Goal: Task Accomplishment & Management: Manage account settings

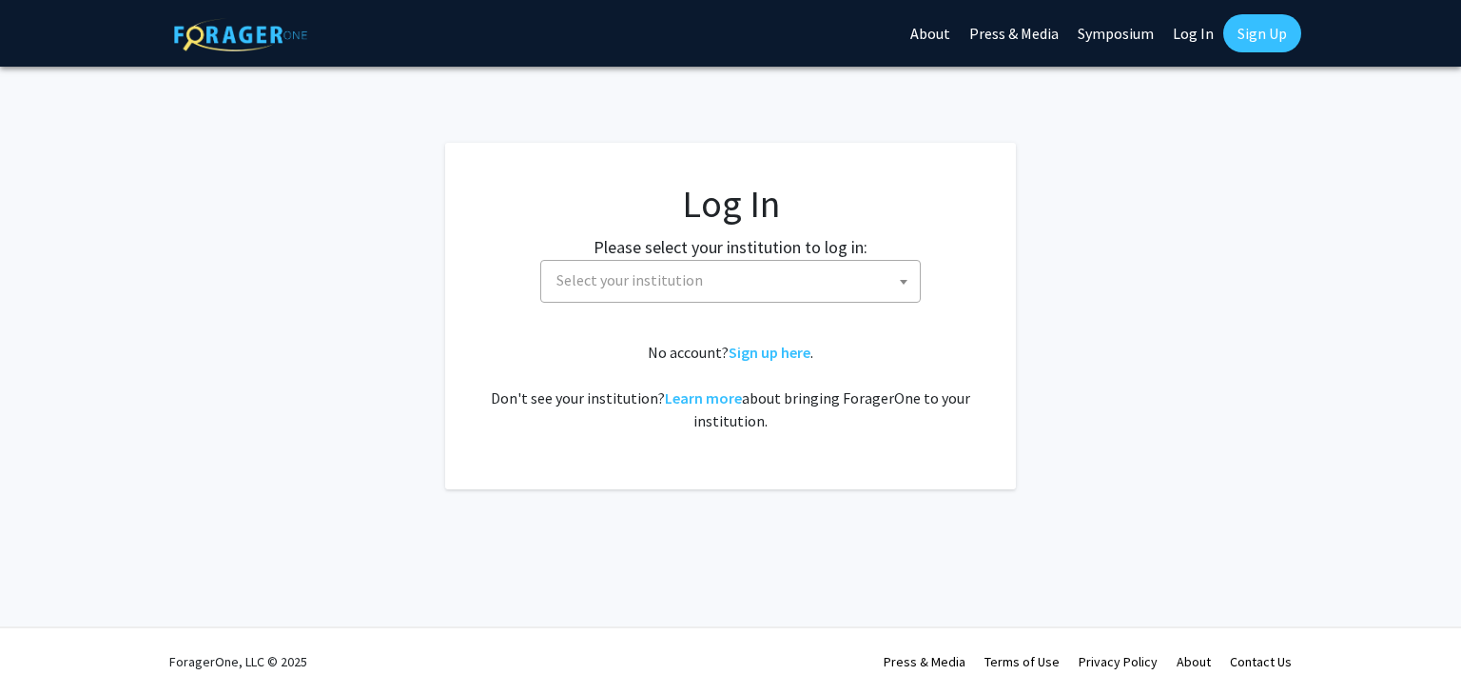
click at [664, 268] on span "Select your institution" at bounding box center [734, 280] width 371 height 39
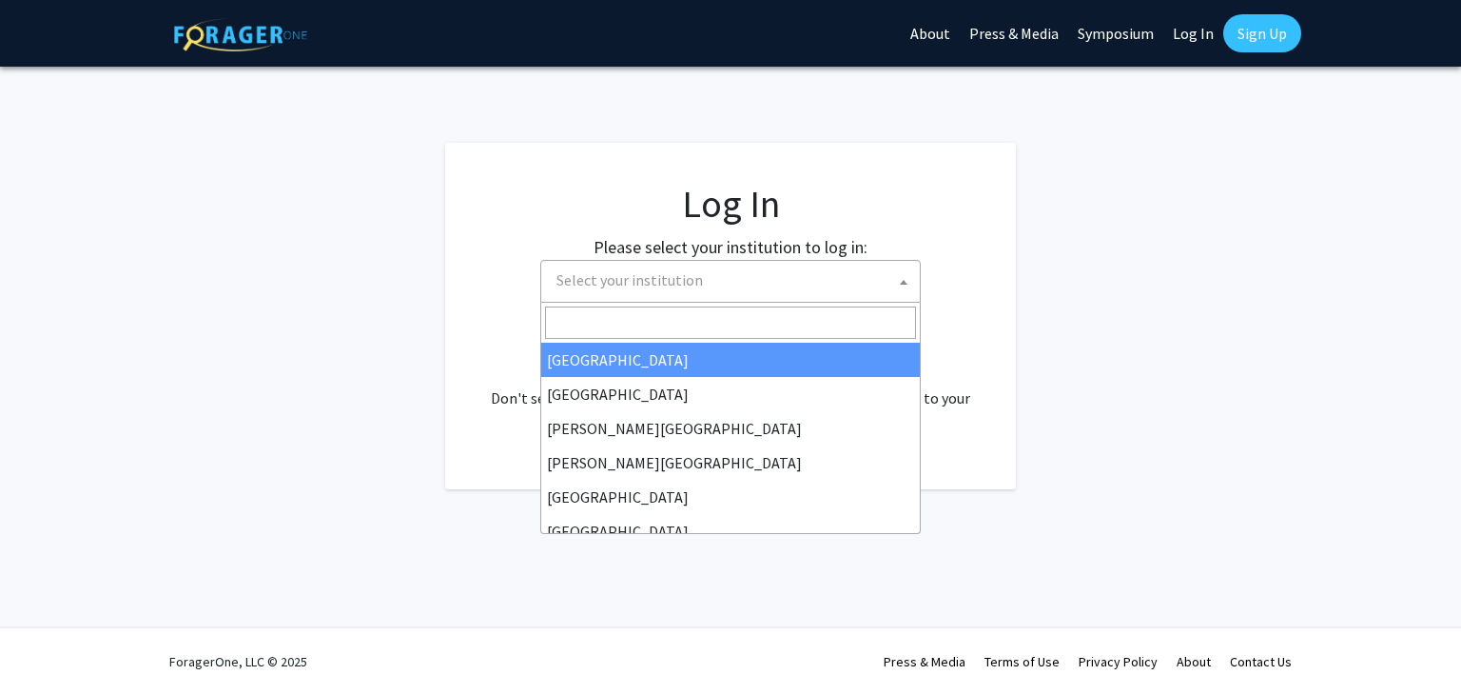
select select "34"
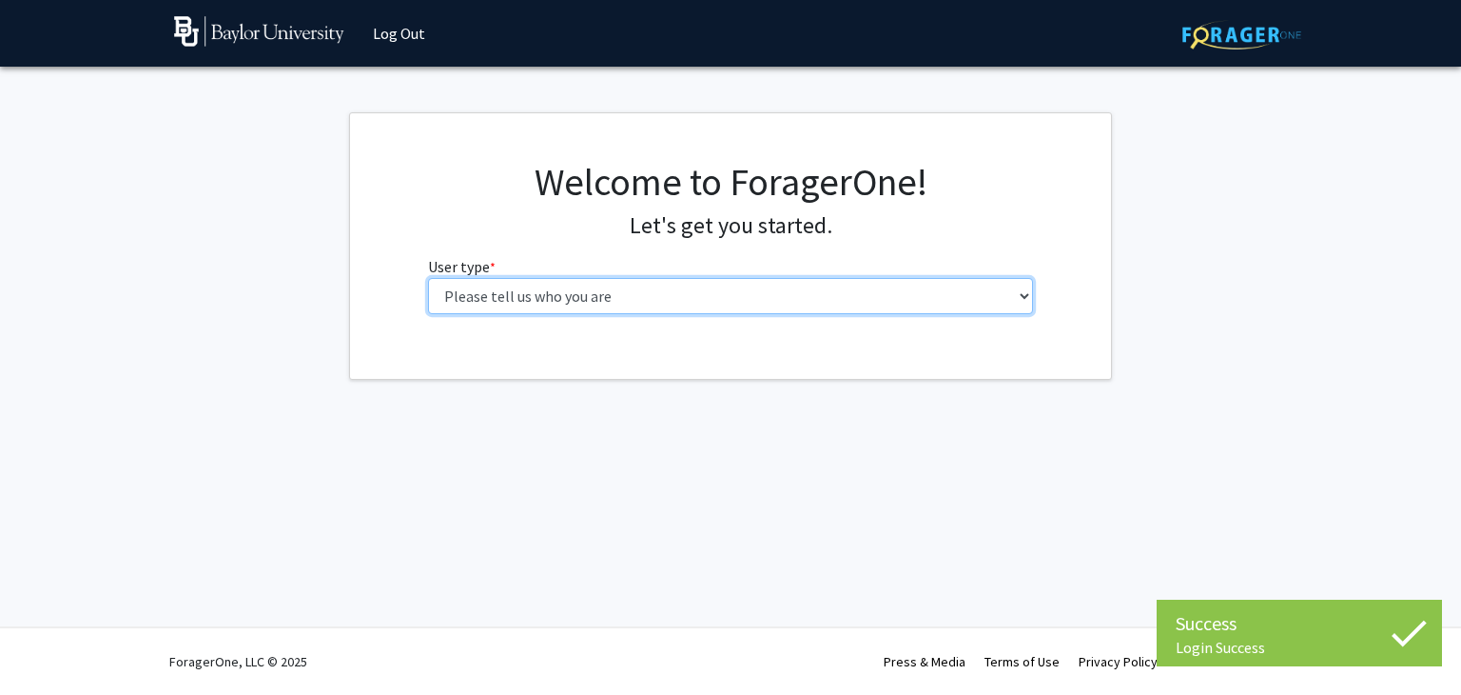
click at [523, 296] on select "Please tell us who you are Undergraduate Student Master's Student Doctoral Cand…" at bounding box center [731, 296] width 606 height 36
select select "1: undergrad"
click at [428, 278] on select "Please tell us who you are Undergraduate Student Master's Student Doctoral Cand…" at bounding box center [731, 296] width 606 height 36
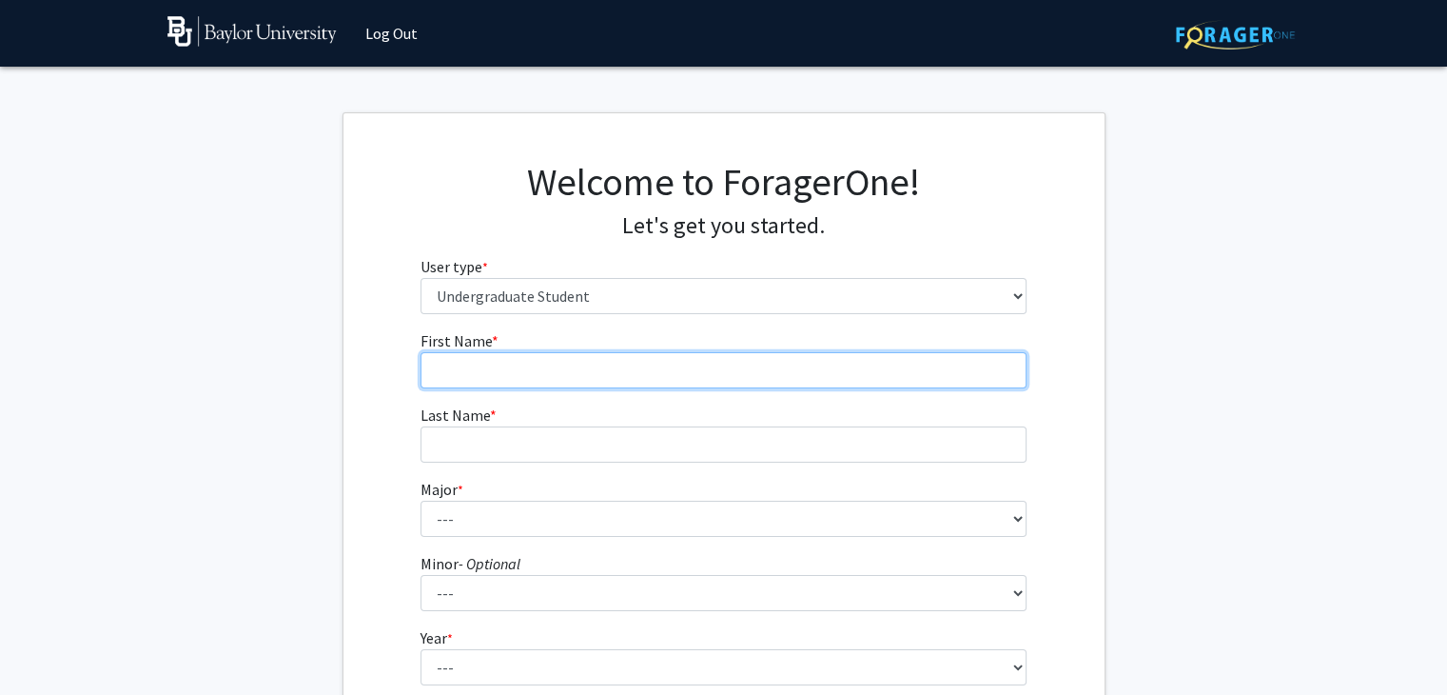
click at [578, 373] on input "First Name * required" at bounding box center [724, 370] width 606 height 36
type input "[US_STATE]"
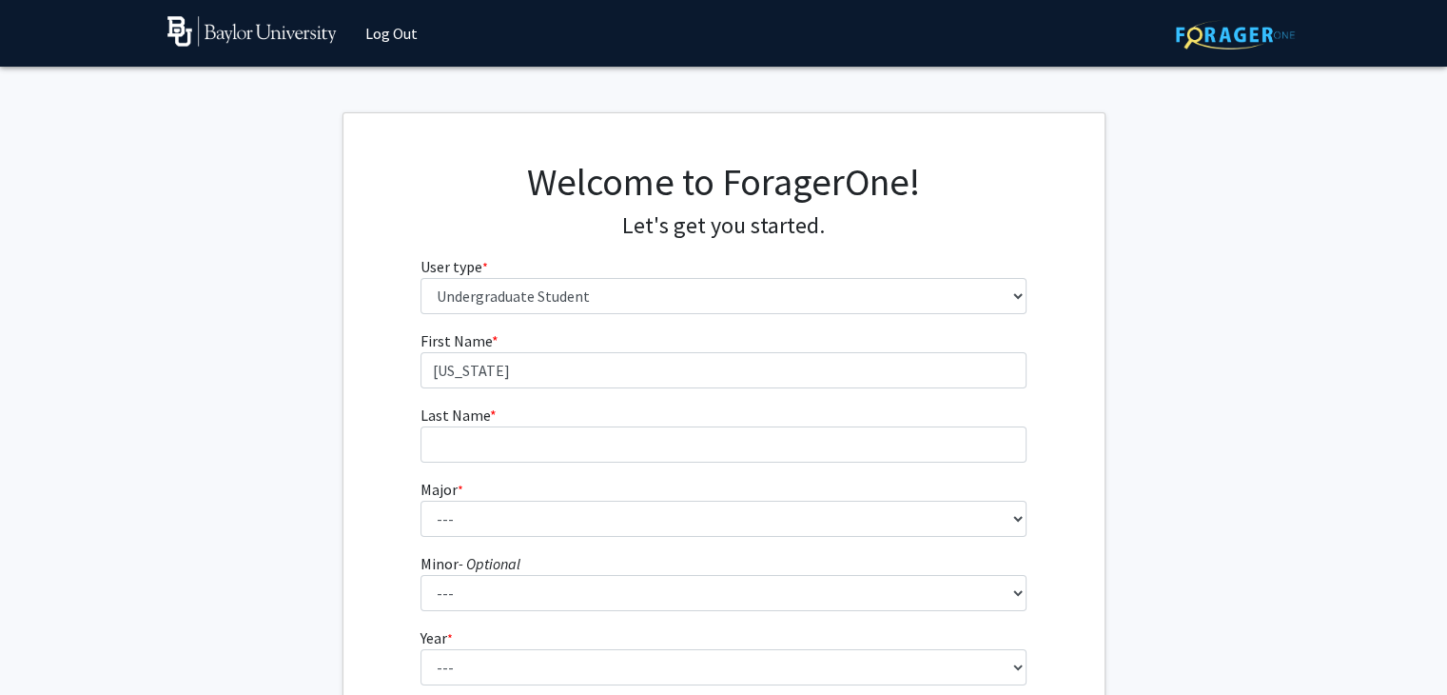
click at [577, 423] on fg-input "Last Name * required" at bounding box center [724, 432] width 606 height 59
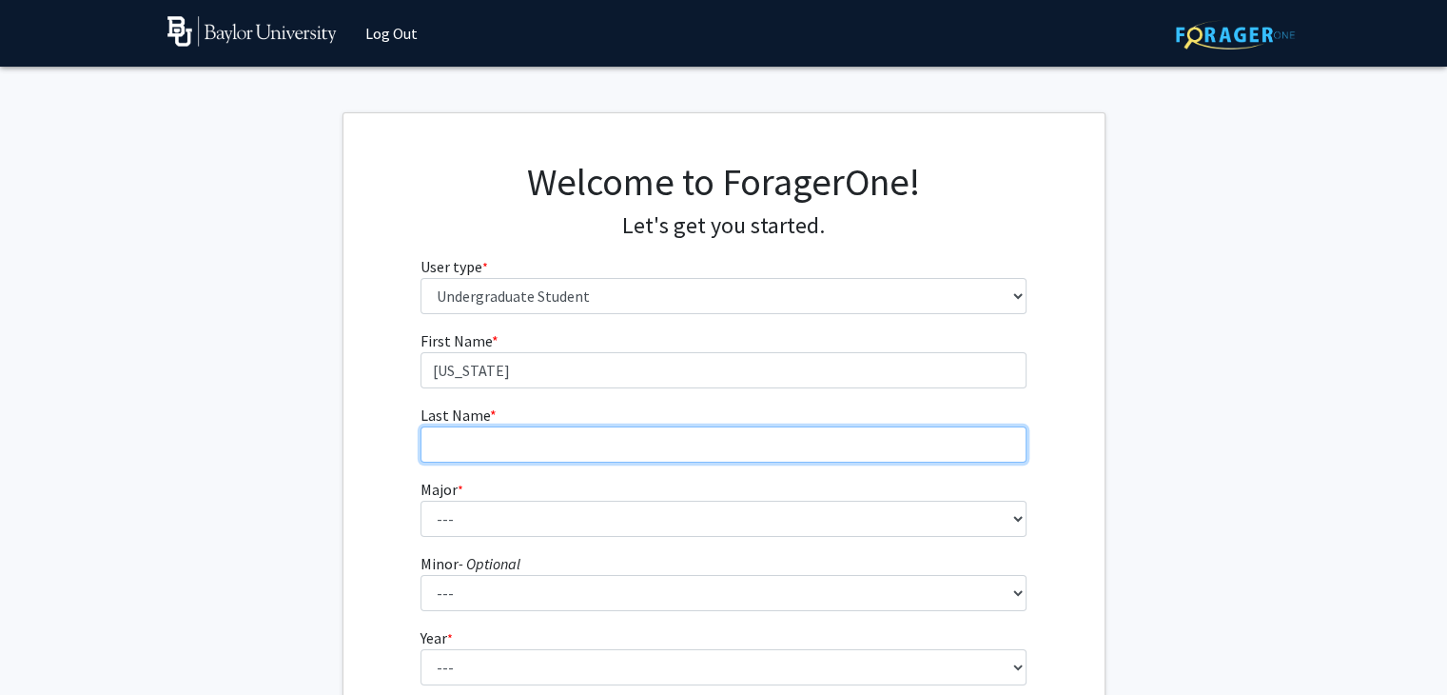
click at [578, 437] on input "Last Name * required" at bounding box center [724, 444] width 606 height 36
type input "[PERSON_NAME]"
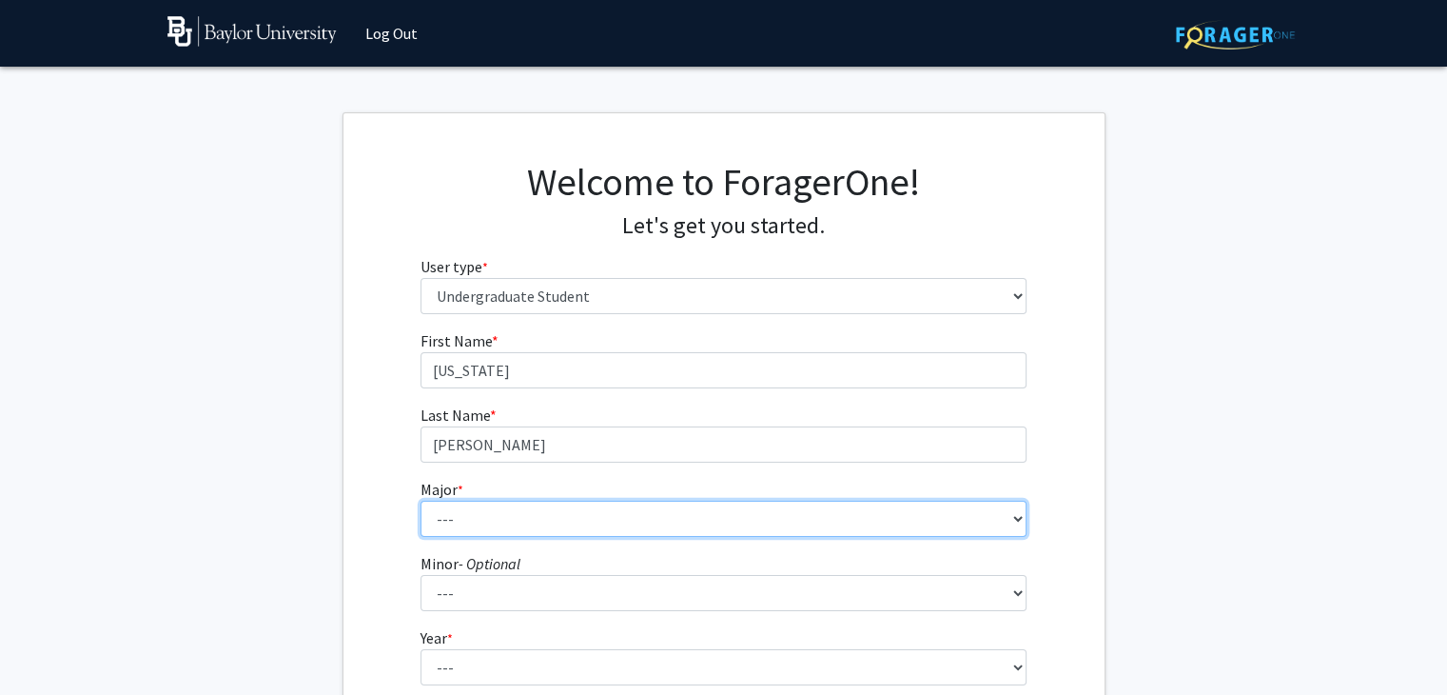
click at [586, 514] on select "--- Accounting American Studies Anthropology Apparel Design & Product Developme…" at bounding box center [724, 518] width 606 height 36
select select "47: 2712"
click at [421, 500] on select "--- Accounting American Studies Anthropology Apparel Design & Product Developme…" at bounding box center [724, 518] width 606 height 36
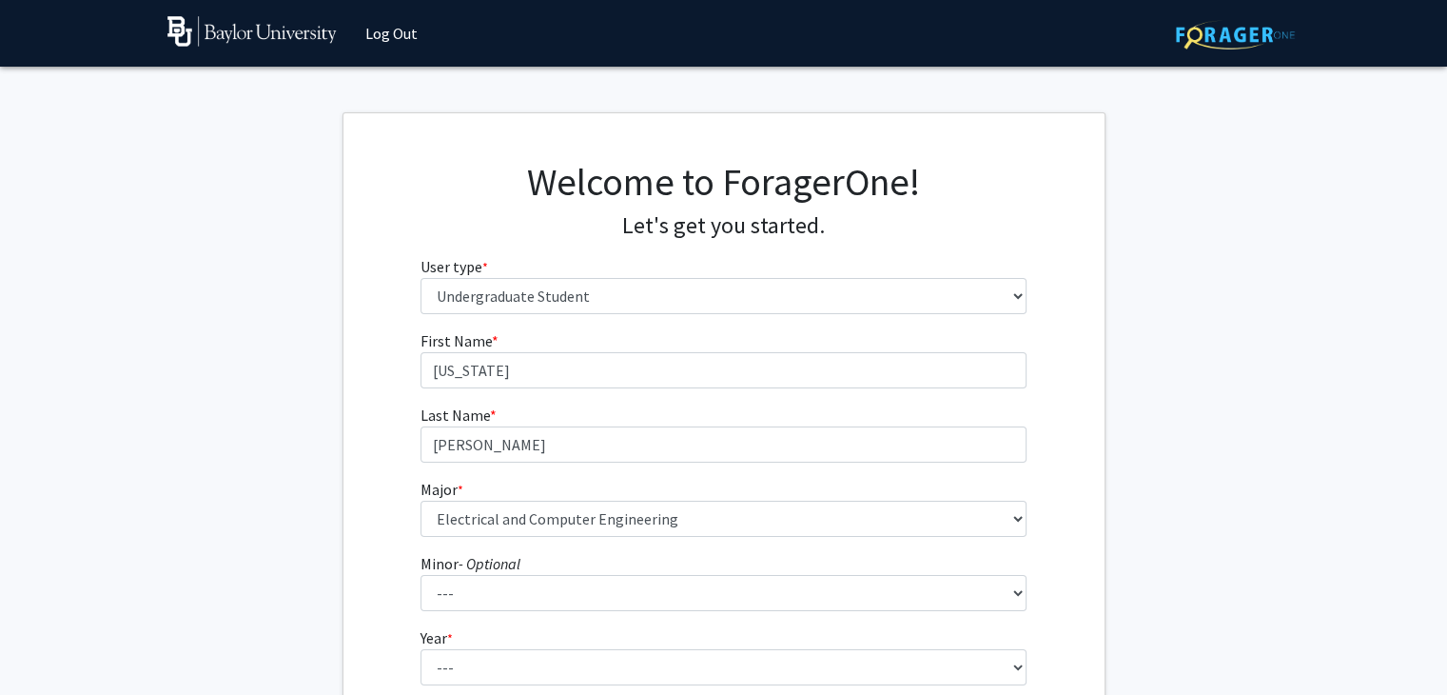
click at [400, 543] on div "First Name * required [US_STATE] Last Name * required [PERSON_NAME] * required …" at bounding box center [723, 568] width 761 height 478
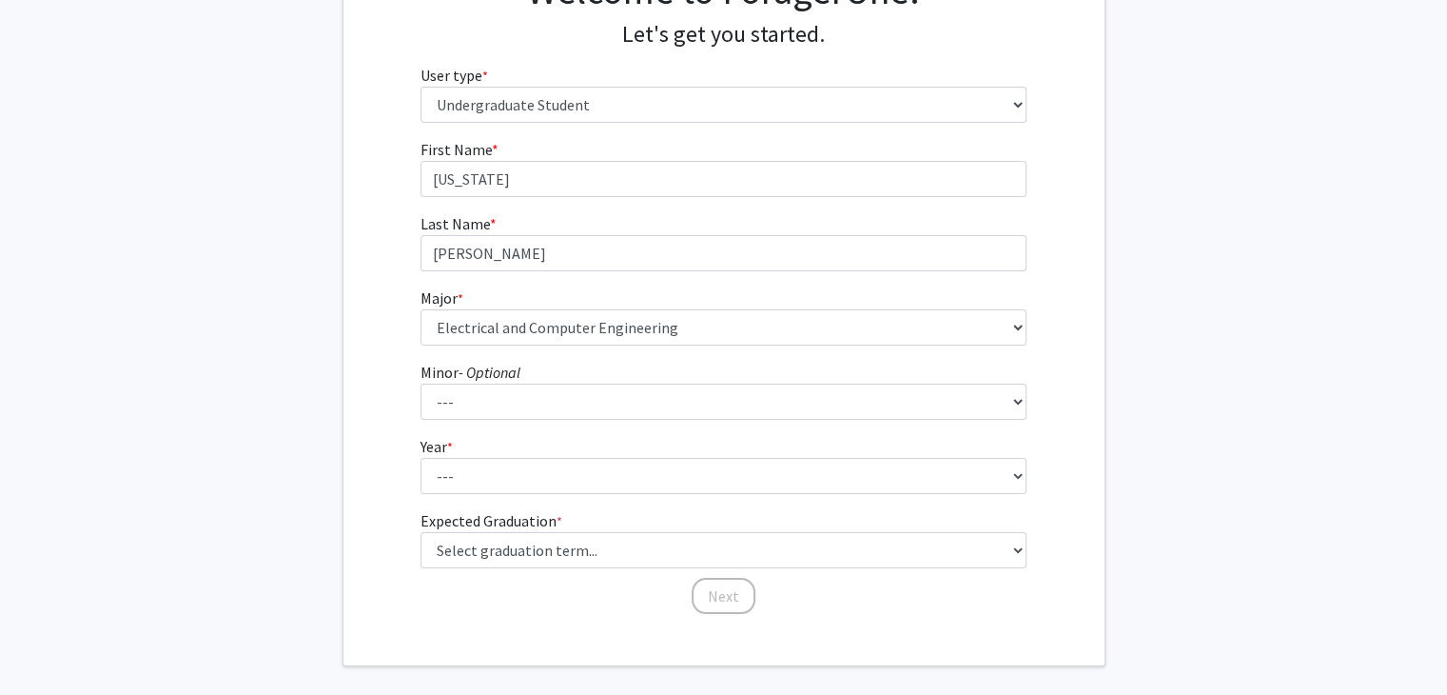
scroll to position [228, 0]
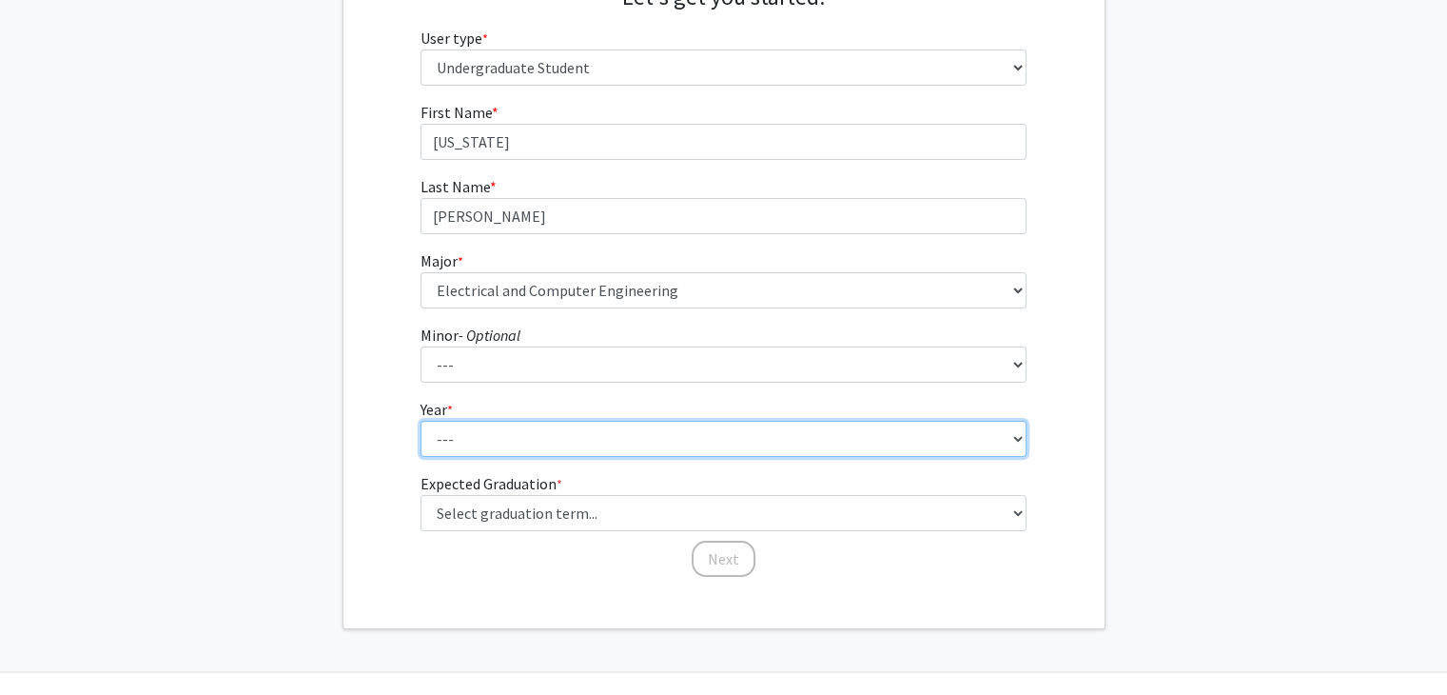
click at [501, 446] on select "--- First-year Sophomore Junior Senior Postbaccalaureate Certificate" at bounding box center [724, 439] width 606 height 36
select select "1: first-year"
click at [421, 421] on select "--- First-year Sophomore Junior Senior Postbaccalaureate Certificate" at bounding box center [724, 439] width 606 height 36
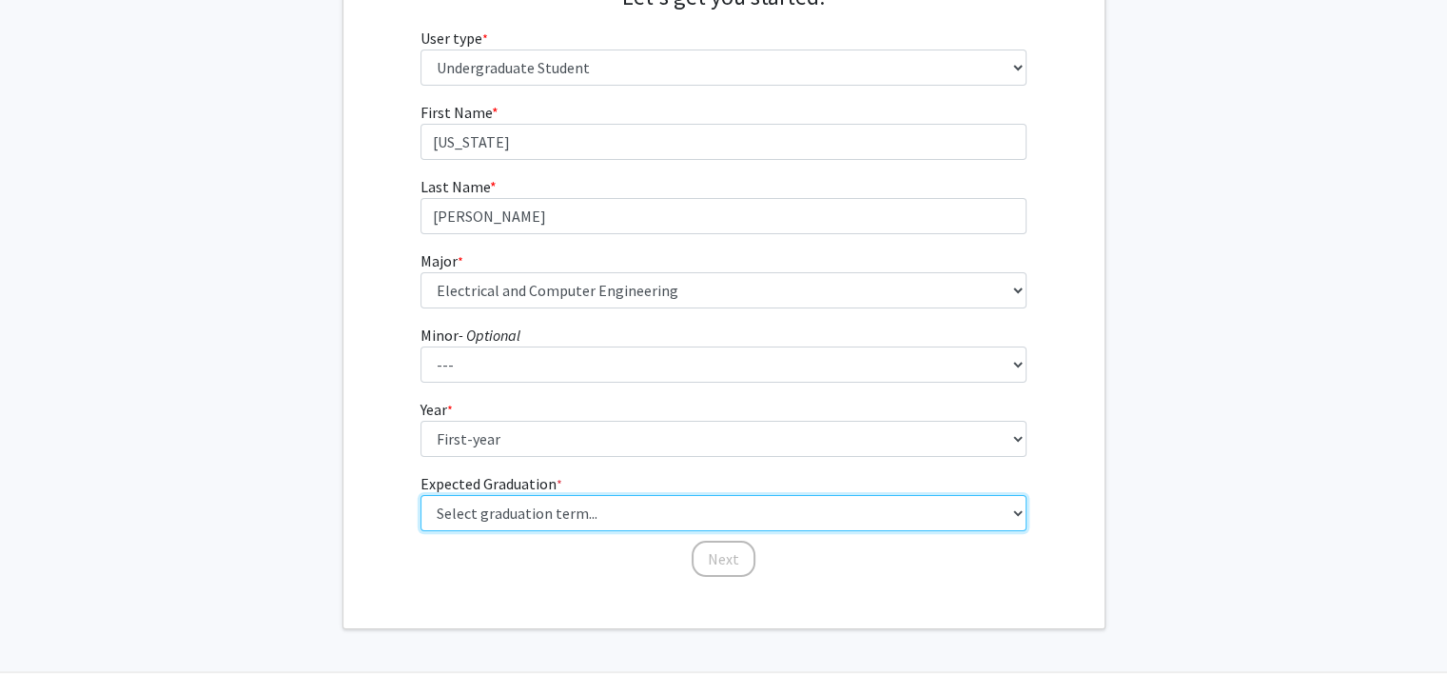
click at [499, 518] on select "Select graduation term... Spring 2025 Summer 2025 Fall 2025 Winter 2025 Spring …" at bounding box center [724, 513] width 606 height 36
select select "17: spring_2029"
click at [421, 495] on select "Select graduation term... Spring 2025 Summer 2025 Fall 2025 Winter 2025 Spring …" at bounding box center [724, 513] width 606 height 36
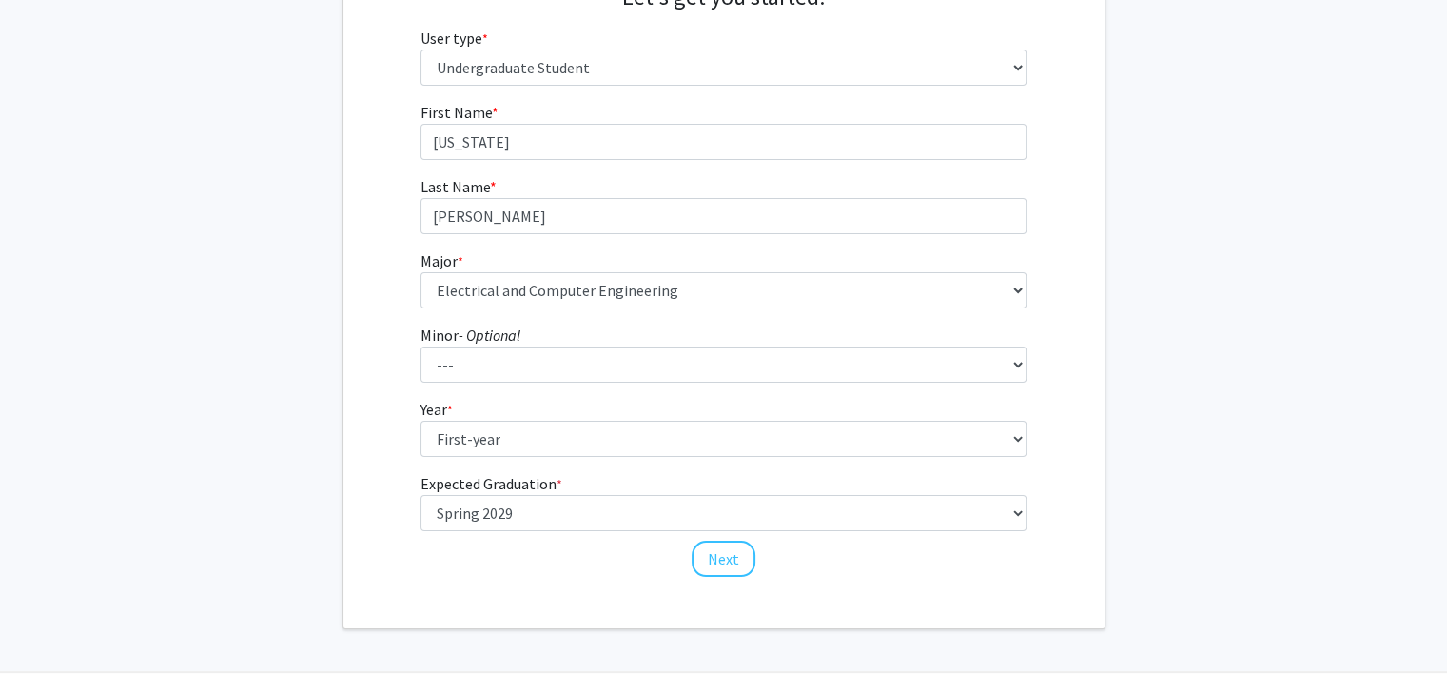
click at [565, 583] on div "Welcome to ForagerOne! Let's get you started. User type * required Please tell …" at bounding box center [723, 256] width 761 height 743
click at [733, 565] on button "Next" at bounding box center [724, 558] width 64 height 36
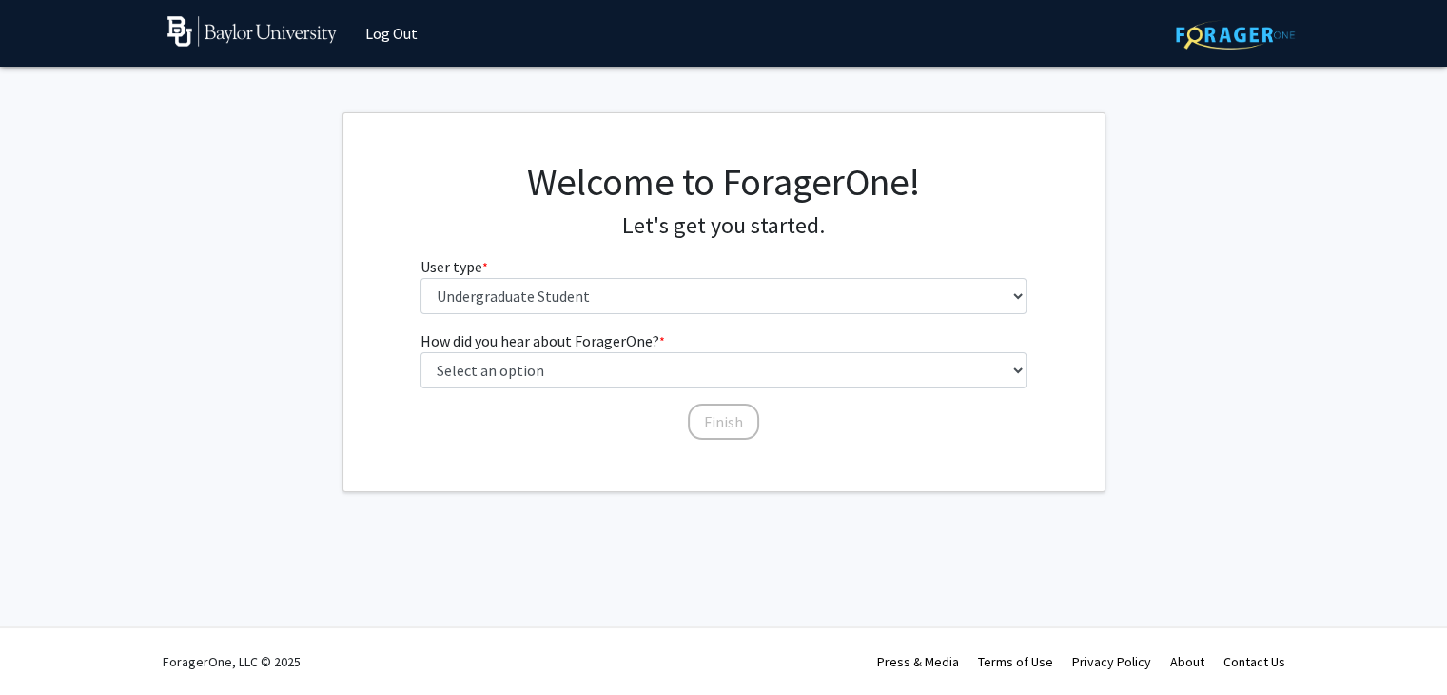
scroll to position [0, 0]
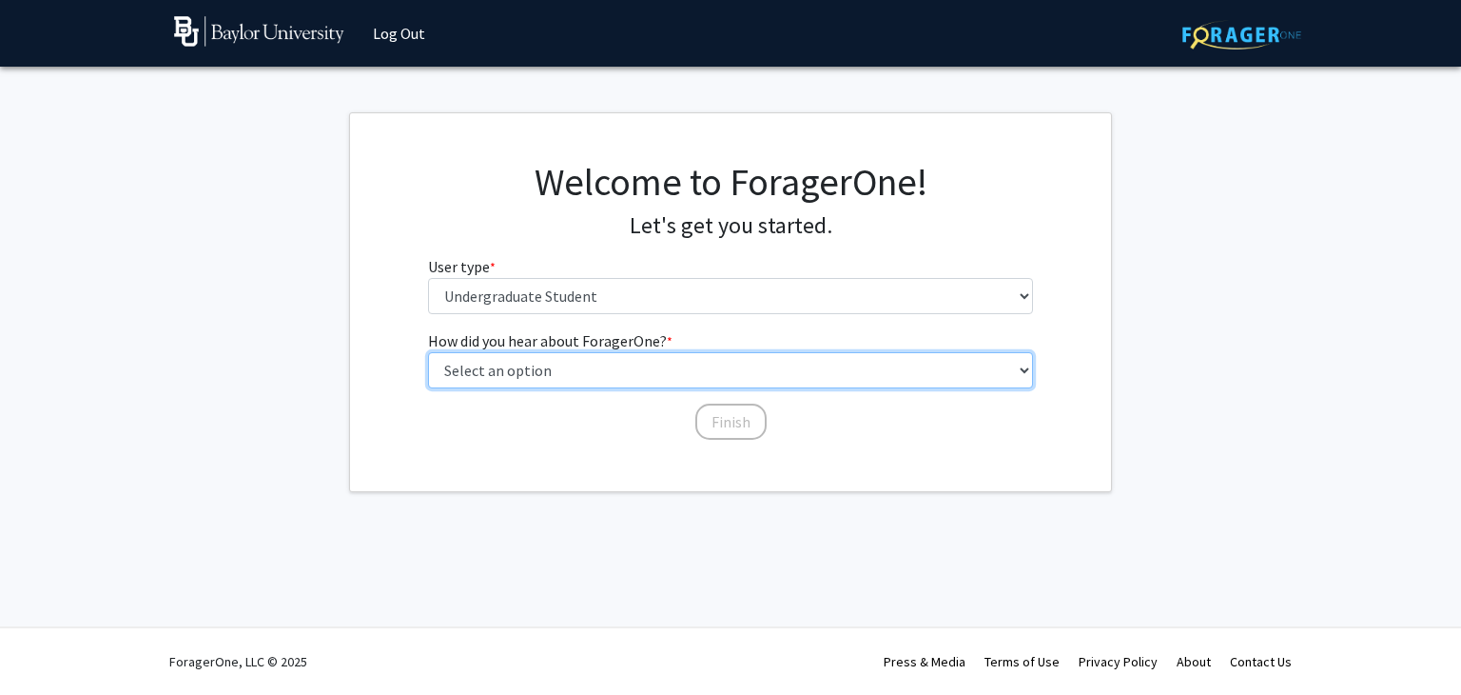
click at [612, 378] on select "Select an option Peer/student recommendation Faculty/staff recommendation Unive…" at bounding box center [731, 370] width 606 height 36
select select "2: faculty_recommendation"
click at [428, 352] on select "Select an option Peer/student recommendation Faculty/staff recommendation Unive…" at bounding box center [731, 370] width 606 height 36
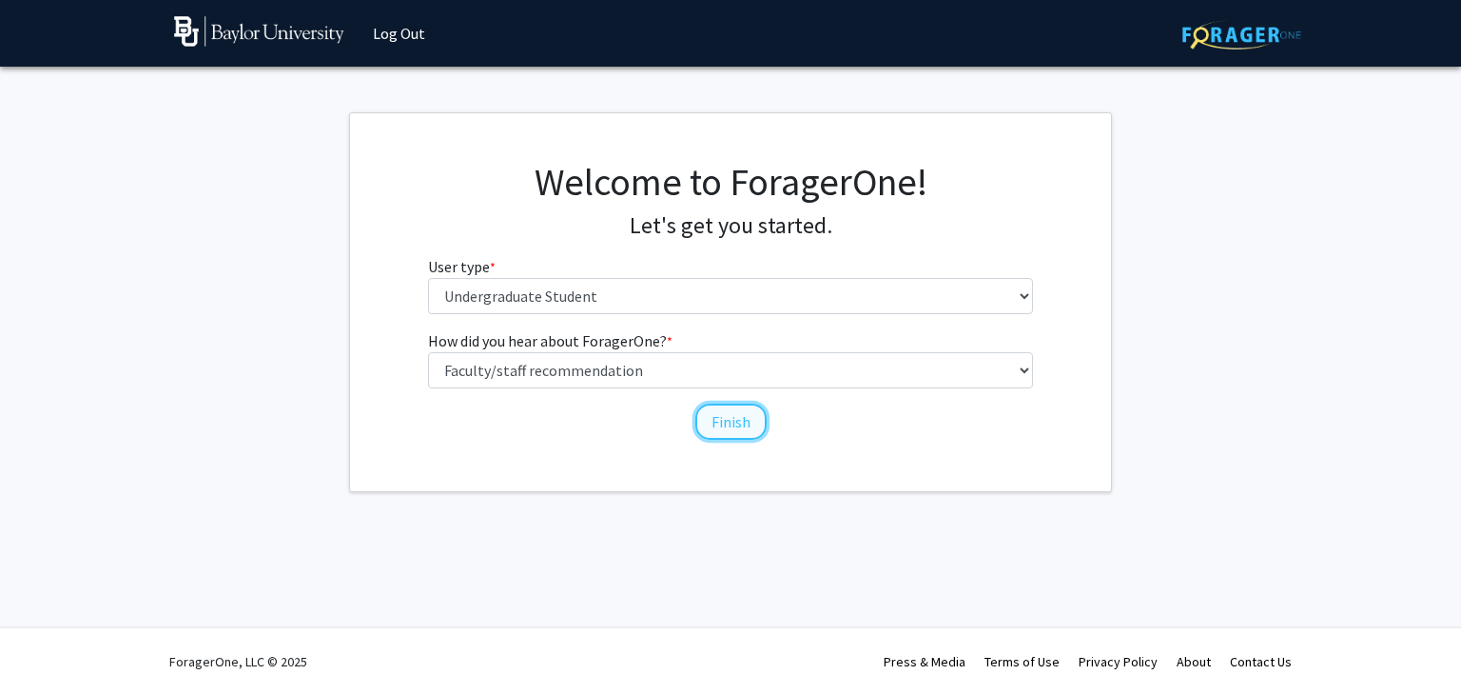
click at [746, 421] on button "Finish" at bounding box center [730, 421] width 71 height 36
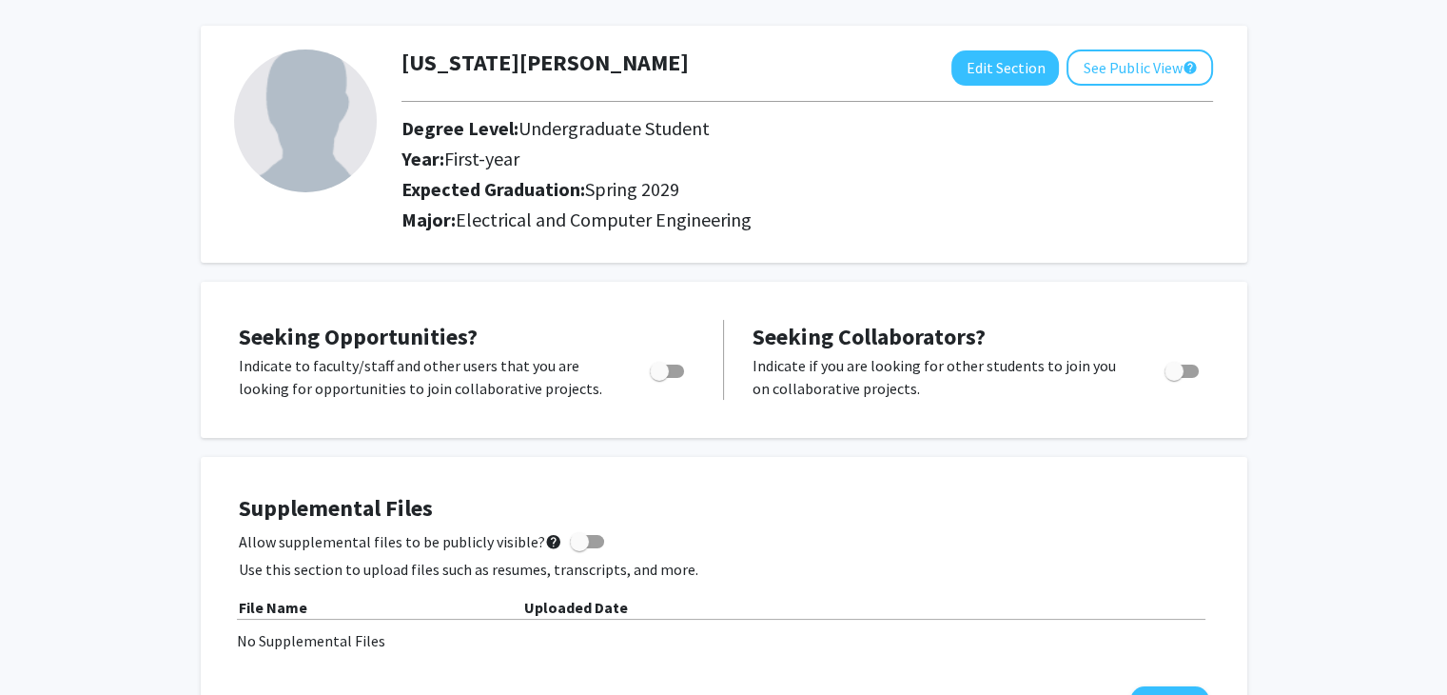
scroll to position [114, 0]
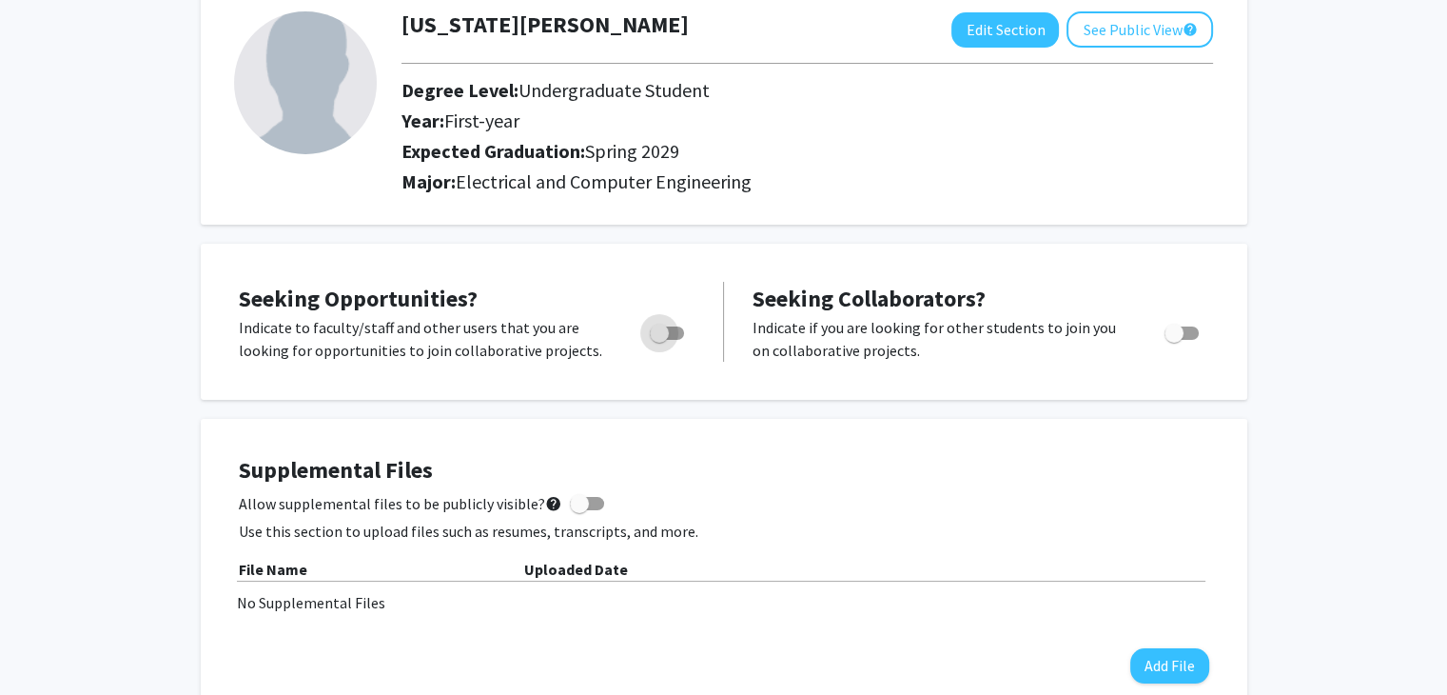
click at [666, 340] on span "Toggle" at bounding box center [659, 332] width 19 height 19
click at [659, 340] on input "Are you actively seeking opportunities?" at bounding box center [658, 340] width 1 height 1
checkbox input "true"
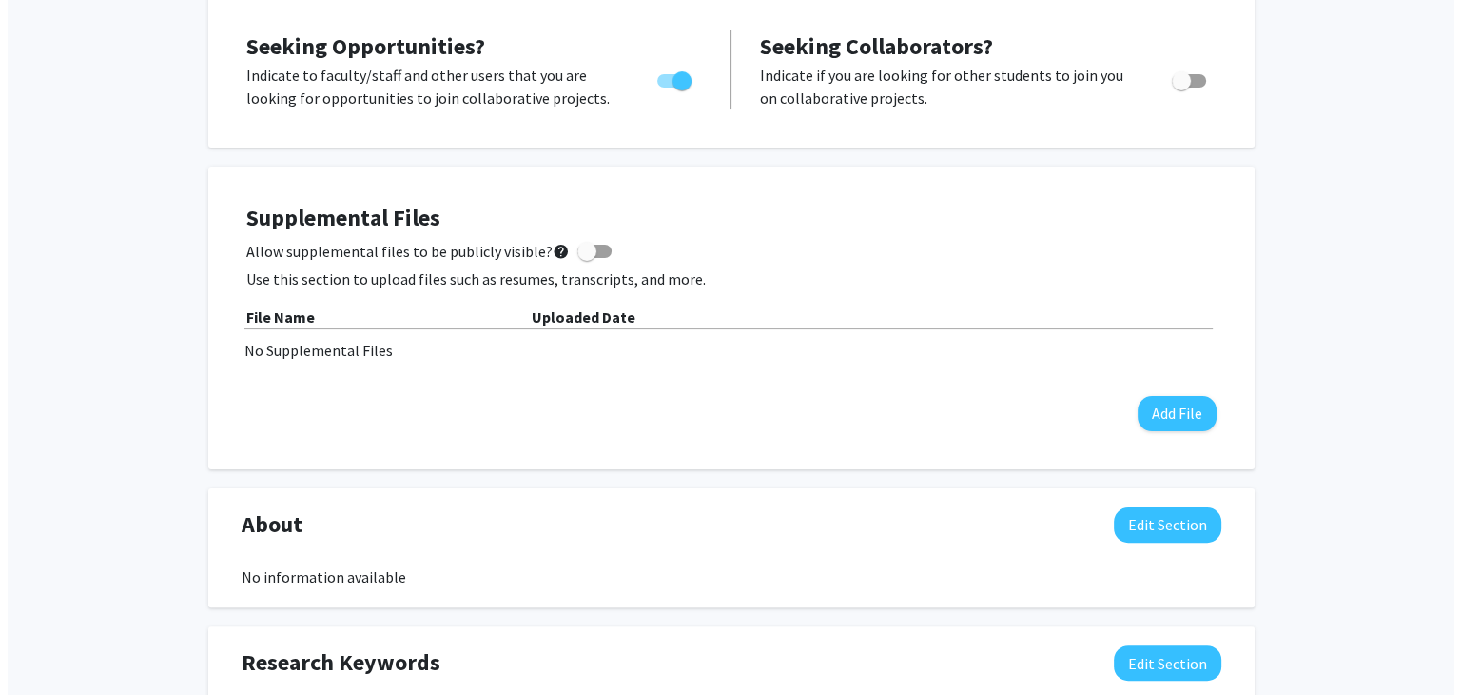
scroll to position [381, 0]
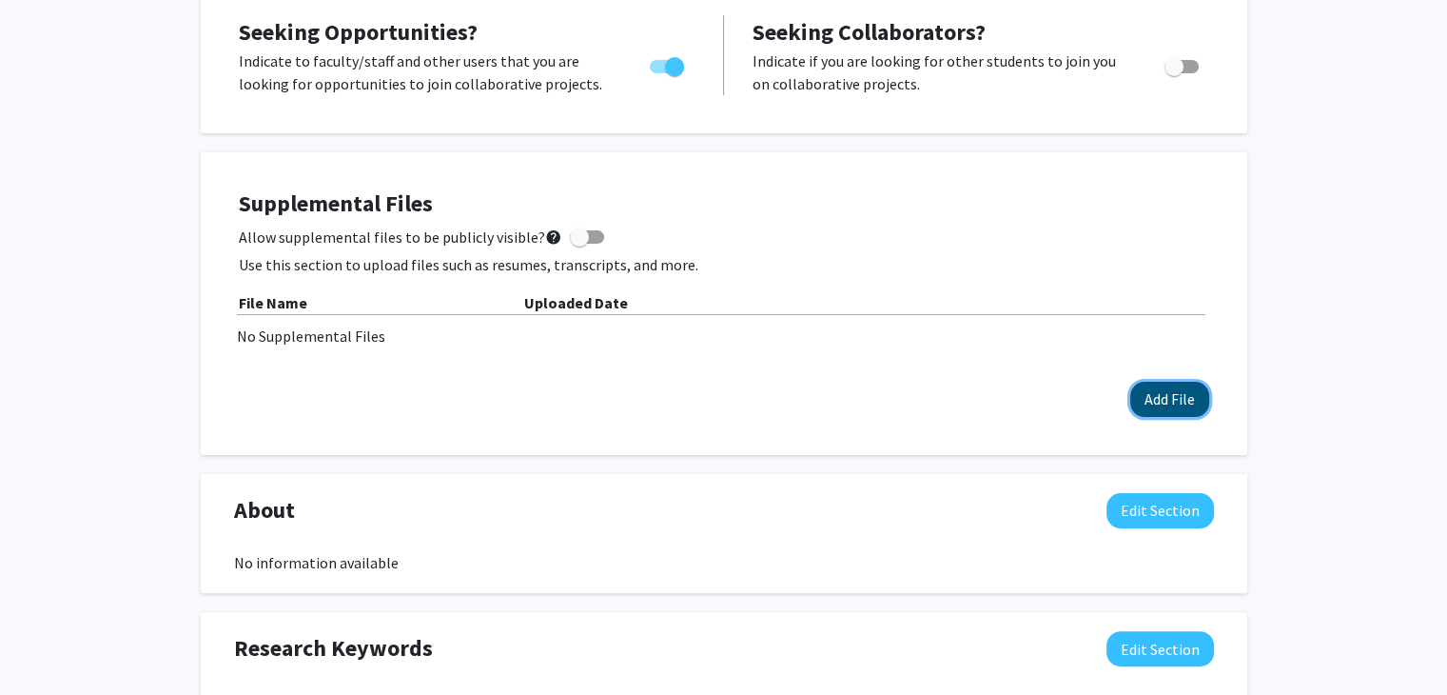
click at [1170, 401] on button "Add File" at bounding box center [1169, 399] width 79 height 35
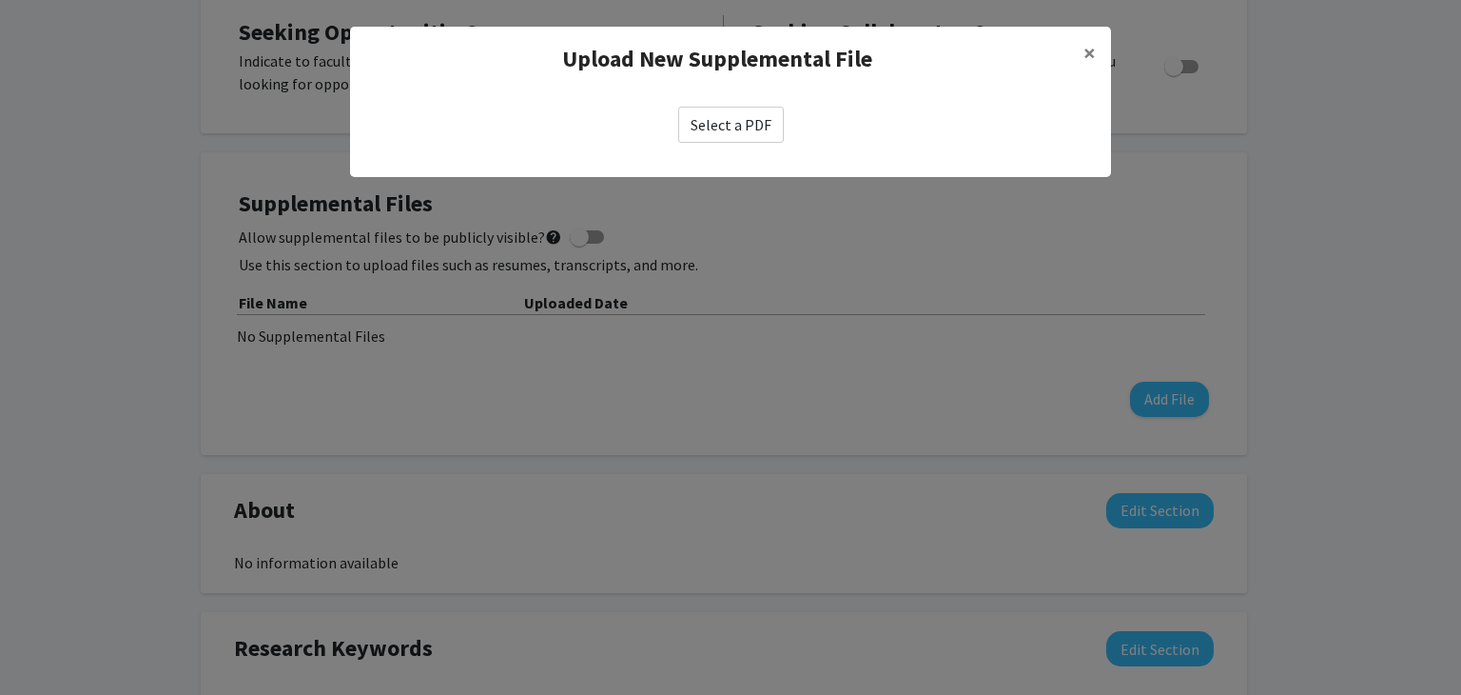
click at [750, 123] on label "Select a PDF" at bounding box center [731, 125] width 106 height 36
click at [0, 0] on input "Select a PDF" at bounding box center [0, 0] width 0 height 0
click at [714, 129] on label "Select a PDF" at bounding box center [731, 125] width 106 height 36
click at [0, 0] on input "Select a PDF" at bounding box center [0, 0] width 0 height 0
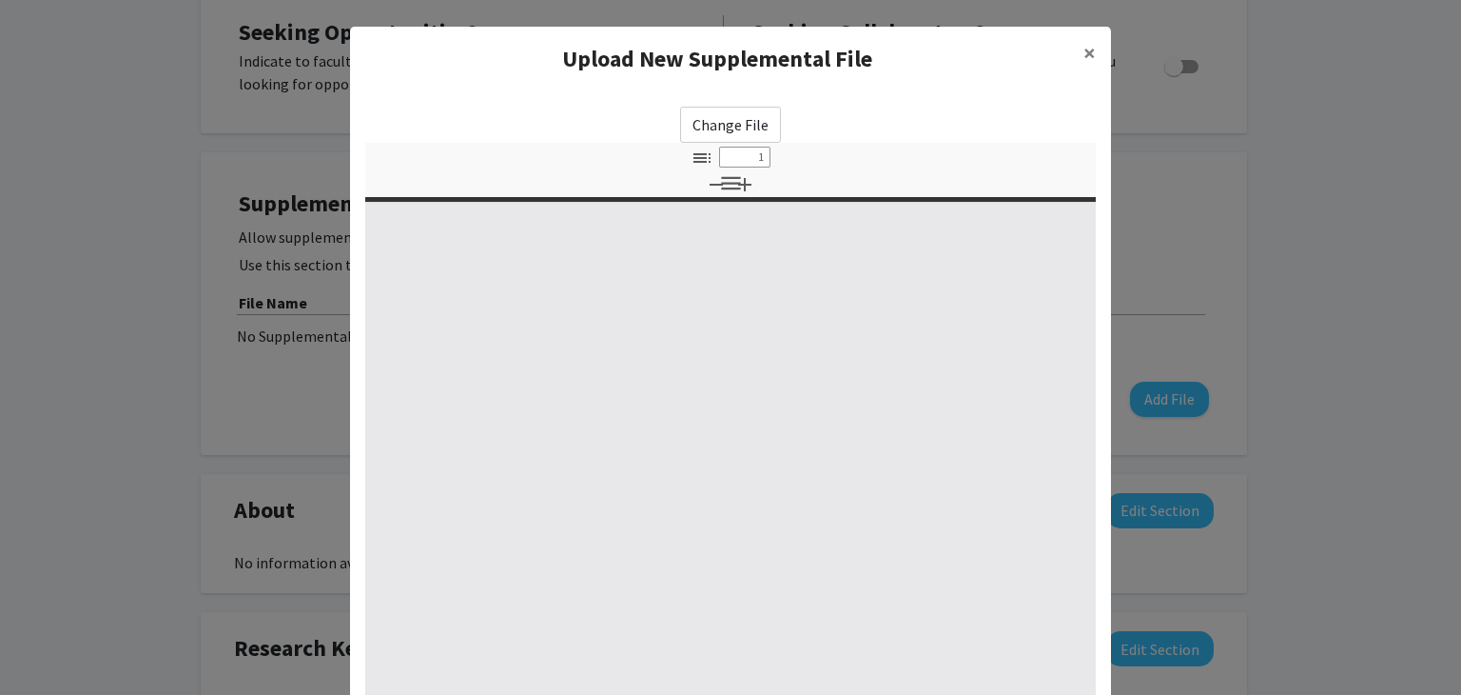
select select "custom"
type input "0"
select select "custom"
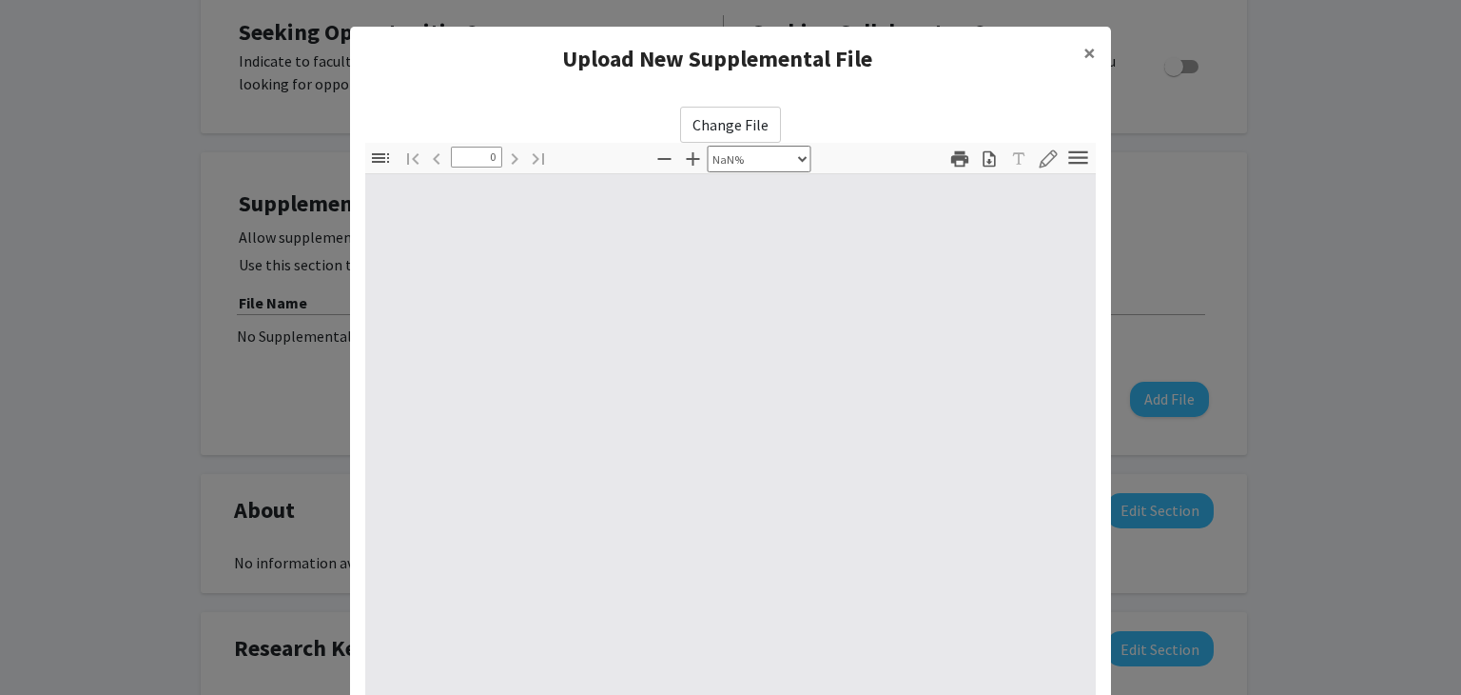
type input "1"
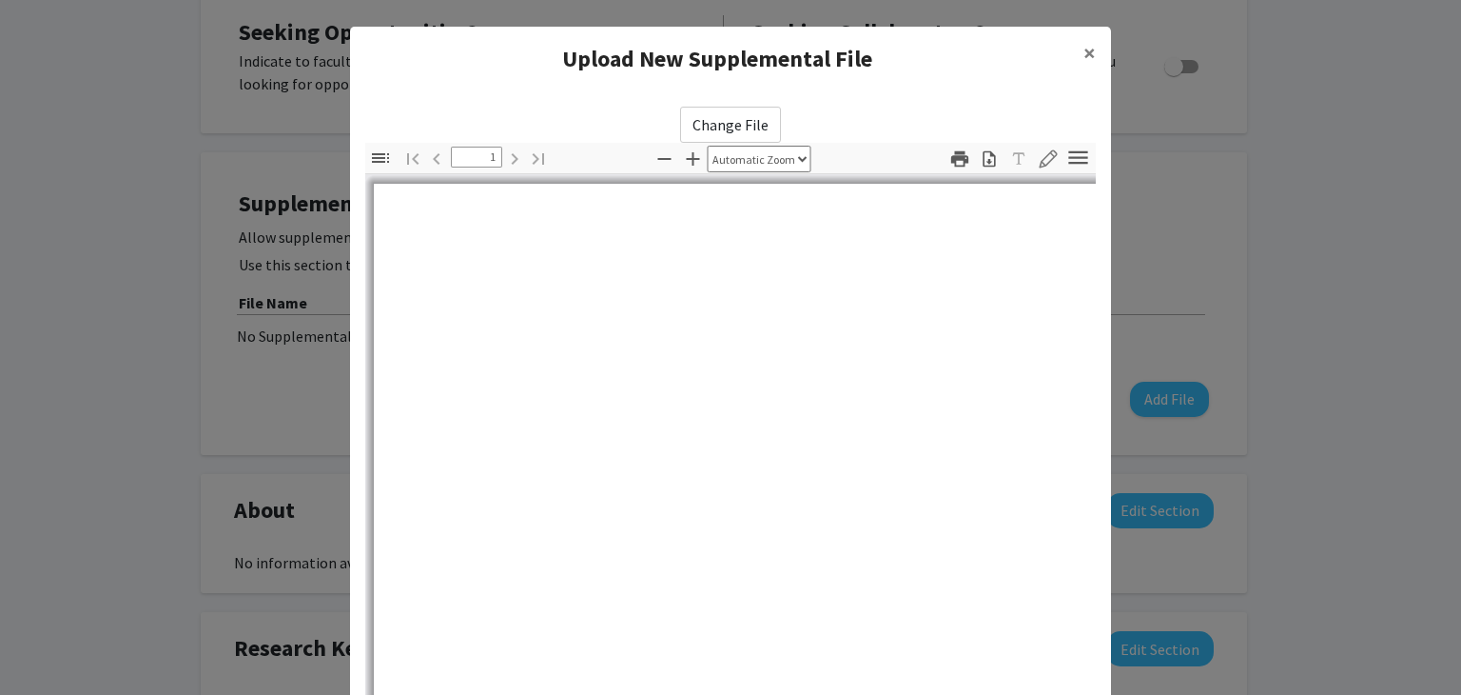
select select "auto"
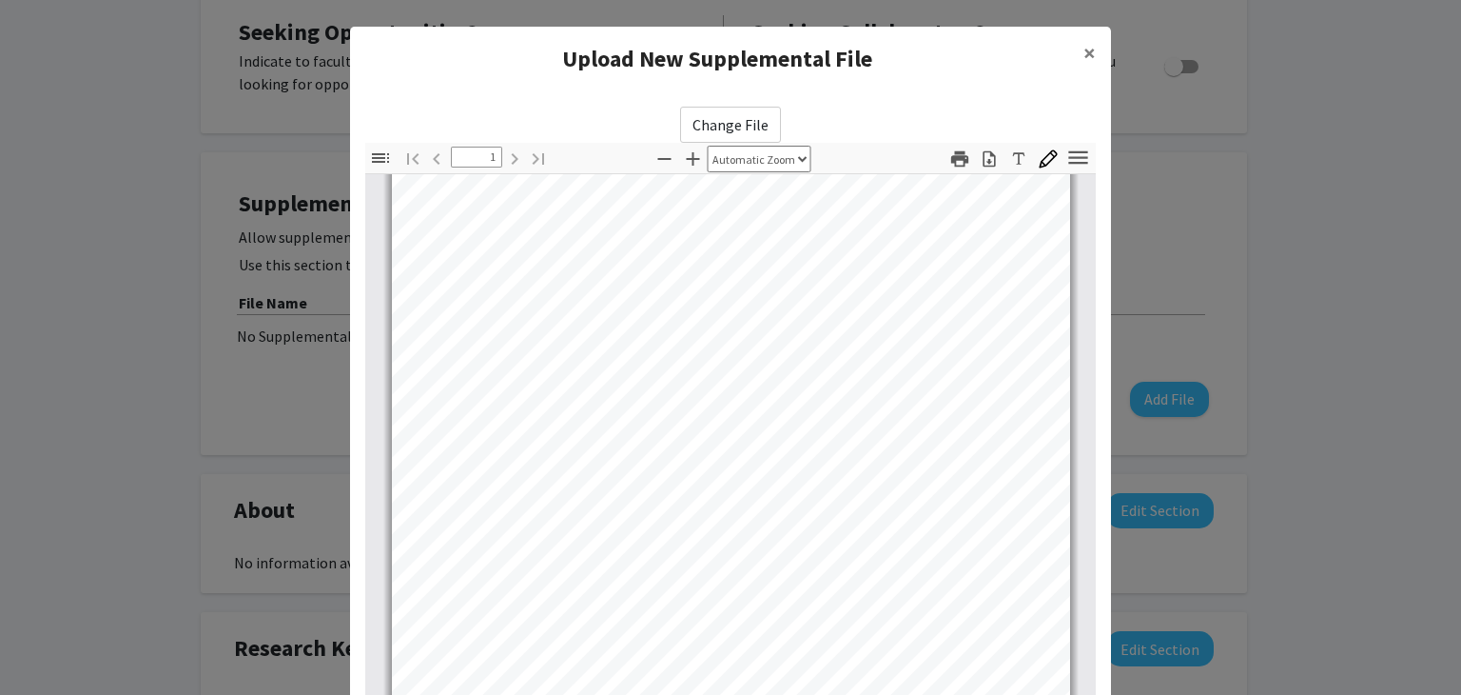
scroll to position [356, 0]
click at [1084, 66] on span "×" at bounding box center [1090, 52] width 12 height 29
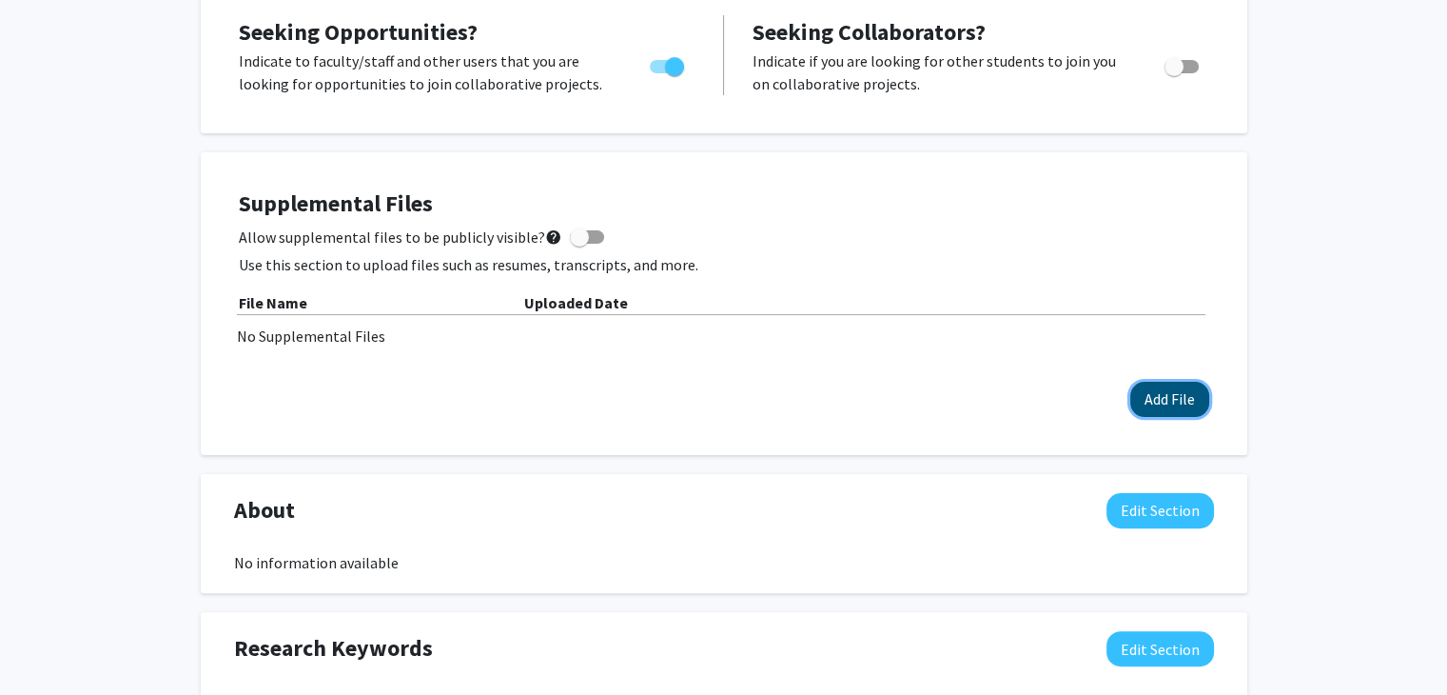
click at [1149, 401] on button "Add File" at bounding box center [1169, 399] width 79 height 35
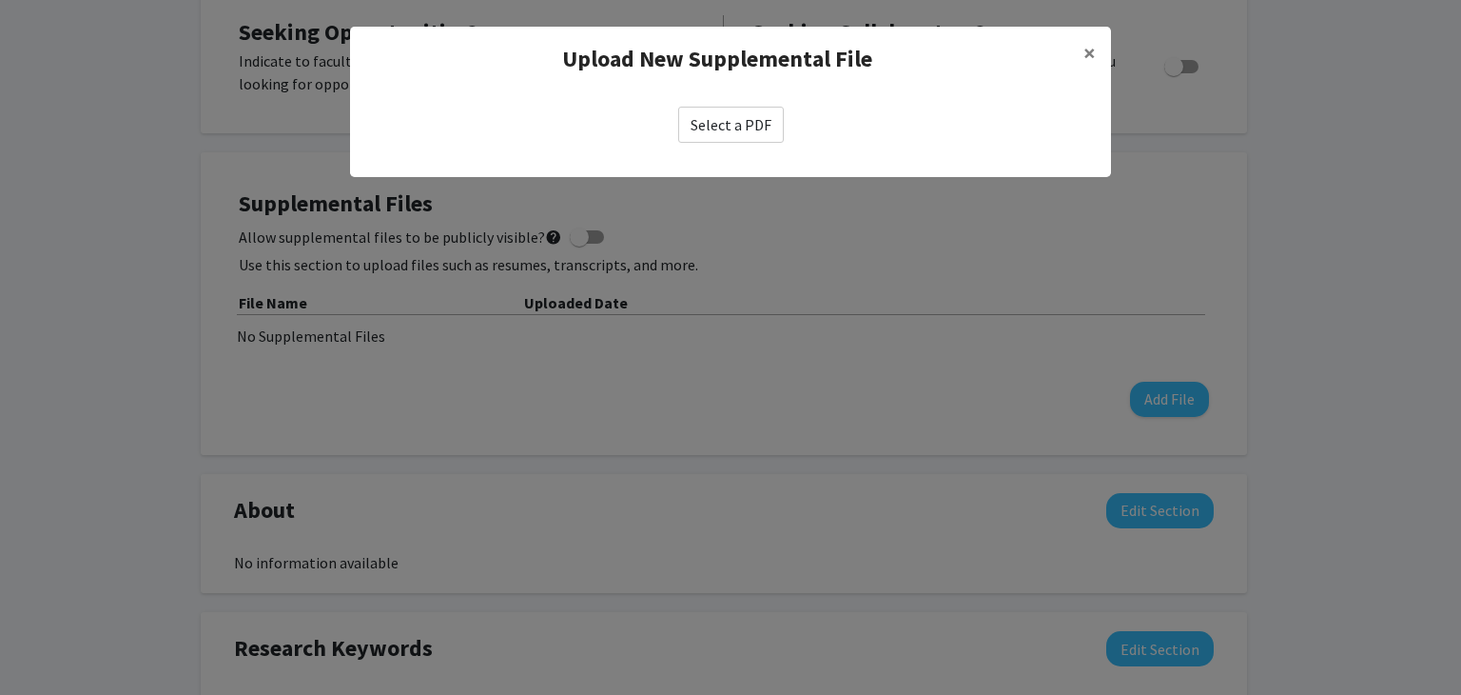
click at [719, 156] on div "Select a PDF" at bounding box center [730, 124] width 761 height 67
click at [716, 128] on label "Select a PDF" at bounding box center [731, 125] width 106 height 36
click at [0, 0] on input "Select a PDF" at bounding box center [0, 0] width 0 height 0
select select "custom"
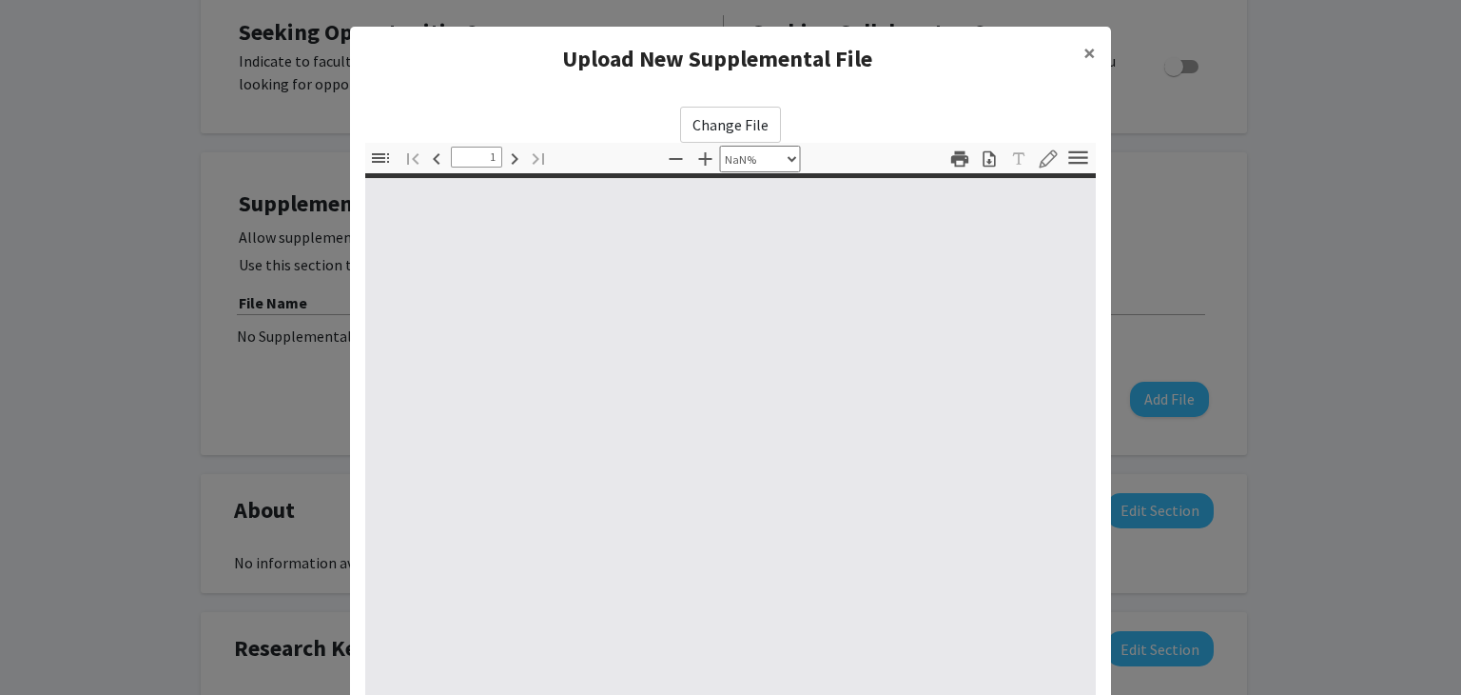
type input "0"
select select "custom"
type input "1"
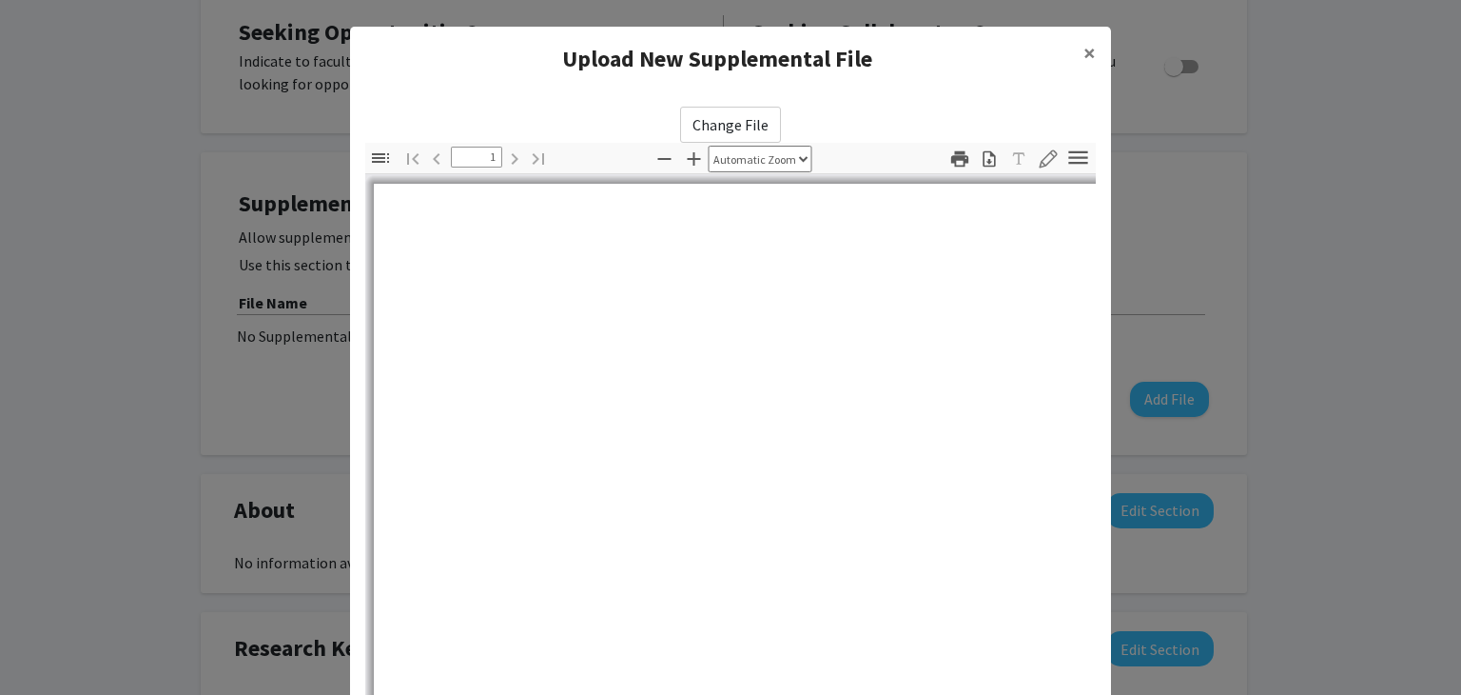
select select "auto"
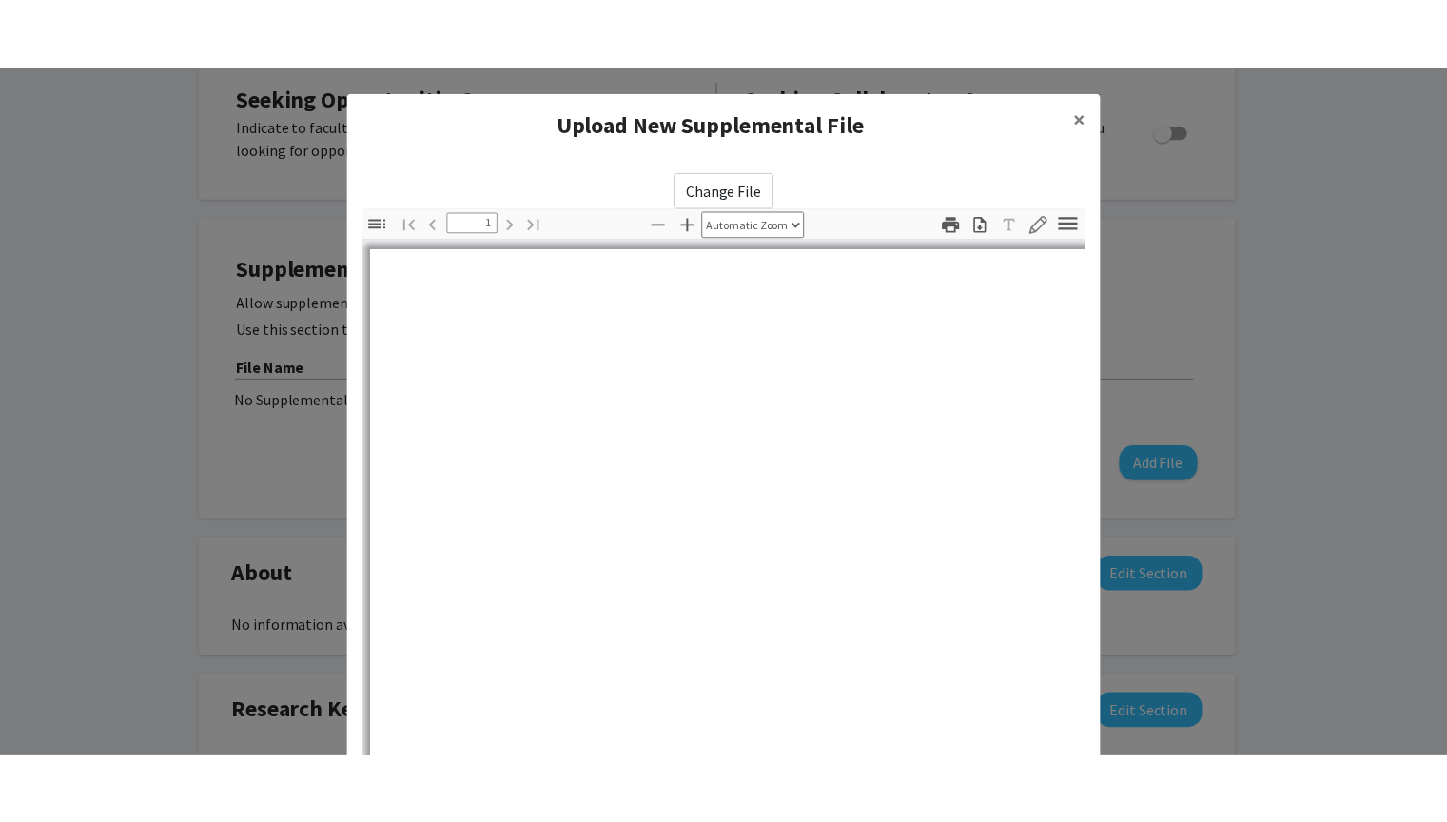
scroll to position [0, 0]
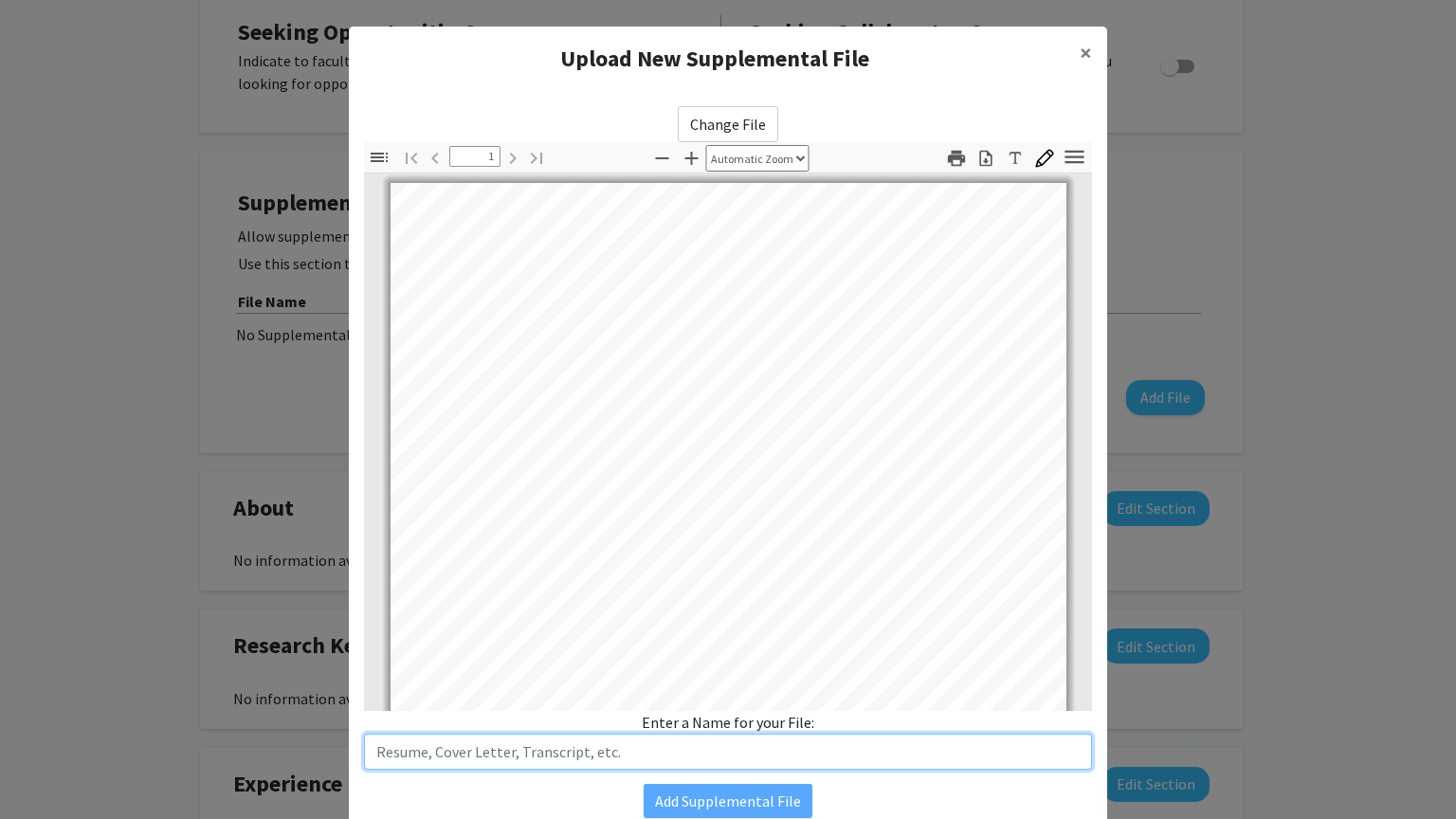
click at [863, 691] on input "text" at bounding box center [728, 751] width 728 height 36
type input "Resume"
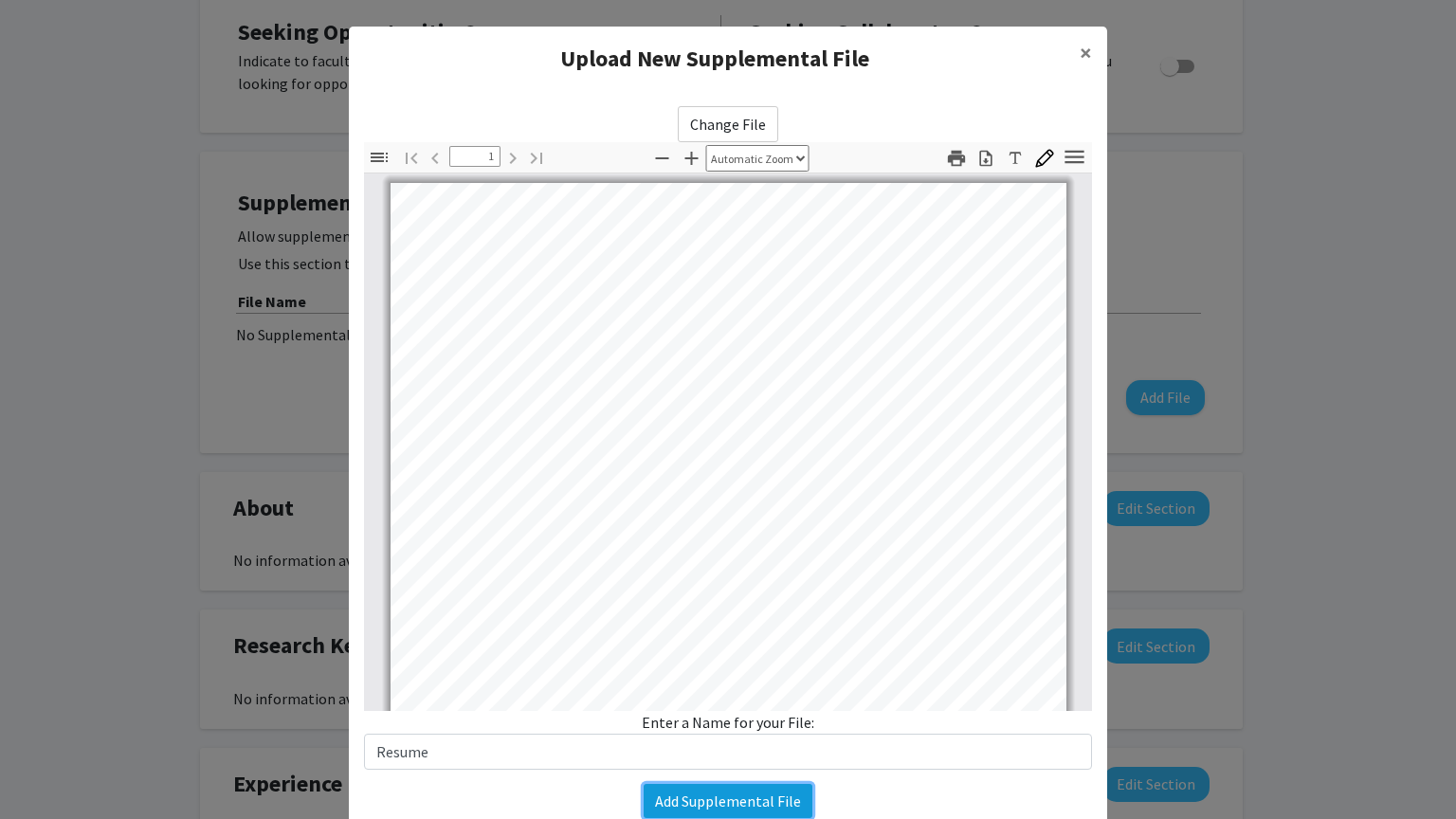
click at [763, 691] on button "Add Supplemental File" at bounding box center [728, 801] width 168 height 34
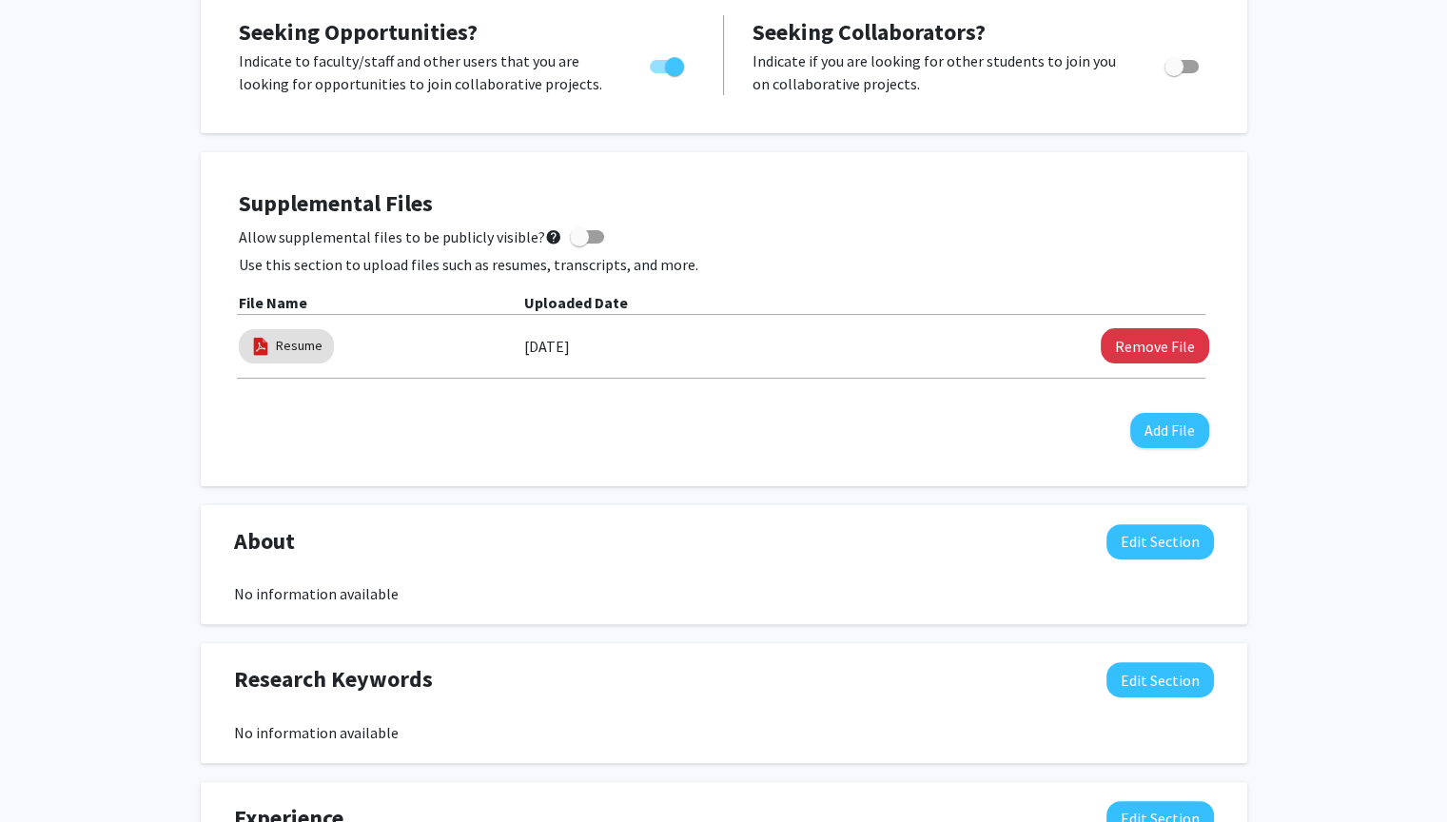
click at [166, 558] on div "[US_STATE][PERSON_NAME] Edit Section See Public View help Degree Level: Undergr…" at bounding box center [723, 533] width 1447 height 1691
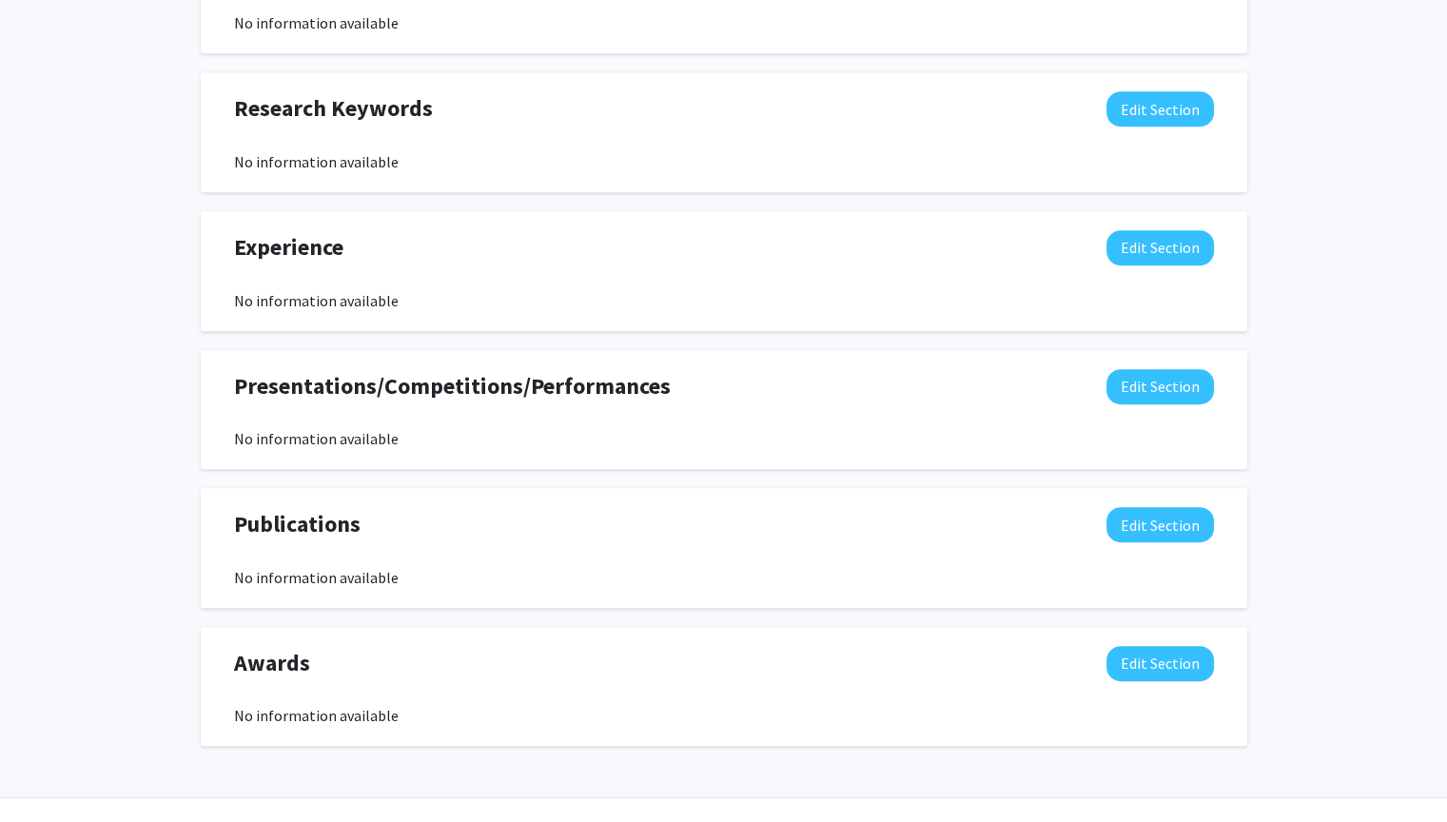
scroll to position [989, 0]
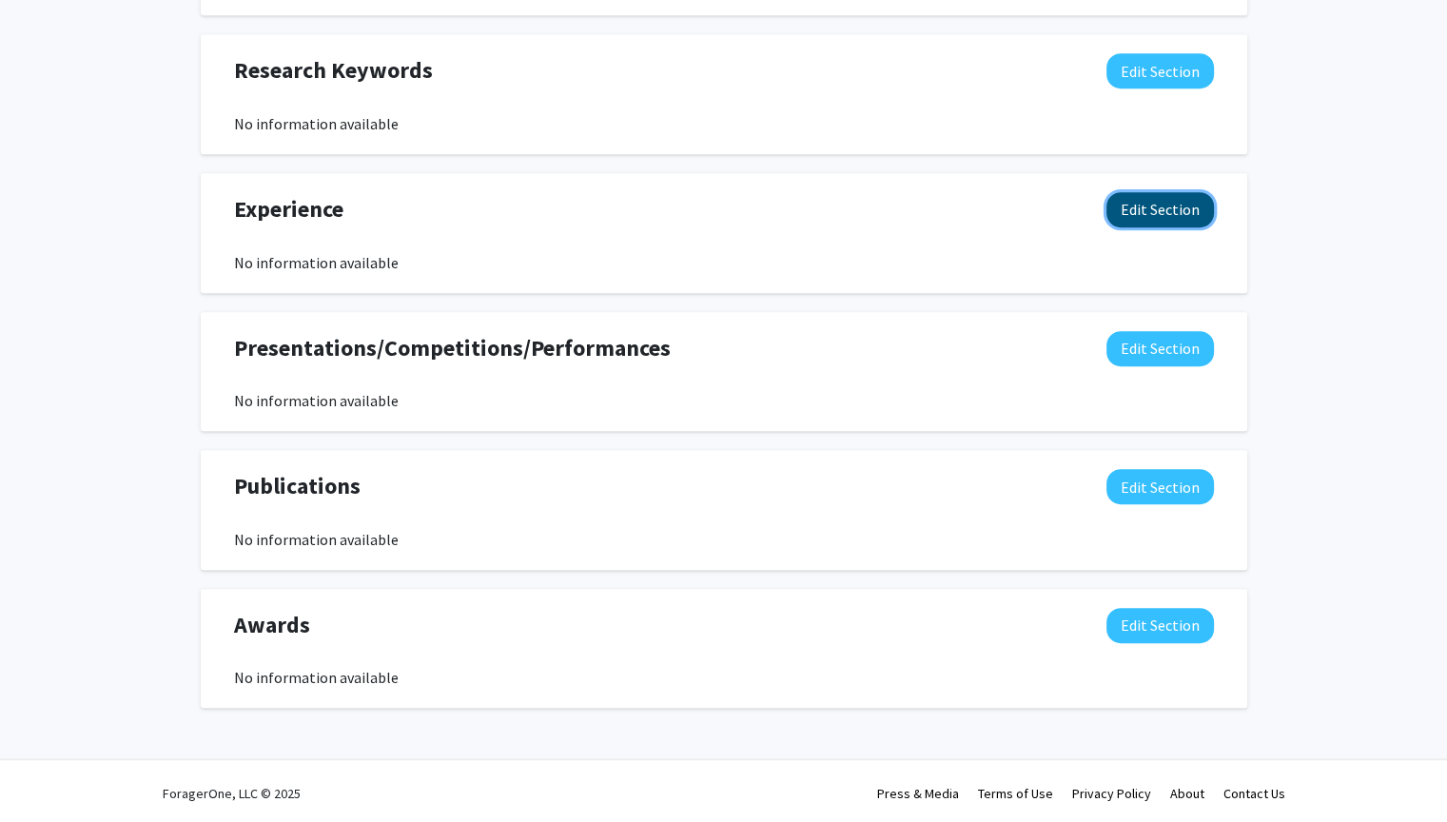
click at [1183, 202] on button "Edit Section" at bounding box center [1160, 209] width 108 height 35
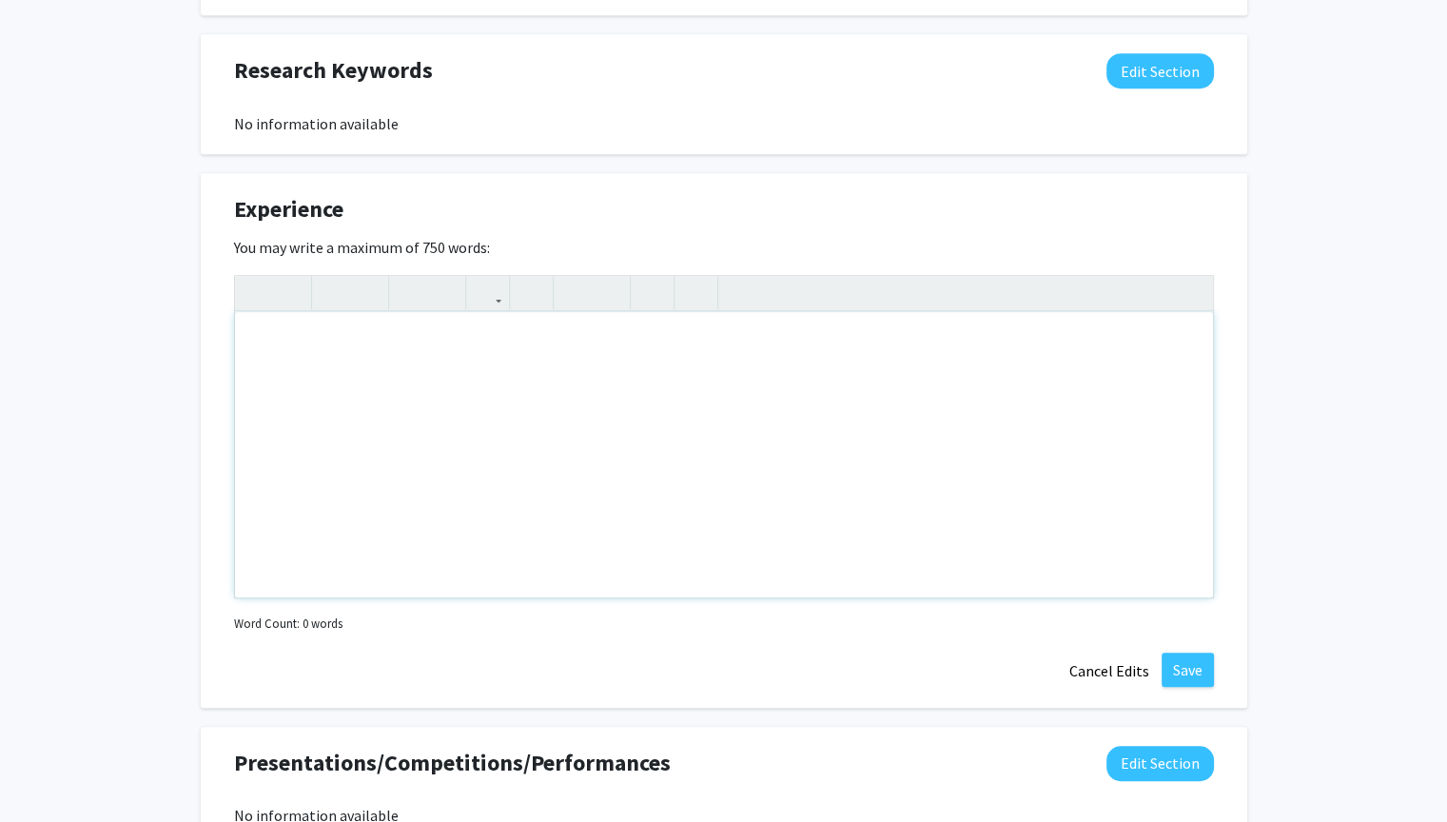
click at [597, 340] on div "Note to users with screen readers: Please deactivate our accessibility plugin f…" at bounding box center [724, 454] width 978 height 285
click at [442, 342] on div "Experience in SolidWorks and Additive manufacturing" at bounding box center [724, 454] width 978 height 285
click at [430, 340] on div "Experience in SolidWorks, Additive manufacturing," at bounding box center [724, 454] width 978 height 285
click at [601, 343] on div "Experience in SolidWorks, additive manufacturing," at bounding box center [724, 454] width 978 height 285
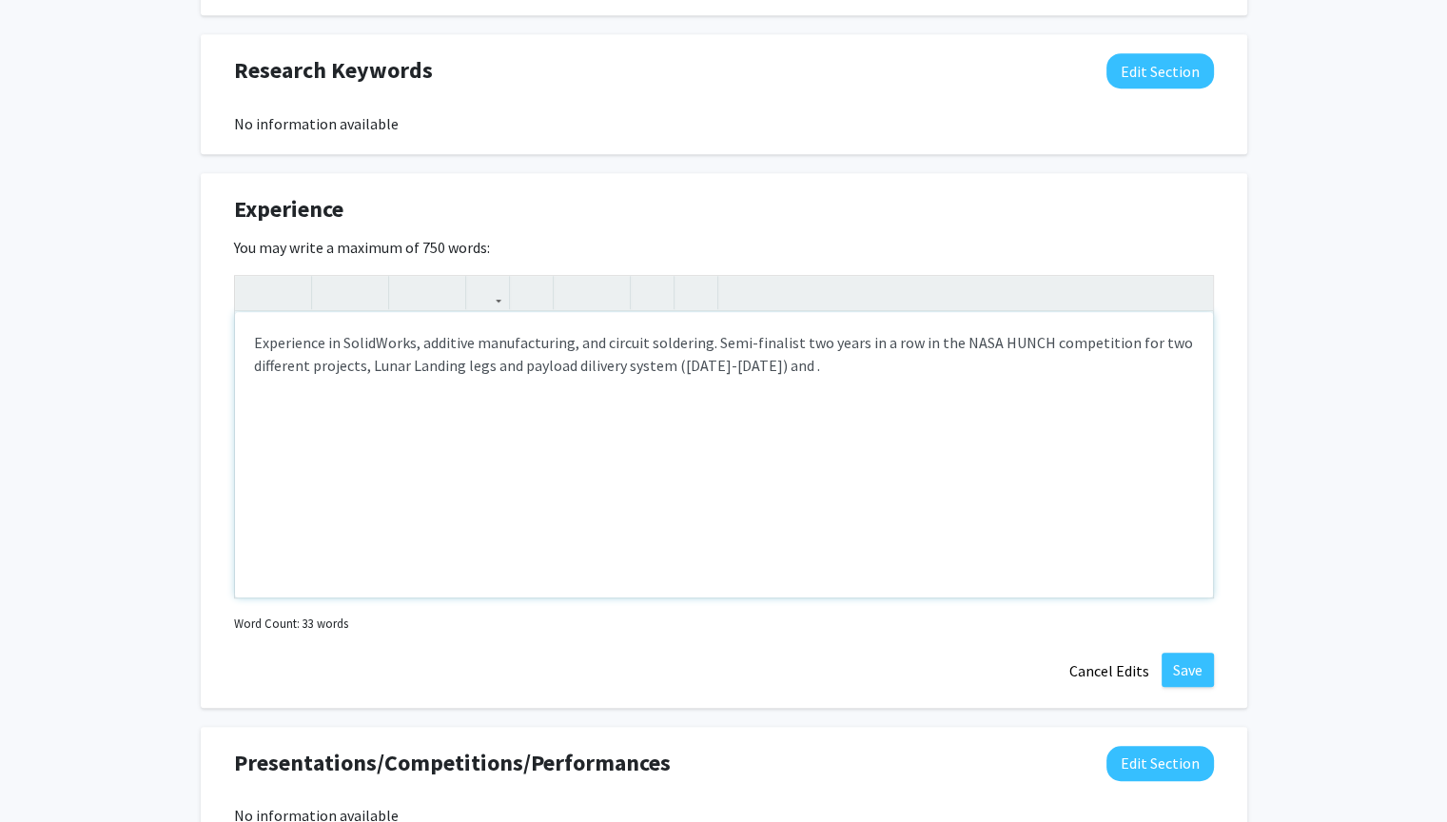
click at [584, 365] on div "Experience in SolidWorks, additive manufacturing, and circuit soldering. Semi-f…" at bounding box center [724, 454] width 978 height 285
click at [783, 367] on div "Experience in SolidWorks, additive manufacturing, and circuit soldering. Semi-f…" at bounding box center [724, 454] width 978 height 285
click at [419, 390] on div "Experience in SolidWorks, additive manufacturing, and circuit soldering. Semi-f…" at bounding box center [724, 454] width 978 height 285
click at [413, 396] on div "Experience in SolidWorks, additive manufacturing, and circuit soldering. Semi-f…" at bounding box center [724, 454] width 978 height 285
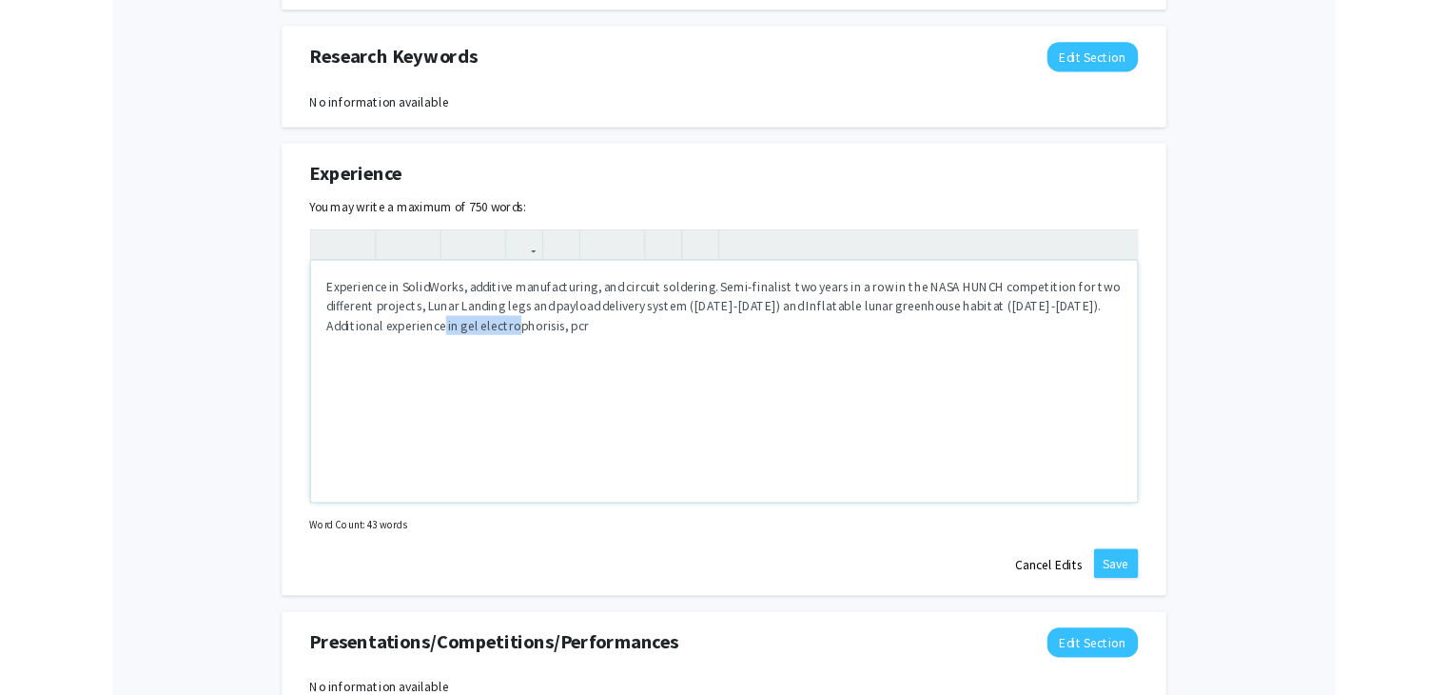
scroll to position [995, 0]
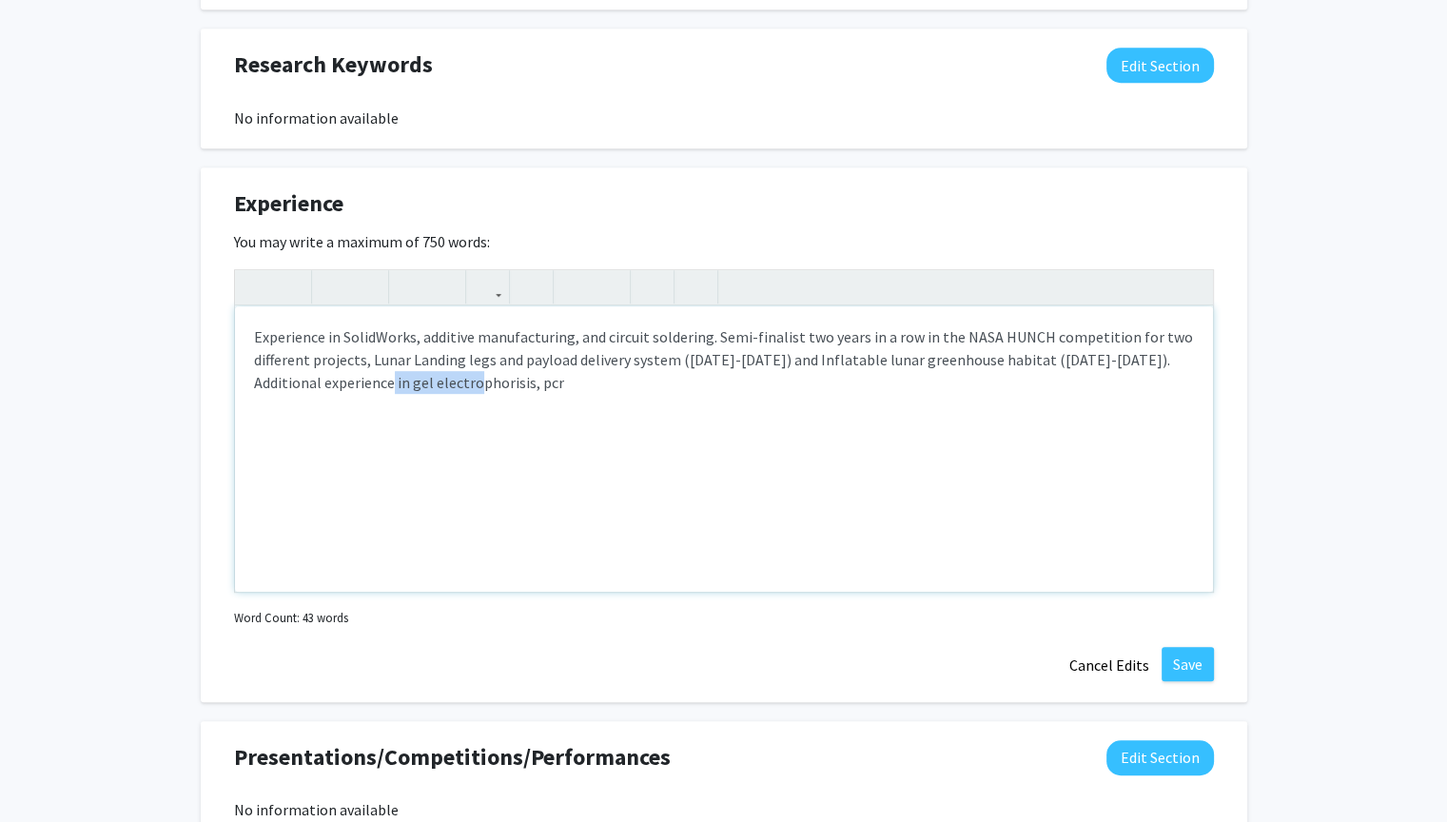
click at [388, 381] on div "Experience in SolidWorks, additive manufacturing, and circuit soldering. Semi-f…" at bounding box center [724, 448] width 978 height 285
click at [479, 383] on div "Experience in SolidWorks, additive manufacturing, and circuit soldering. Semi-f…" at bounding box center [724, 448] width 978 height 285
click at [490, 383] on div "Experience in SolidWorks, additive manufacturing, and circuit soldering. Semi-f…" at bounding box center [724, 448] width 978 height 285
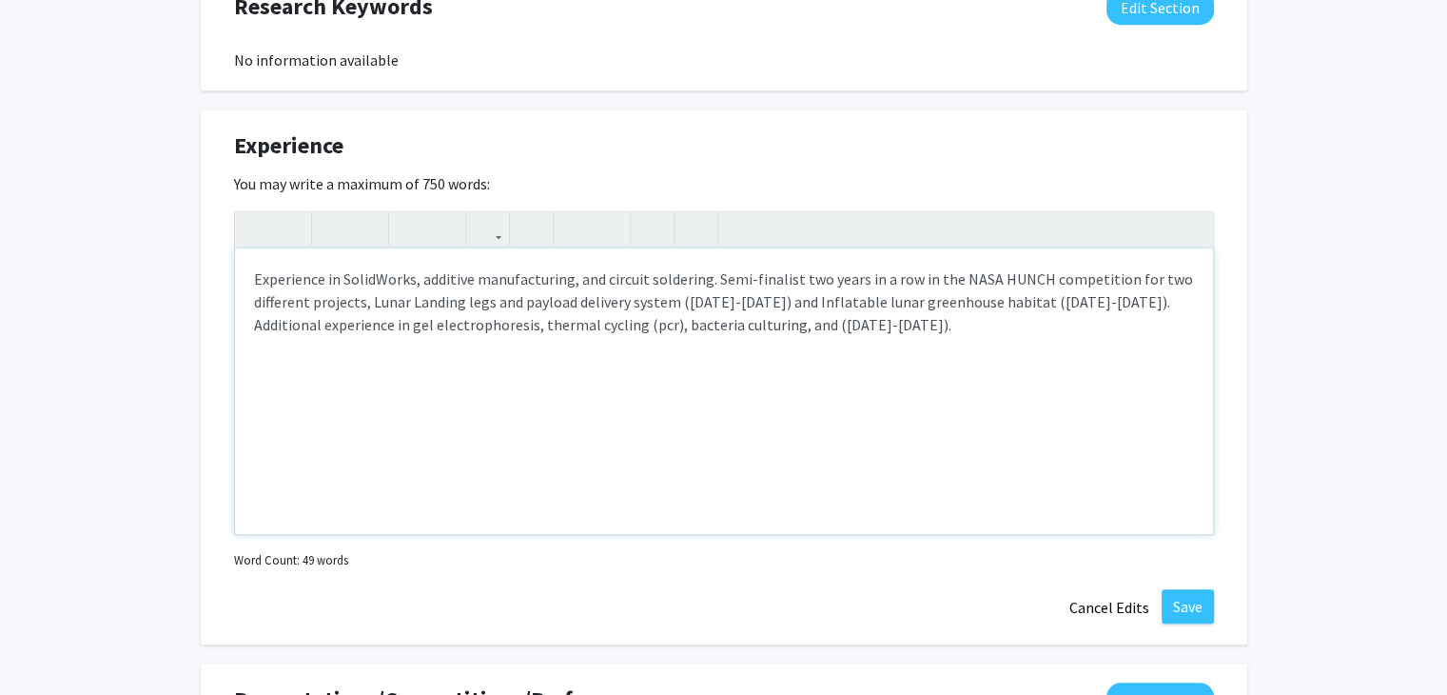
scroll to position [1038, 0]
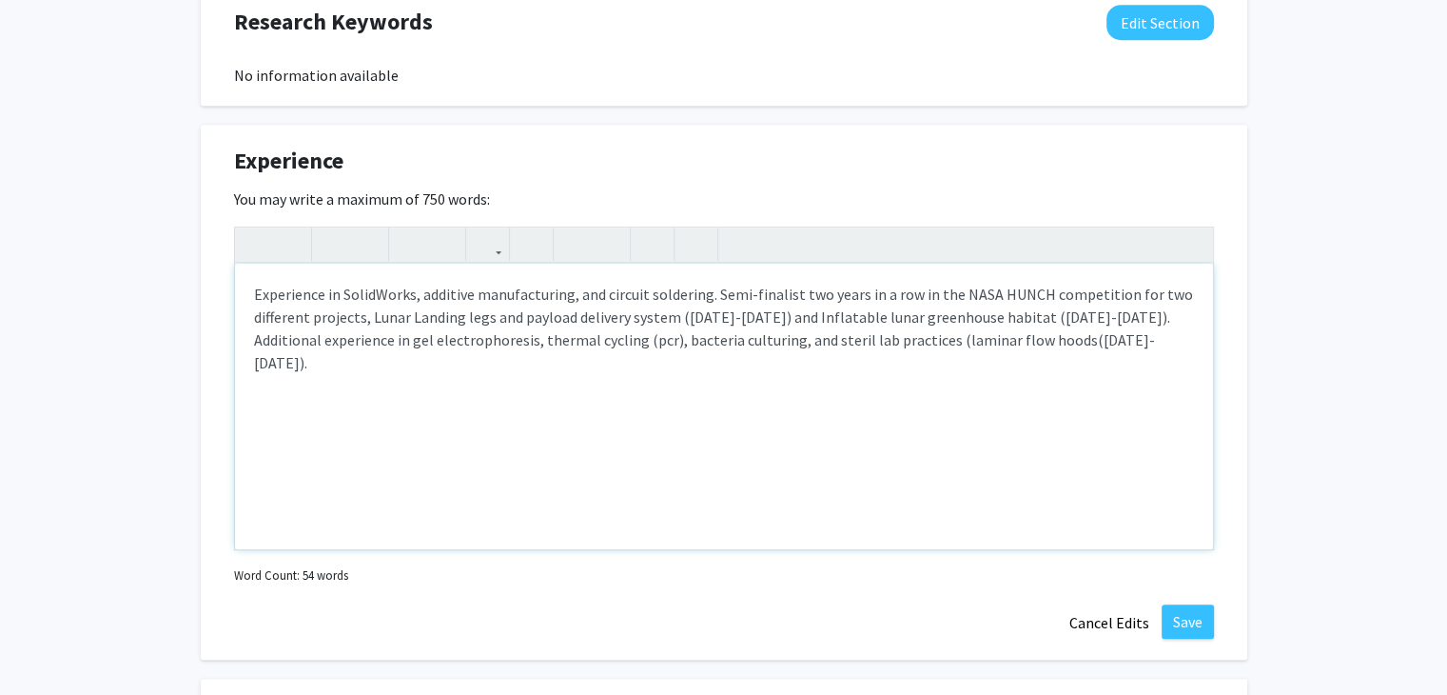
type textarea "Experience in SolidWorks, additive manufacturing, and circuit soldering. Semi-f…"
click at [765, 340] on div "Experience in SolidWorks, additive manufacturing, and circuit soldering. Semi-f…" at bounding box center [724, 406] width 978 height 285
click at [1181, 616] on button "Save" at bounding box center [1188, 621] width 52 height 34
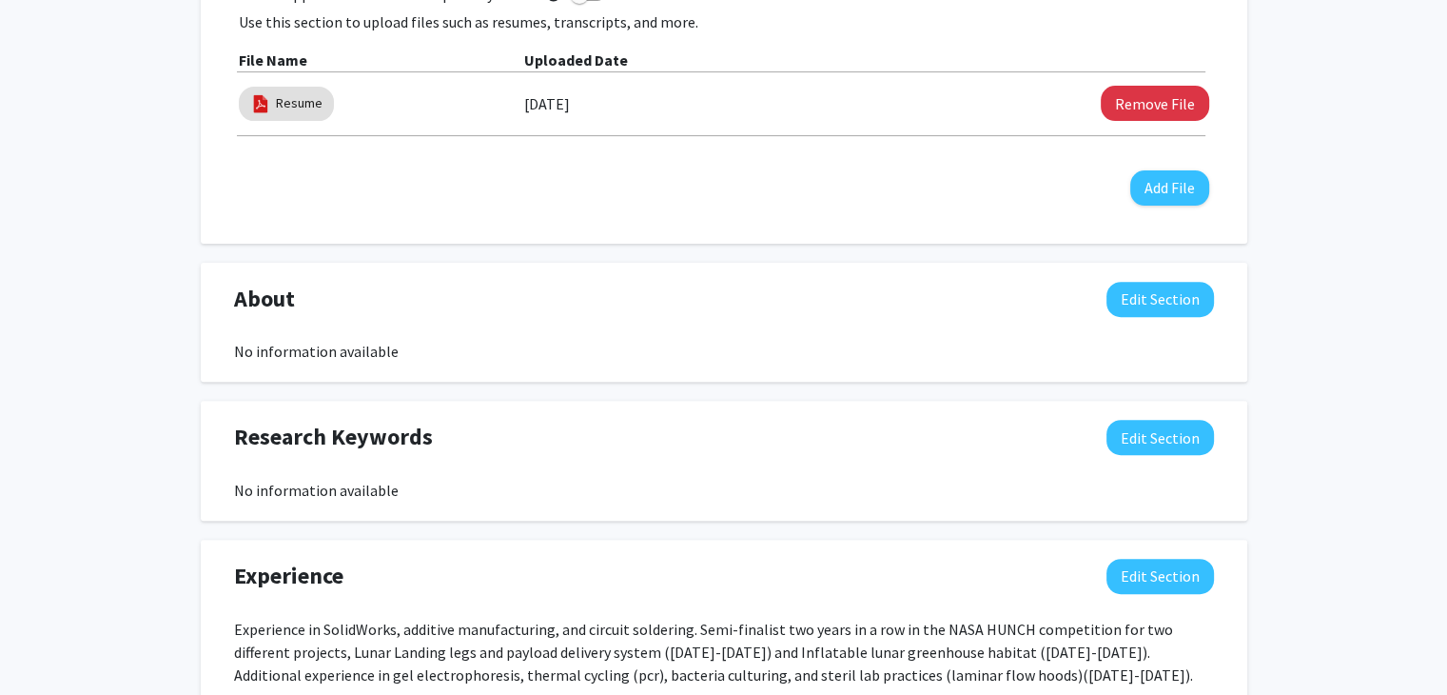
scroll to position [620, 0]
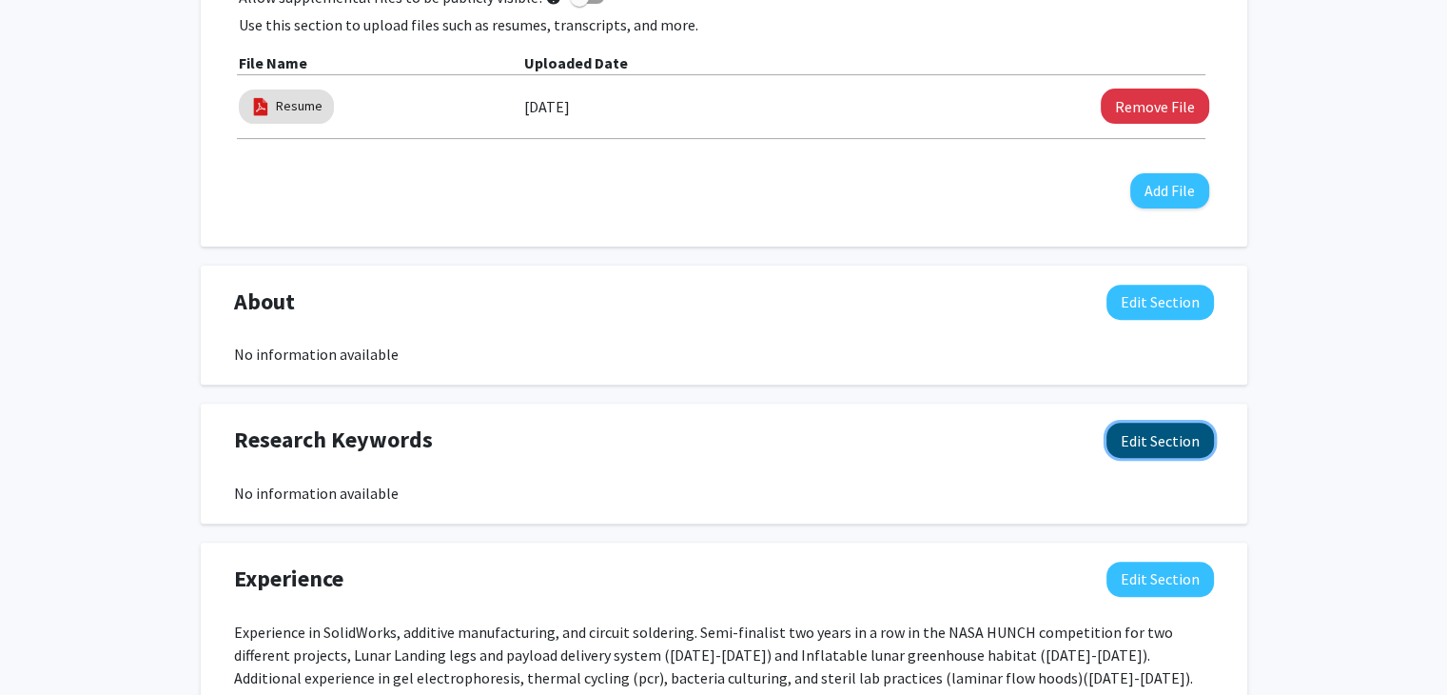
click at [1125, 442] on button "Edit Section" at bounding box center [1160, 439] width 108 height 35
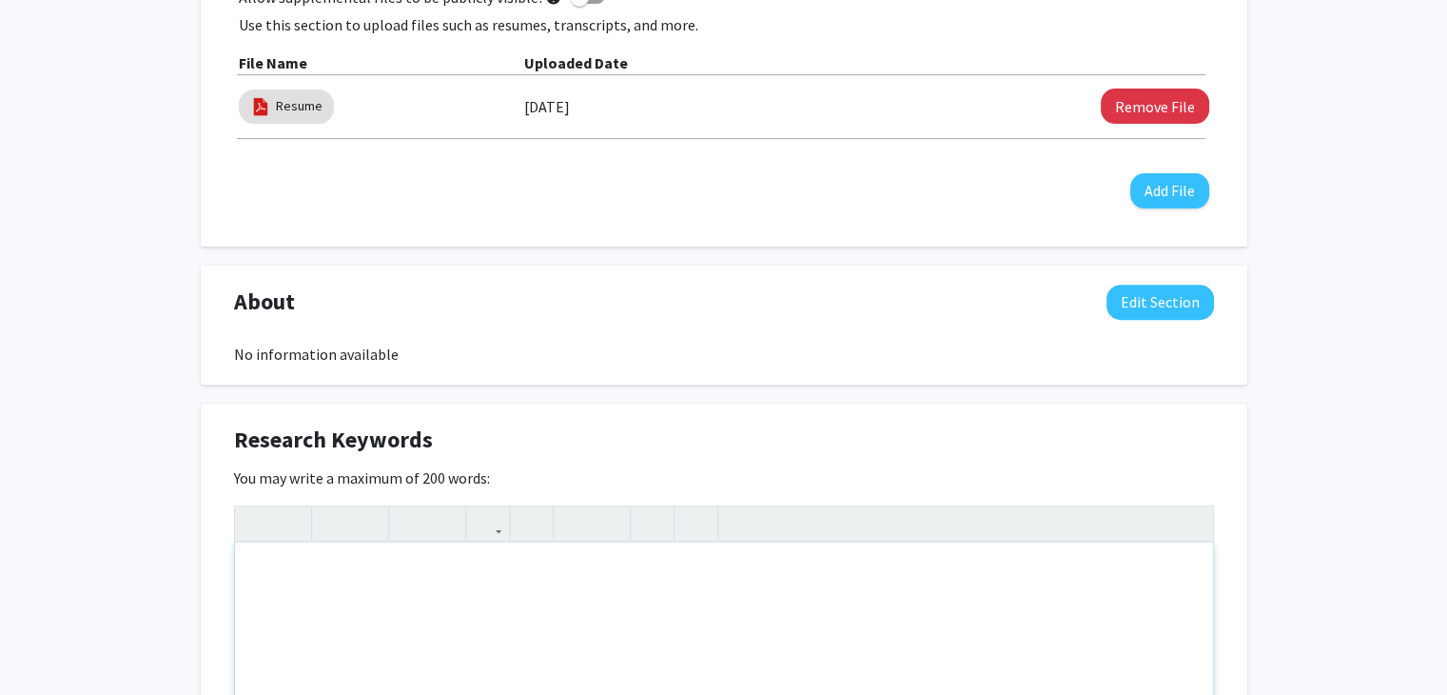
click at [954, 597] on div "Note to users with screen readers: Please deactivate our accessibility plugin f…" at bounding box center [724, 684] width 978 height 285
type textarea "electronics, materials science, engineering."
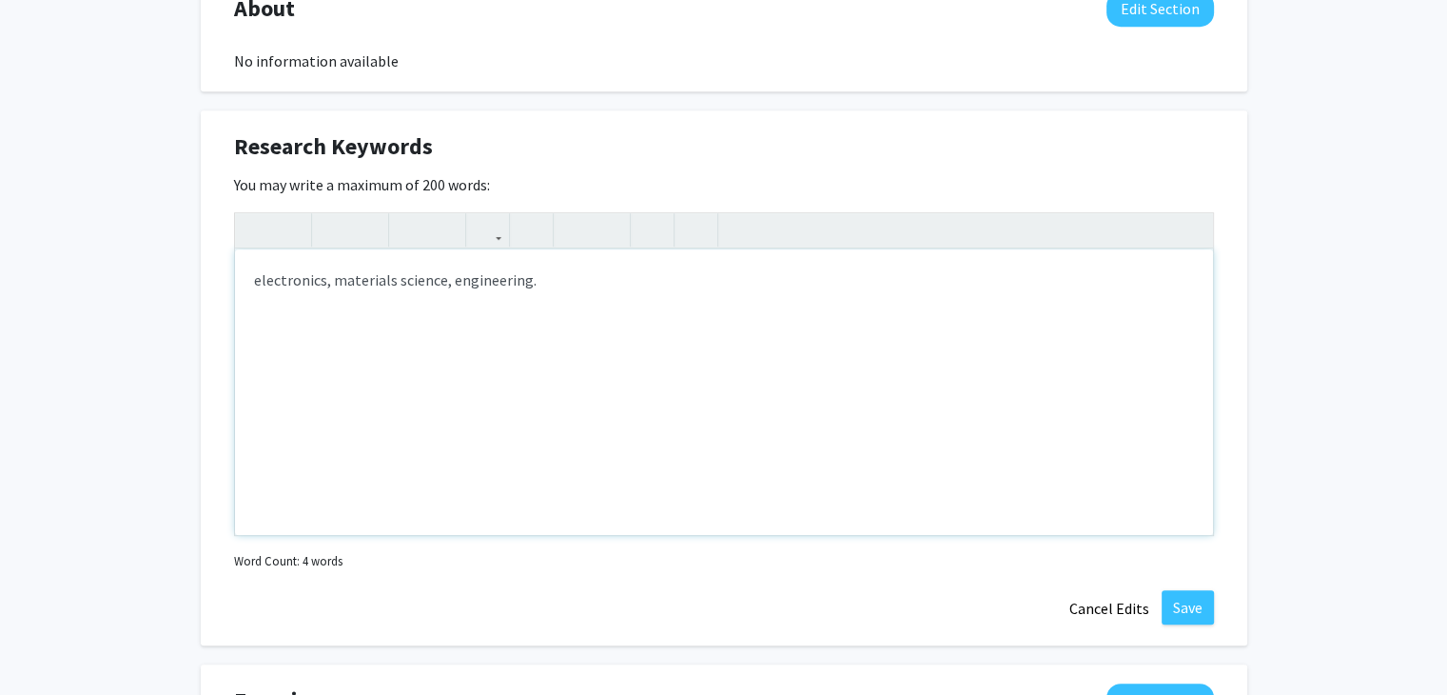
scroll to position [898, 0]
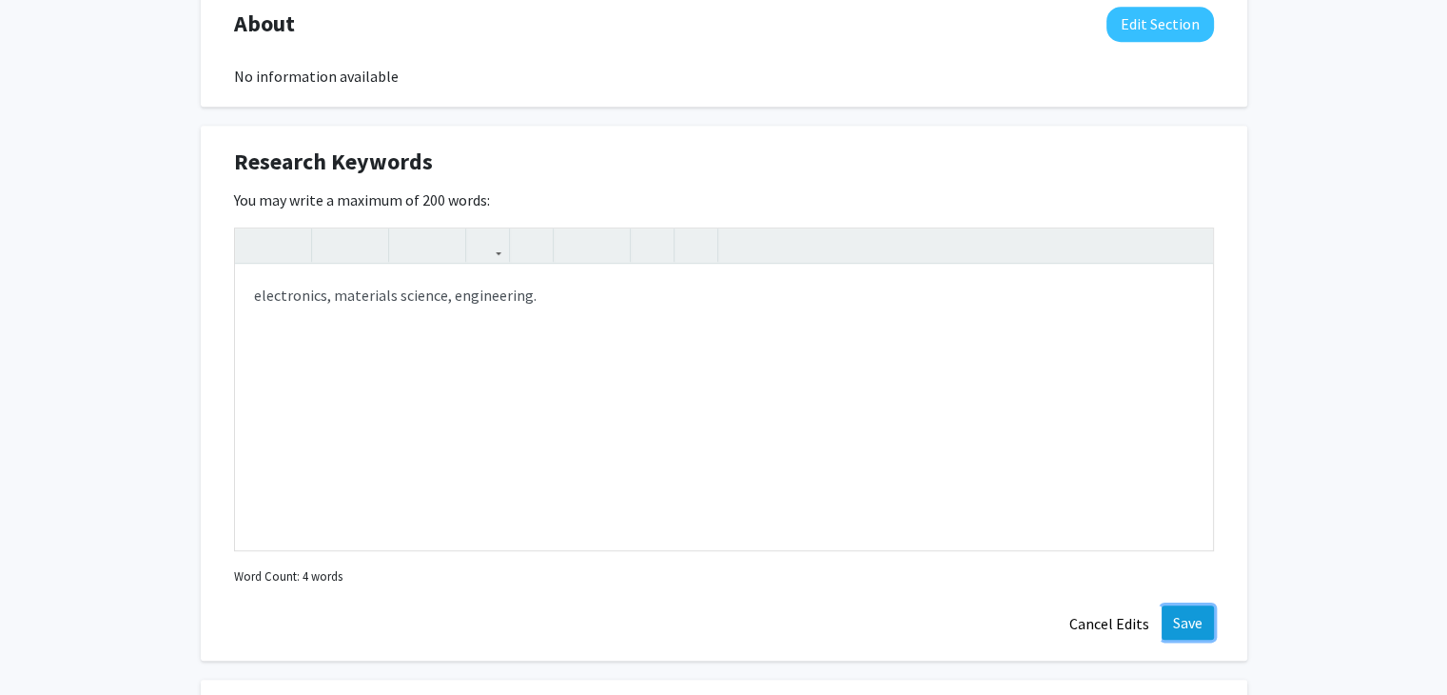
click at [1192, 621] on button "Save" at bounding box center [1188, 622] width 52 height 34
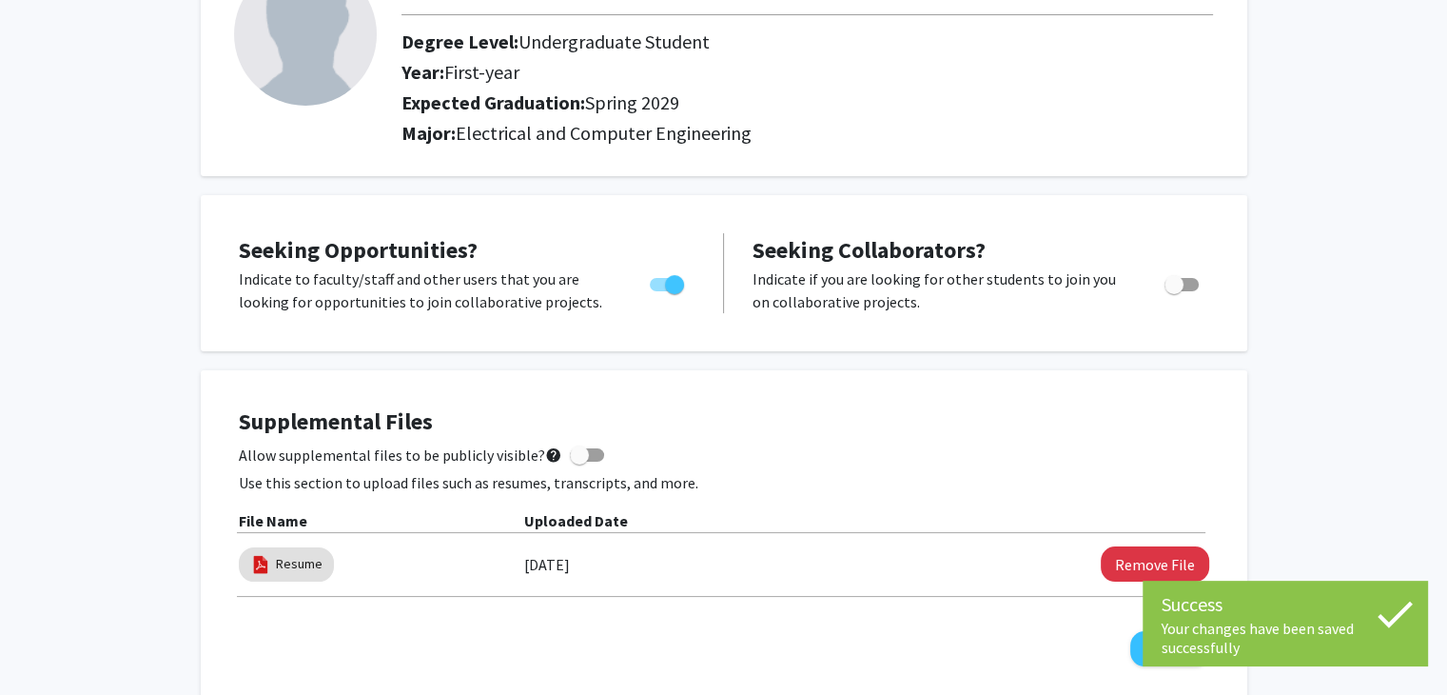
scroll to position [0, 0]
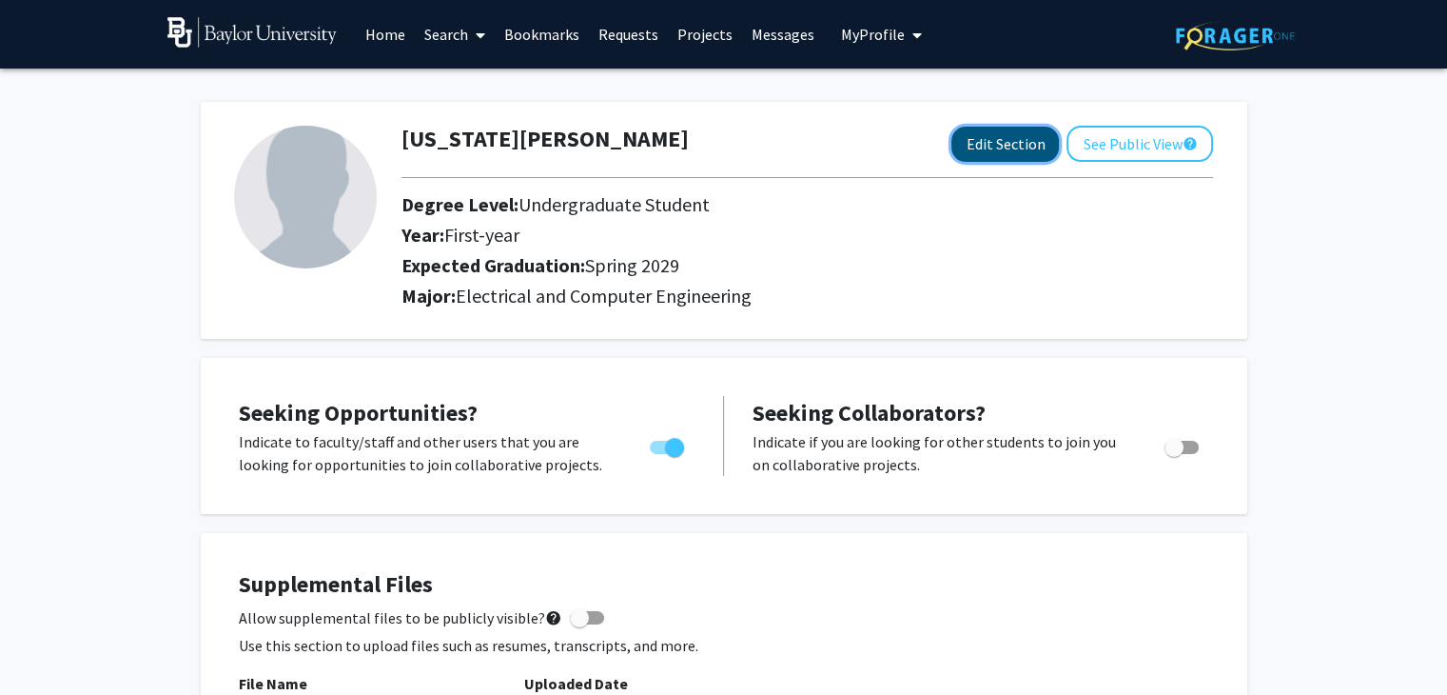
click at [1015, 145] on button "Edit Section" at bounding box center [1005, 144] width 108 height 35
select select "first-year"
select select "45: spring_2029"
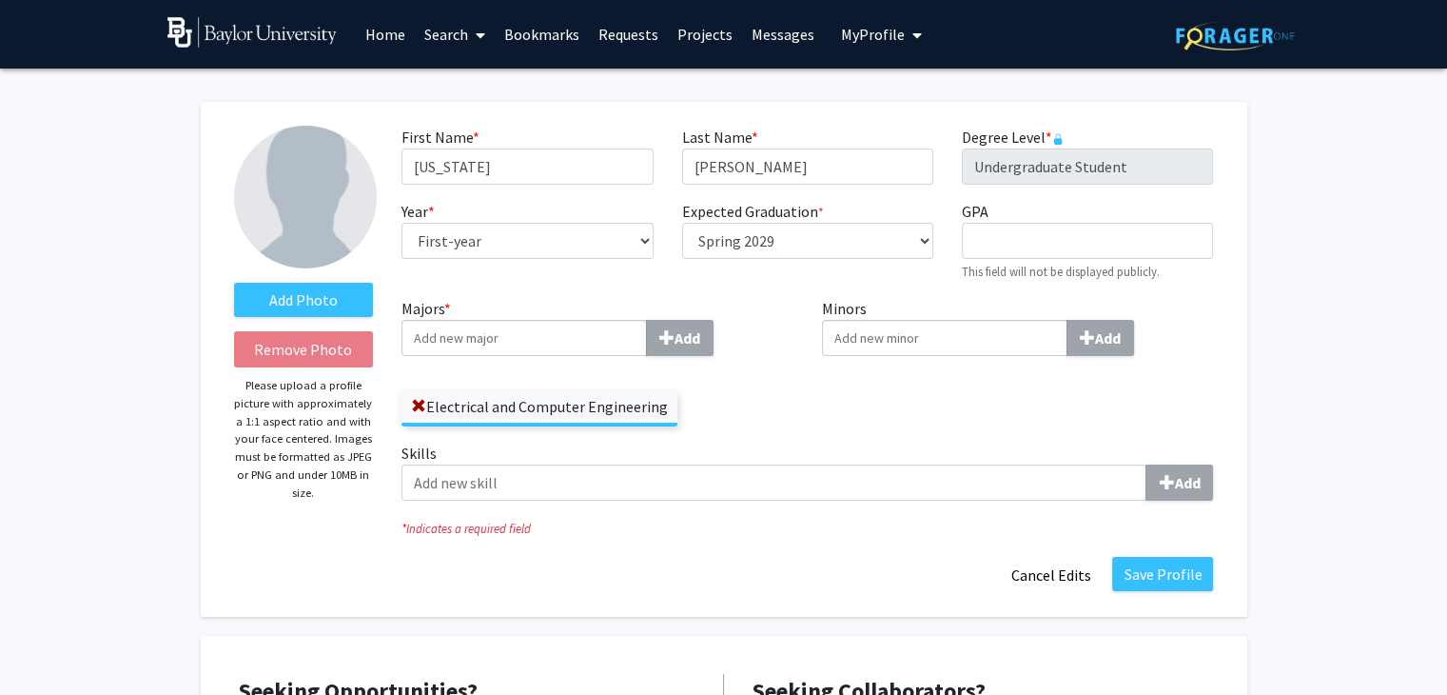
click at [306, 203] on img at bounding box center [305, 197] width 143 height 143
click at [308, 302] on label "Add Photo" at bounding box center [304, 300] width 140 height 34
click at [0, 0] on input "Add Photo" at bounding box center [0, 0] width 0 height 0
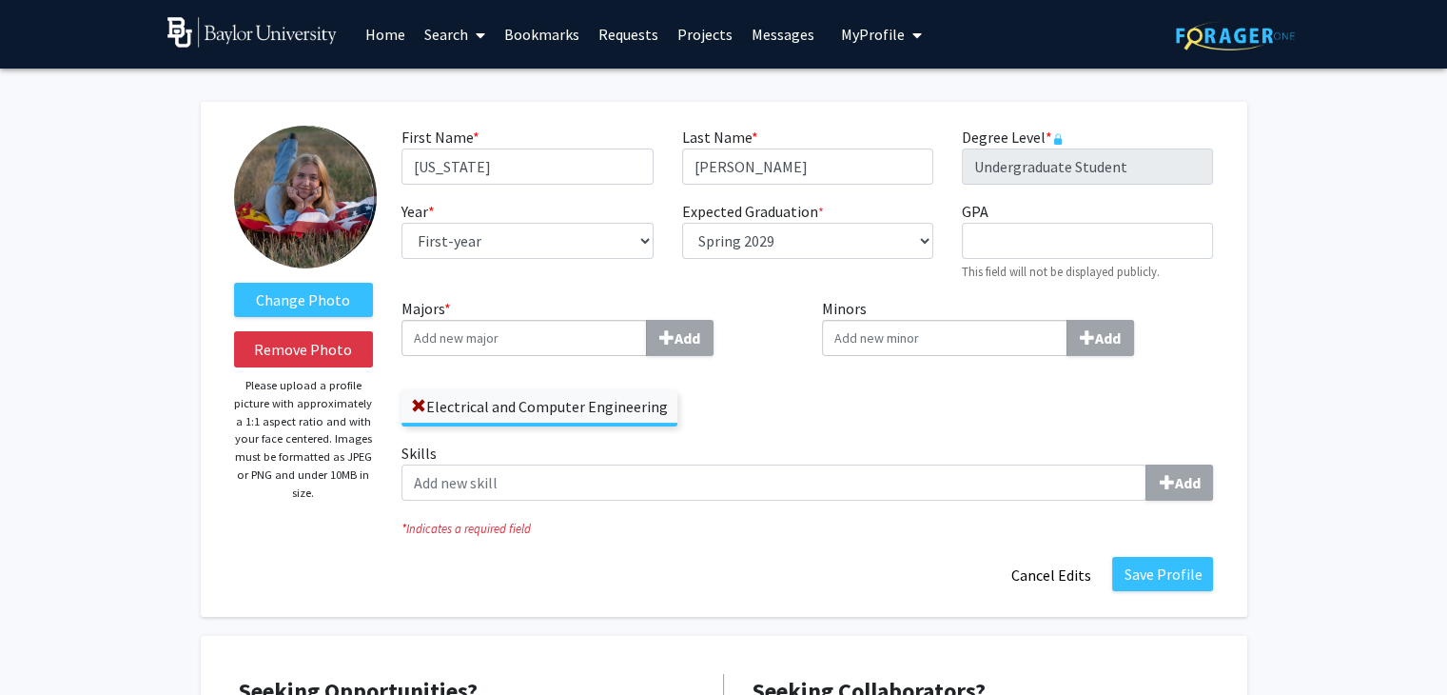
click at [577, 345] on input "Majors * Add" at bounding box center [523, 338] width 245 height 36
click at [758, 301] on label "Majors * Add" at bounding box center [597, 326] width 392 height 59
click at [647, 320] on input "Majors * Add" at bounding box center [523, 338] width 245 height 36
click at [1154, 573] on button "Save Profile" at bounding box center [1162, 574] width 101 height 34
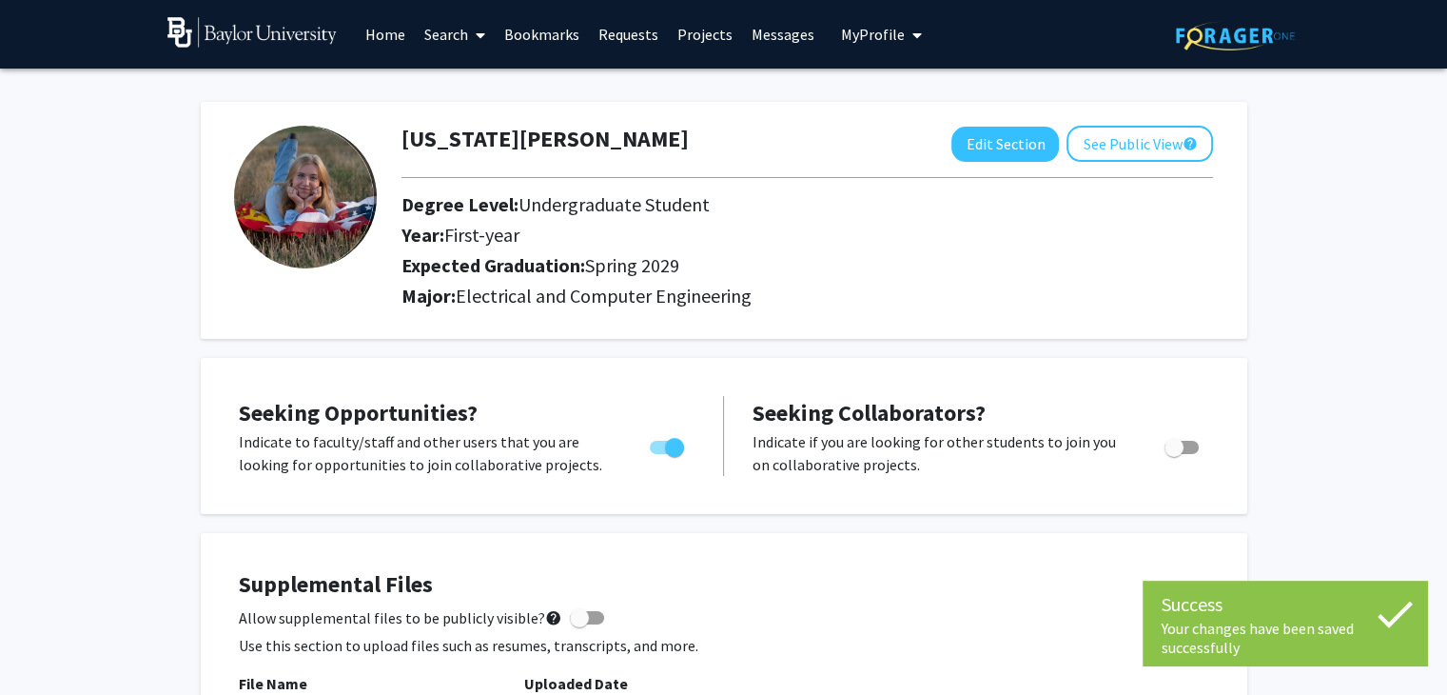
drag, startPoint x: 1446, startPoint y: 244, endPoint x: 1437, endPoint y: 289, distance: 46.6
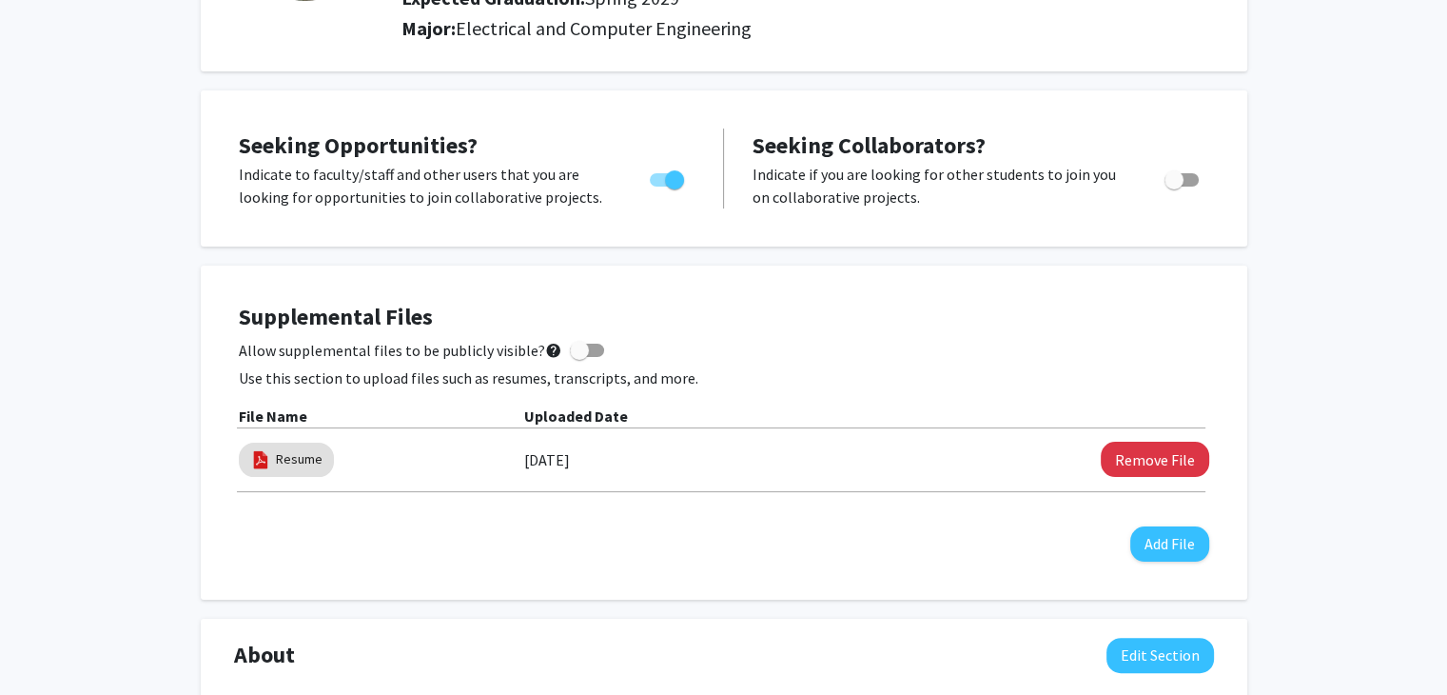
scroll to position [283, 0]
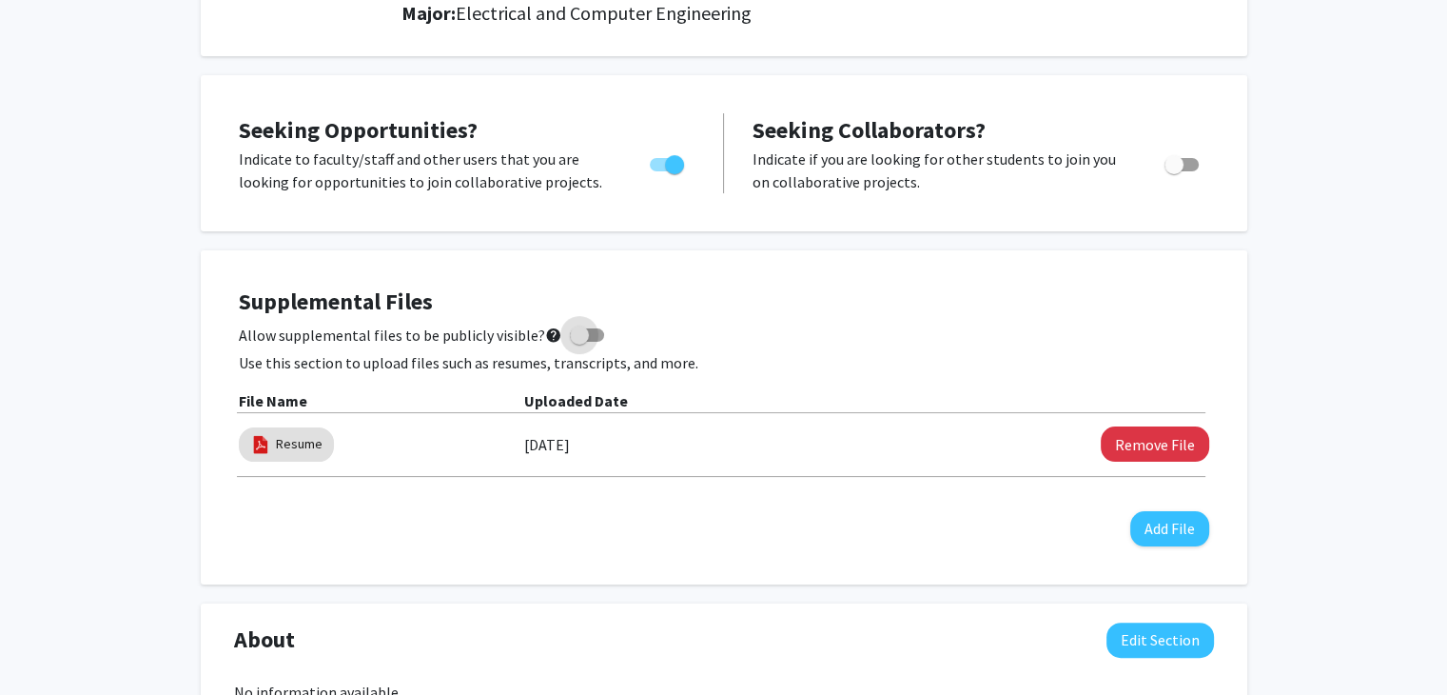
click at [571, 332] on span at bounding box center [579, 334] width 19 height 19
click at [578, 342] on input "Allow supplemental files to be publicly visible? help" at bounding box center [578, 342] width 1 height 1
checkbox input "true"
click at [1415, 370] on div "[US_STATE][PERSON_NAME] Edit Section See Public View help Degree Level: Undergr…" at bounding box center [723, 654] width 1447 height 1736
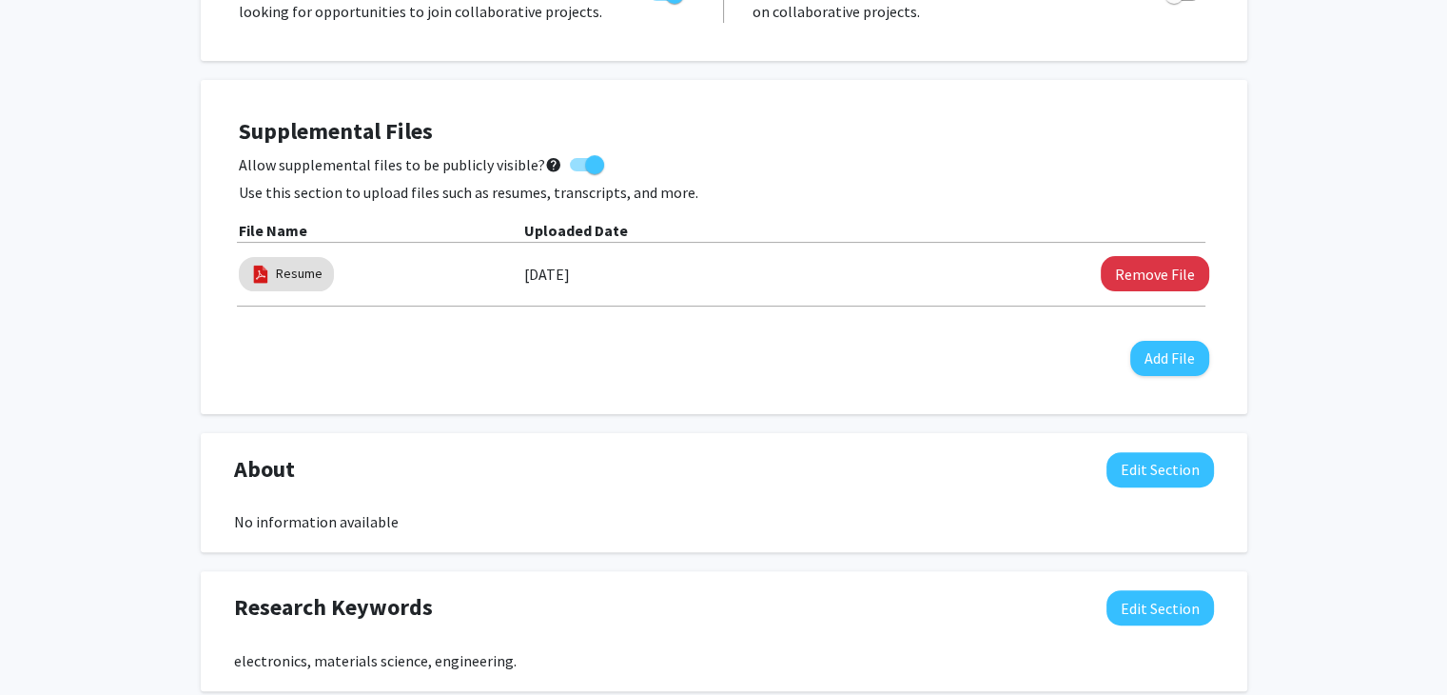
scroll to position [441, 0]
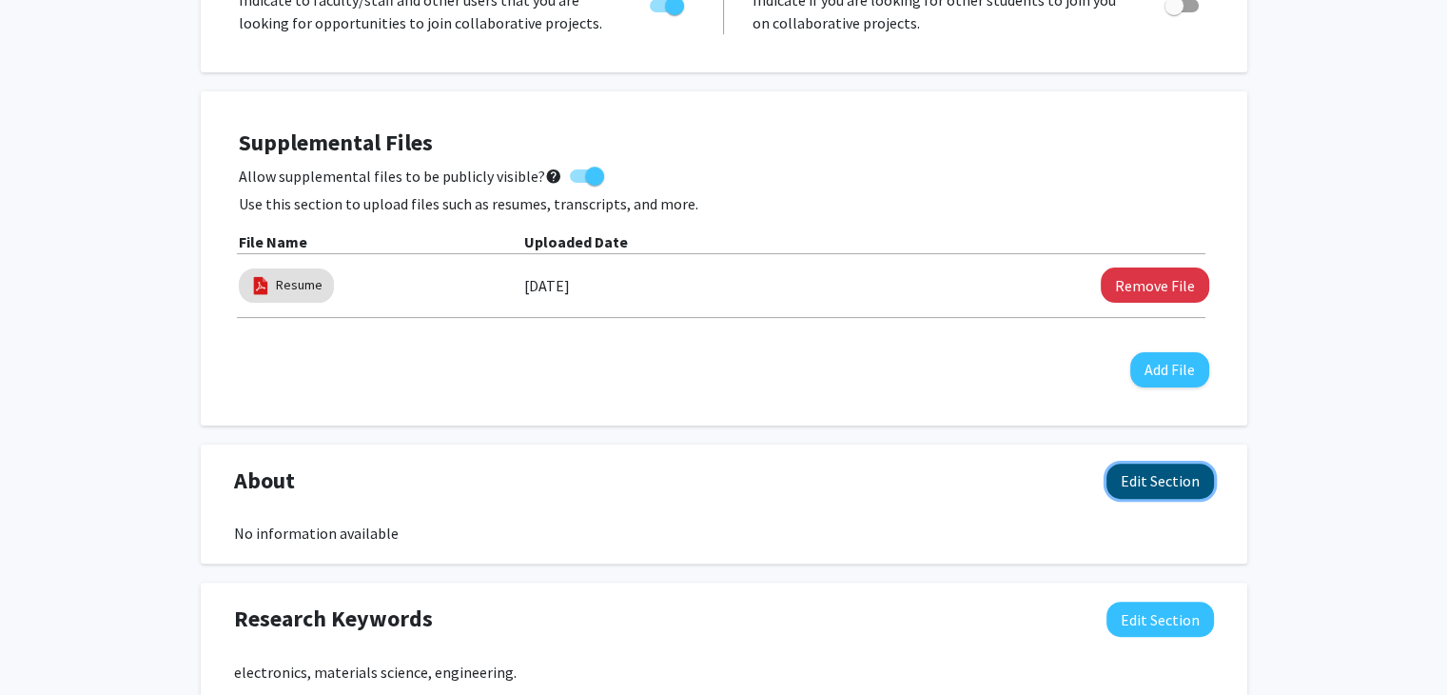
click at [1142, 488] on button "Edit Section" at bounding box center [1160, 480] width 108 height 35
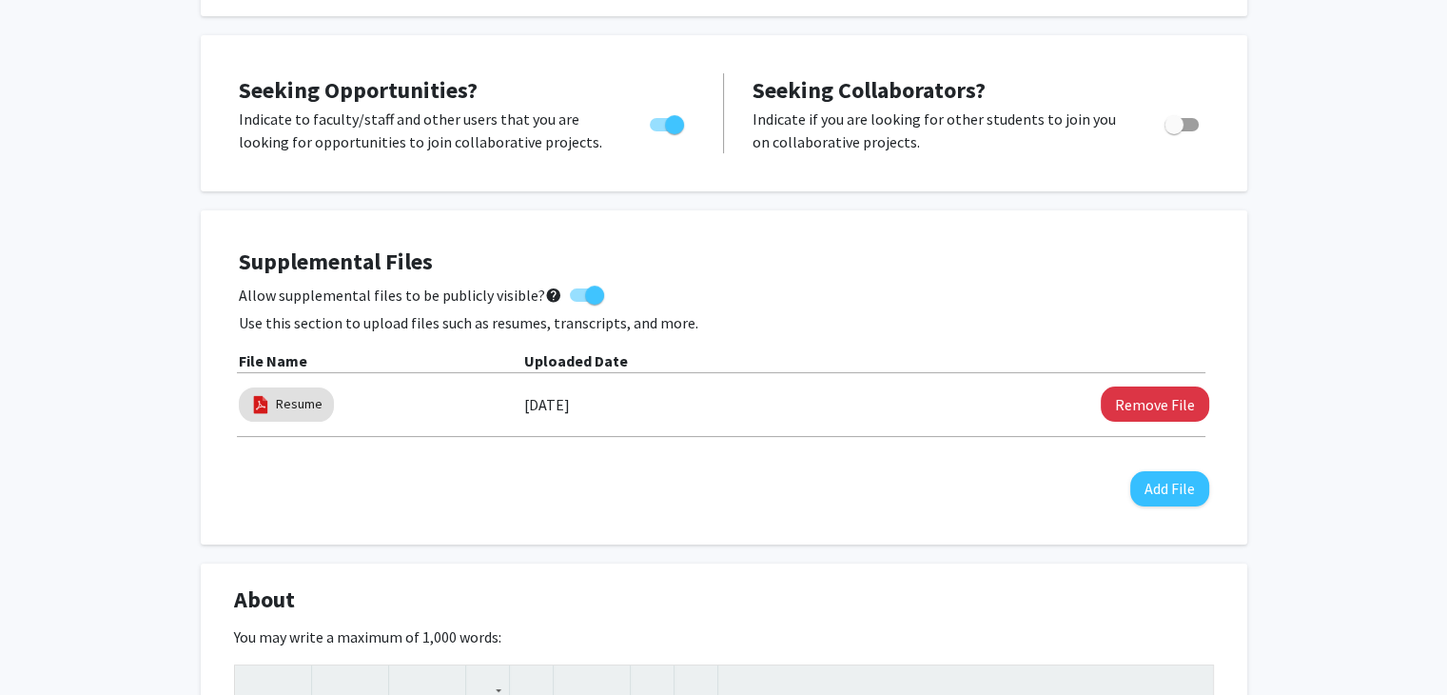
scroll to position [0, 0]
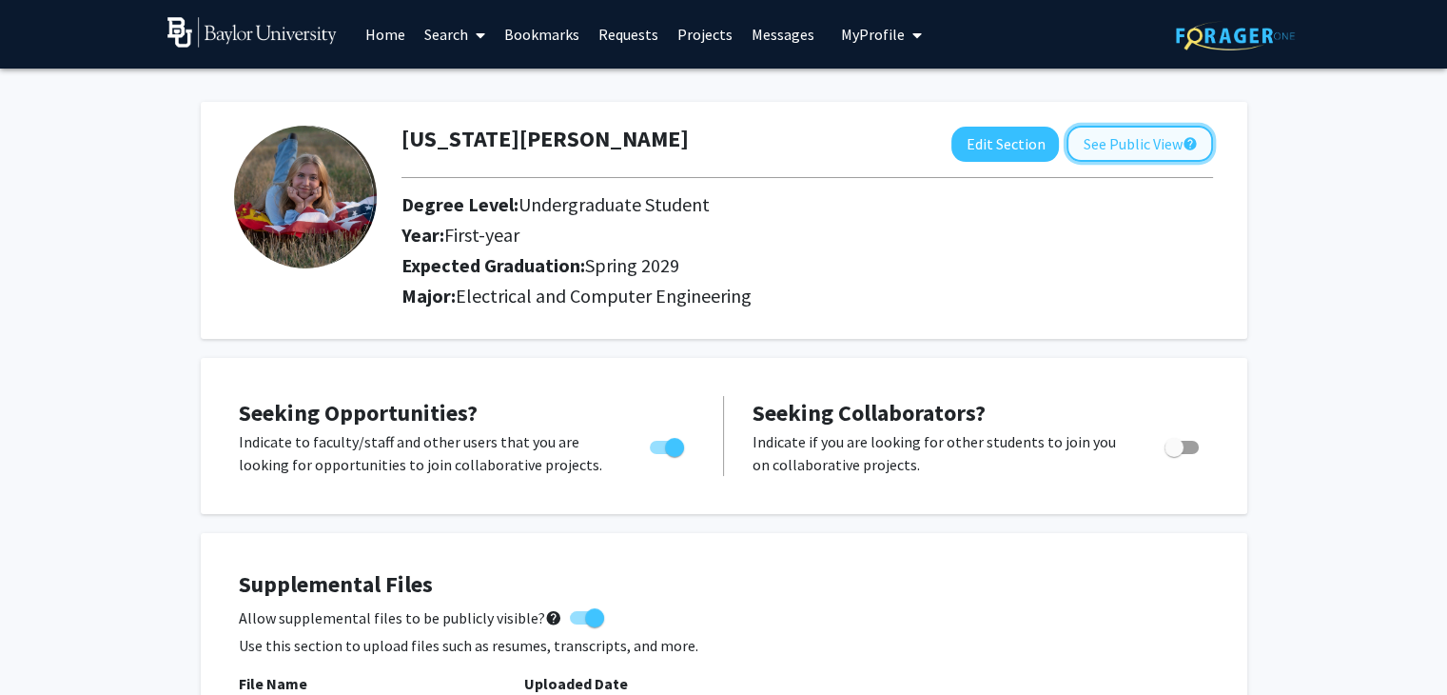
click at [1123, 141] on button "See Public View help" at bounding box center [1140, 144] width 147 height 36
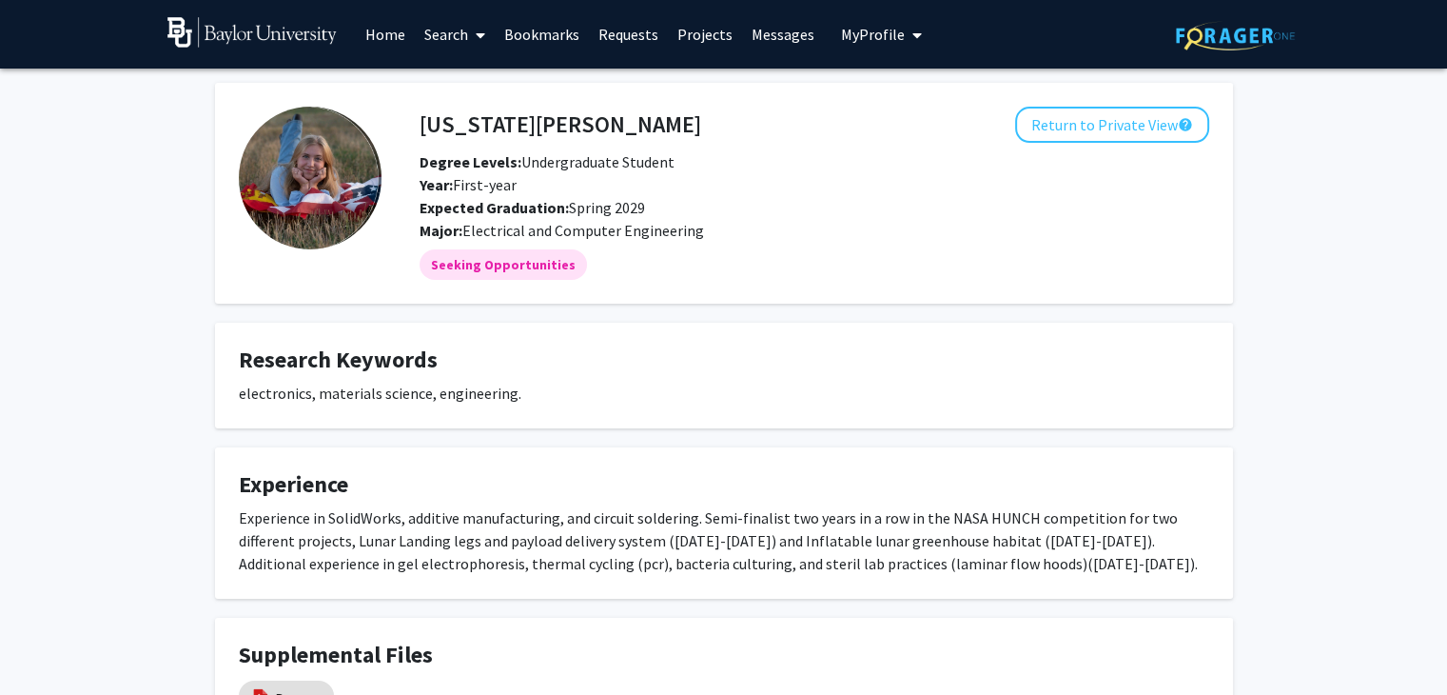
click at [1313, 336] on div "[US_STATE][PERSON_NAME] Return to Private View help Degree Levels: Undergraduat…" at bounding box center [723, 445] width 1447 height 752
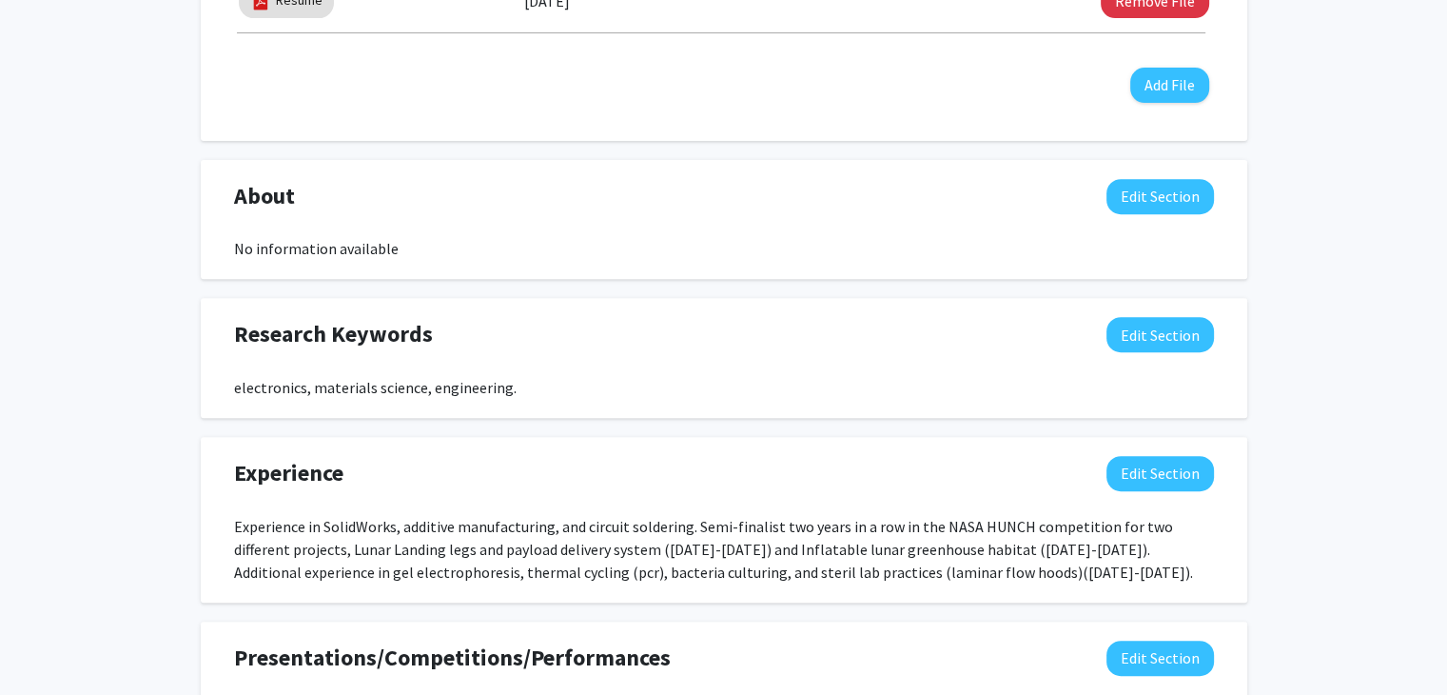
scroll to position [731, 0]
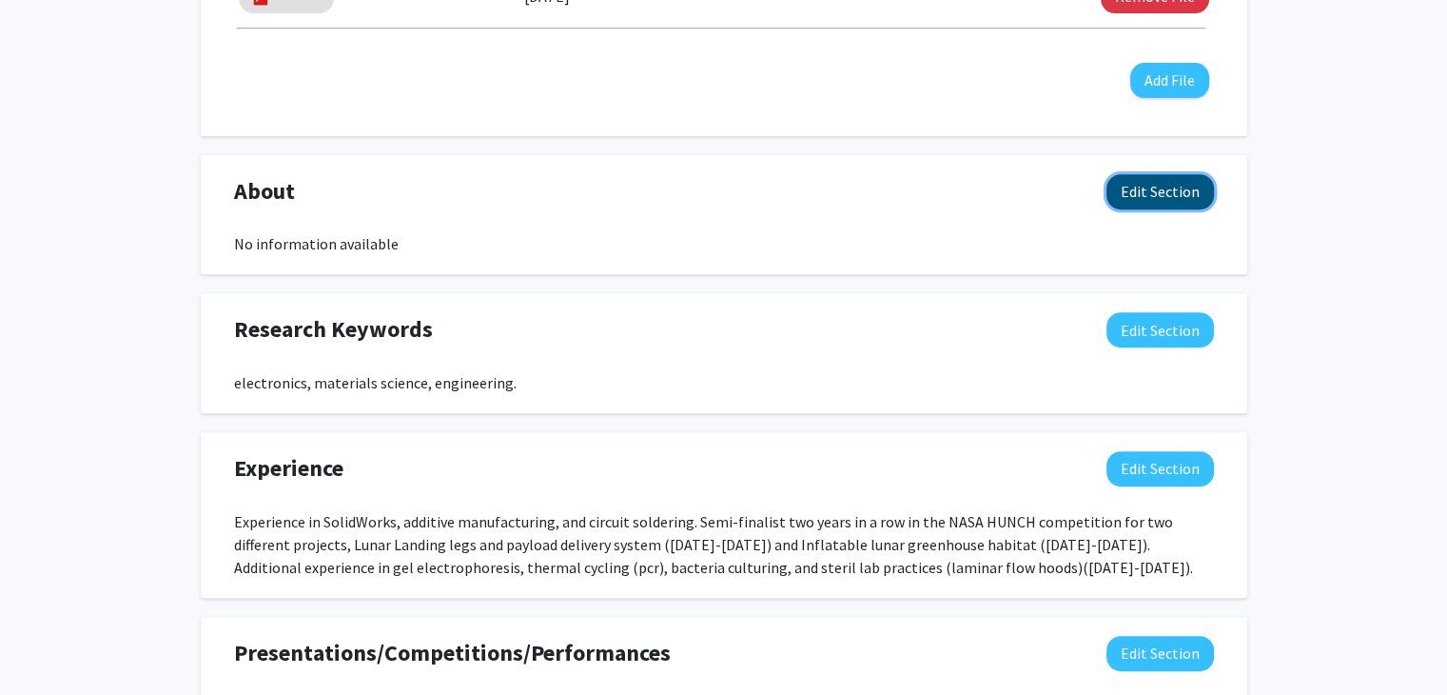
click at [1160, 199] on button "Edit Section" at bounding box center [1160, 191] width 108 height 35
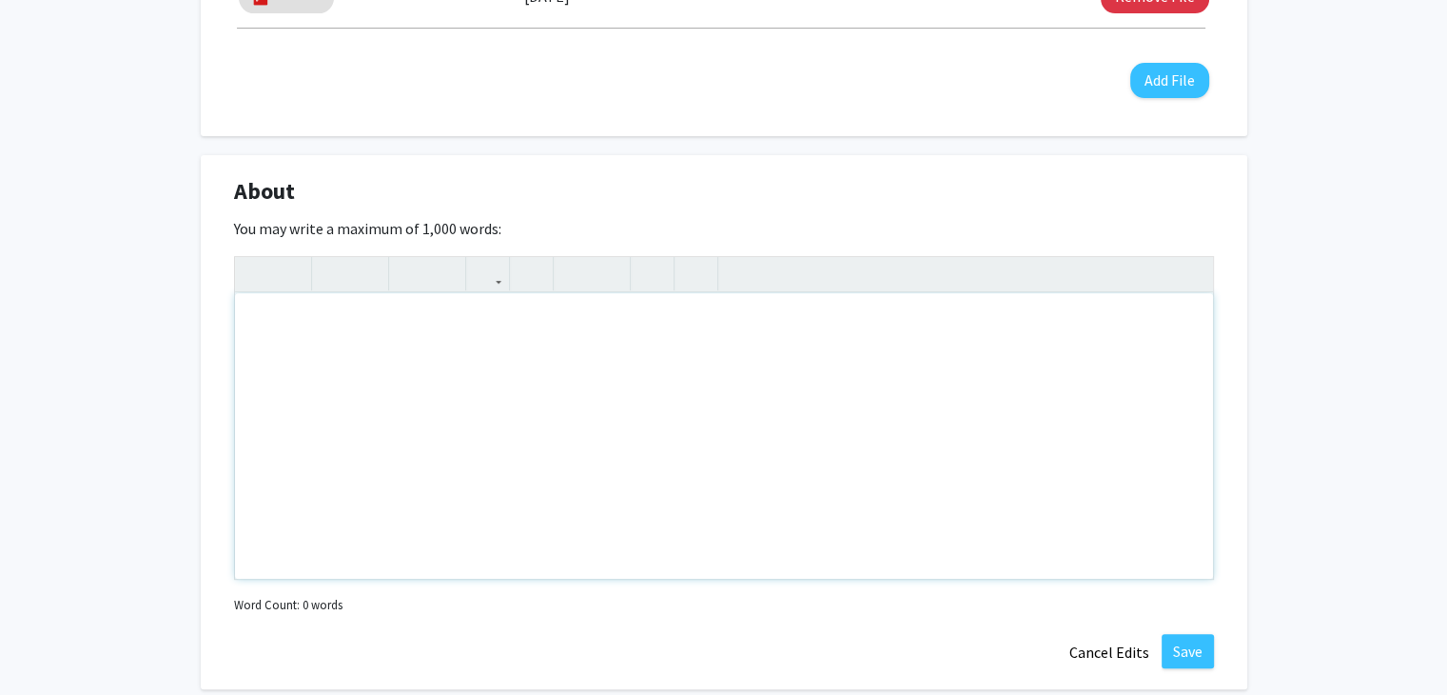
click at [751, 322] on div "Note to users with screen readers: Please deactivate our accessibility plugin f…" at bounding box center [724, 435] width 978 height 285
click at [652, 397] on div "Note to users with screen readers: Please deactivate our accessibility plugin f…" at bounding box center [724, 435] width 978 height 285
paste div "Note to users with screen readers: Please deactivate our accessibility plugin f…"
type textarea "<l>I’d si ametconsectet adipisc elitsedd e tempor in Utlaboreet dol Magnaali En…"
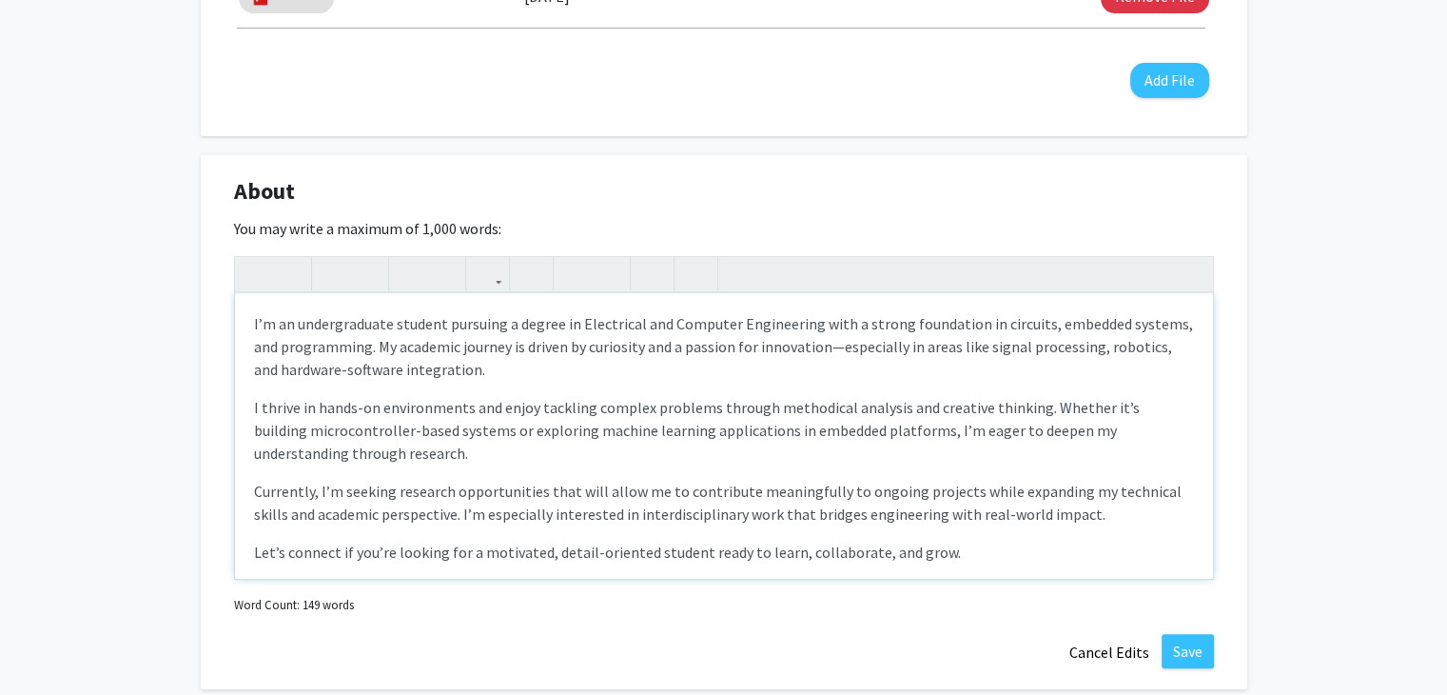
click at [436, 340] on p "I’m an undergraduate student pursuing a degree in Electrical and Computer Engin…" at bounding box center [724, 346] width 940 height 69
click at [333, 336] on p "I’m an undergraduate student pursuing a degree in Electrical and Computer Engin…" at bounding box center [724, 346] width 940 height 69
click at [406, 326] on p "I’m an undergraduate student pursuing a degree in Electrical and Computer Engin…" at bounding box center [724, 346] width 940 height 69
click at [316, 321] on p "I’m an undergraduate student pursuing a degree in Electrical and Computer Engin…" at bounding box center [724, 346] width 940 height 69
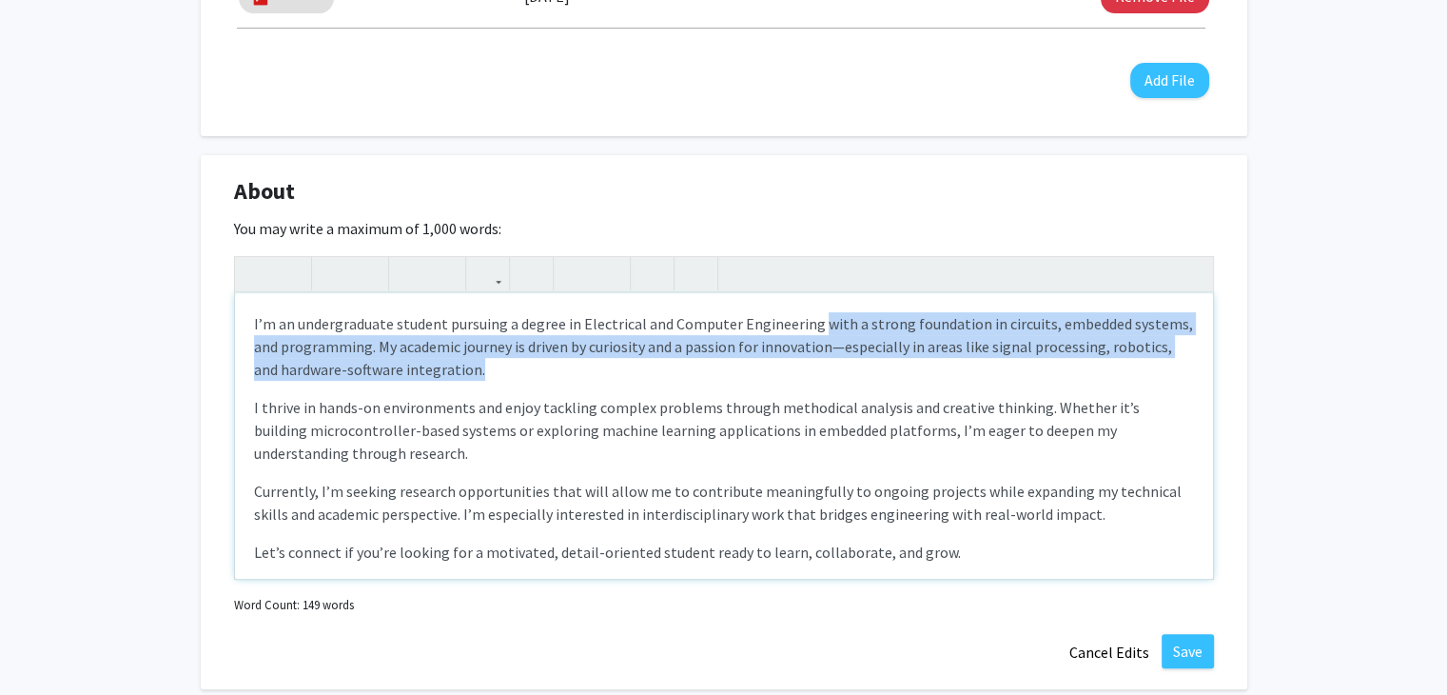
drag, startPoint x: 814, startPoint y: 324, endPoint x: 478, endPoint y: 371, distance: 340.0
click at [478, 371] on p "I’m an undergraduate student pursuing a degree in Electrical and Computer Engin…" at bounding box center [724, 346] width 940 height 69
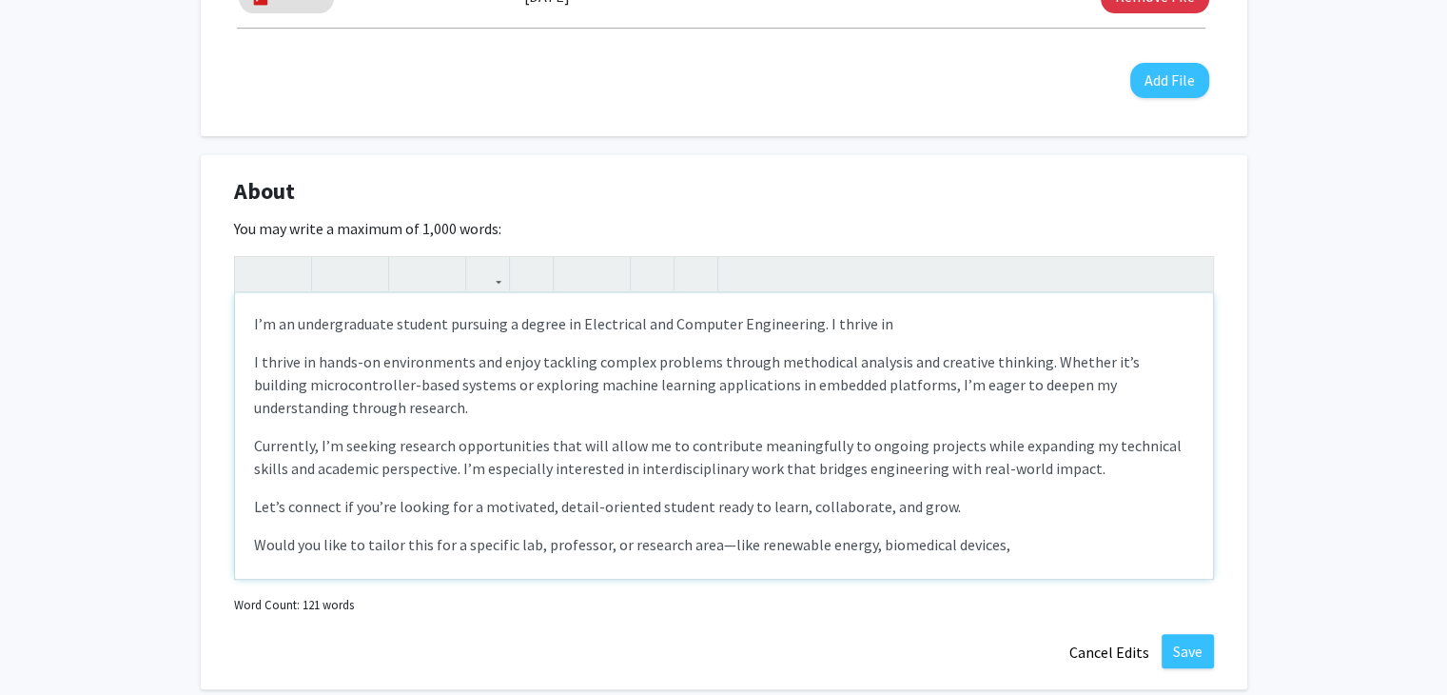
click at [259, 364] on p "I thrive in hands-on environments and enjoy tackling complex problems through m…" at bounding box center [724, 384] width 940 height 69
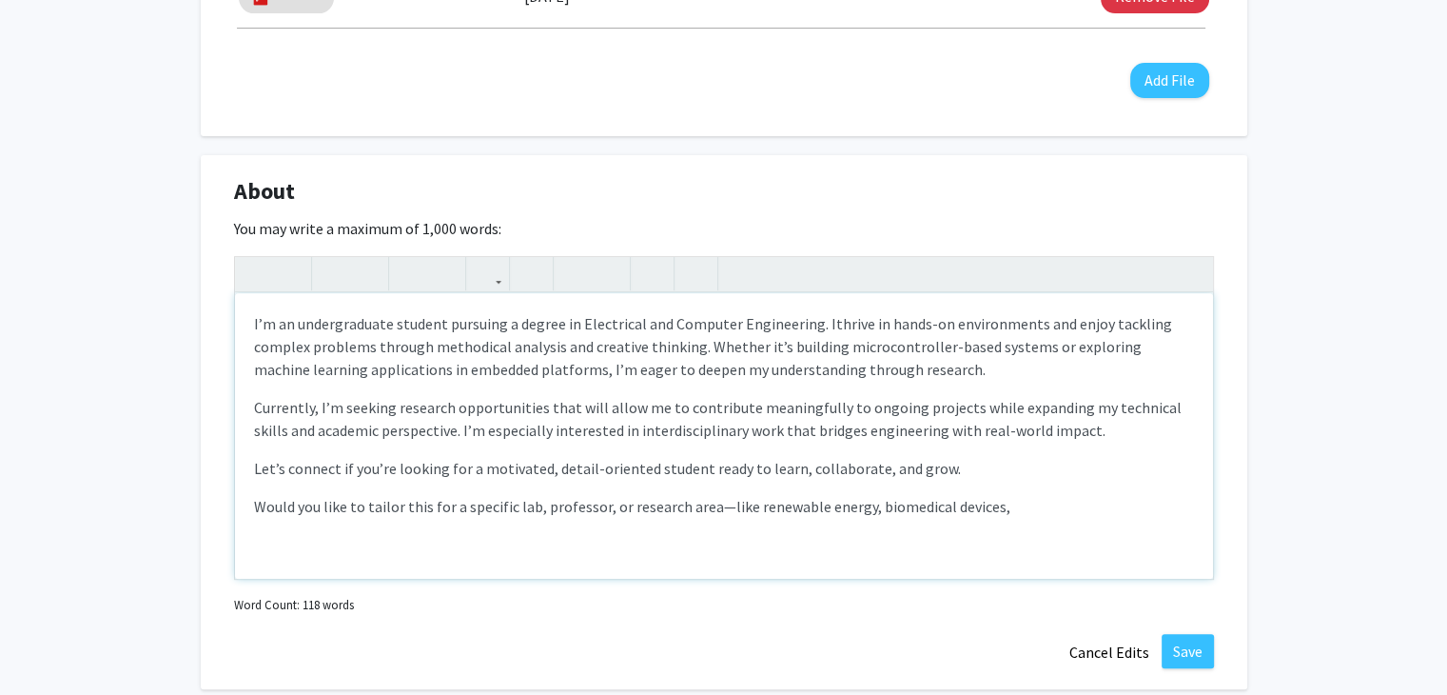
click at [376, 346] on span "thrive in hands-on environments and enjoy tackling complex problems through met…" at bounding box center [713, 346] width 918 height 65
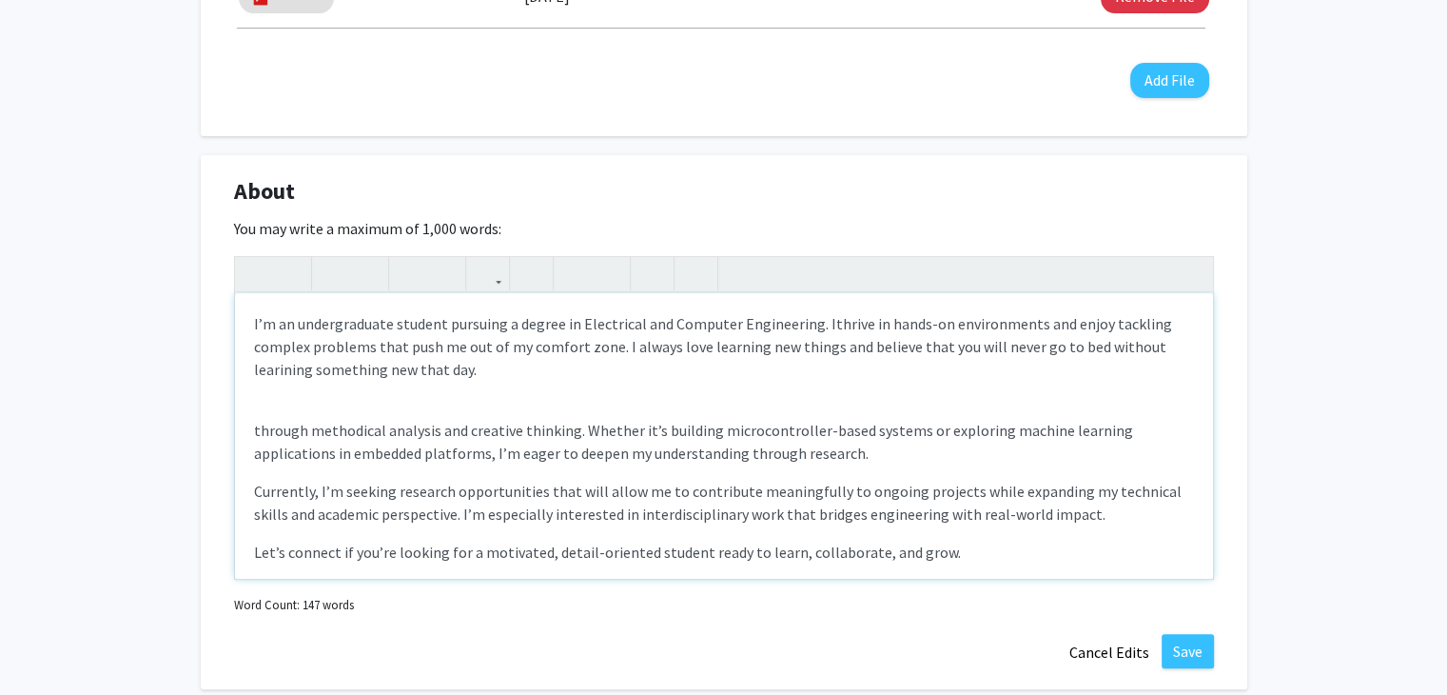
click at [294, 370] on span "thrive in hands-on environments and enjoy tackling complex problems that push m…" at bounding box center [713, 346] width 918 height 65
click at [369, 440] on p "through methodical analysis and creative thinking. Whether it’s building microc…" at bounding box center [724, 442] width 940 height 46
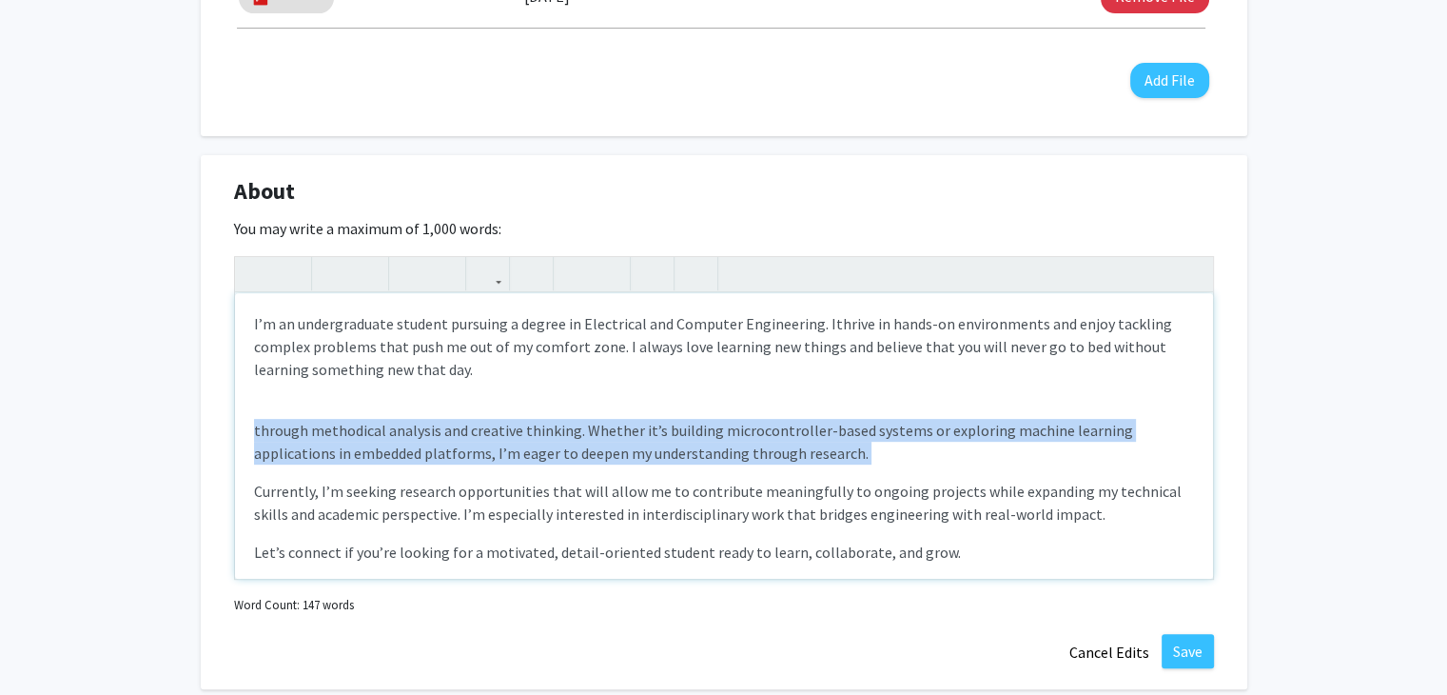
click at [369, 440] on p "through methodical analysis and creative thinking. Whether it’s building microc…" at bounding box center [724, 442] width 940 height 46
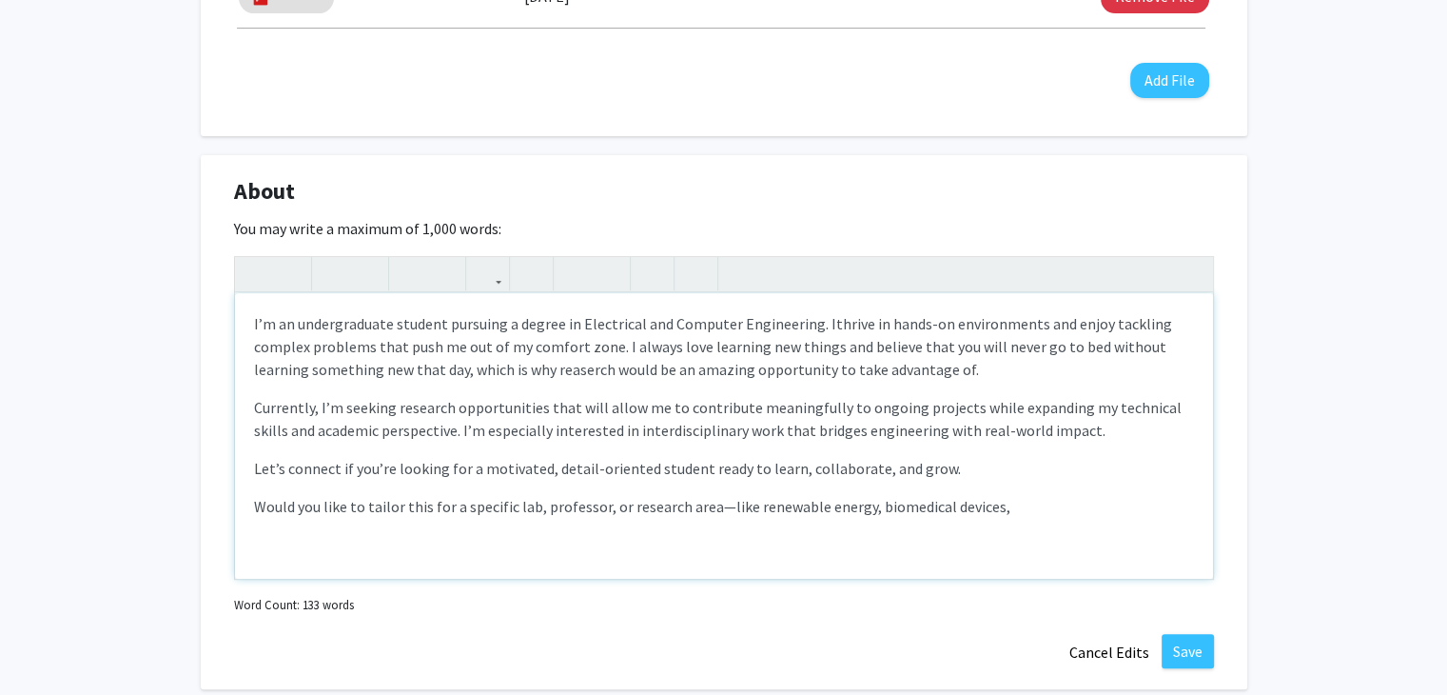
click at [526, 366] on span "thrive in hands-on environments and enjoy tackling complex problems that push m…" at bounding box center [713, 346] width 918 height 65
click at [499, 368] on span "thrive in hands-on environments and enjoy tackling complex problems that push m…" at bounding box center [713, 346] width 918 height 65
click at [523, 425] on span "Currently, I’m seeking research opportunities that will allow me to contribute …" at bounding box center [718, 419] width 928 height 42
click at [382, 418] on p "Currently, I’m seeking research opportunities that will allow me to contribute …" at bounding box center [724, 419] width 940 height 46
click at [270, 425] on span "Currently, I’m seeking research opportunities that will allow me to contribute …" at bounding box center [718, 419] width 928 height 42
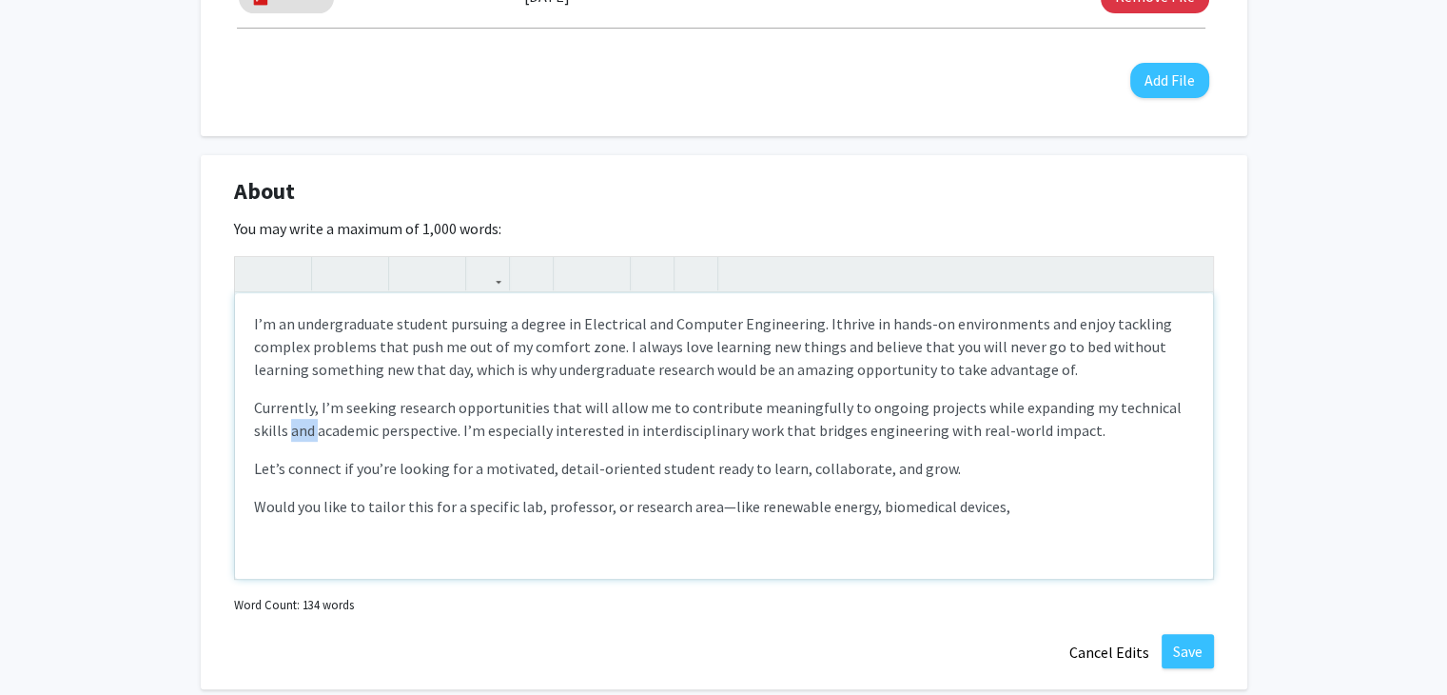
click at [270, 425] on span "Currently, I’m seeking research opportunities that will allow me to contribute …" at bounding box center [718, 419] width 928 height 42
drag, startPoint x: 301, startPoint y: 429, endPoint x: 278, endPoint y: 431, distance: 22.9
click at [278, 431] on span "Currently, I’m seeking research opportunities that will allow me to contribute …" at bounding box center [718, 419] width 928 height 42
click at [323, 431] on span "Currently, I’m seeking research opportunities that will allow me to contribute …" at bounding box center [718, 419] width 928 height 42
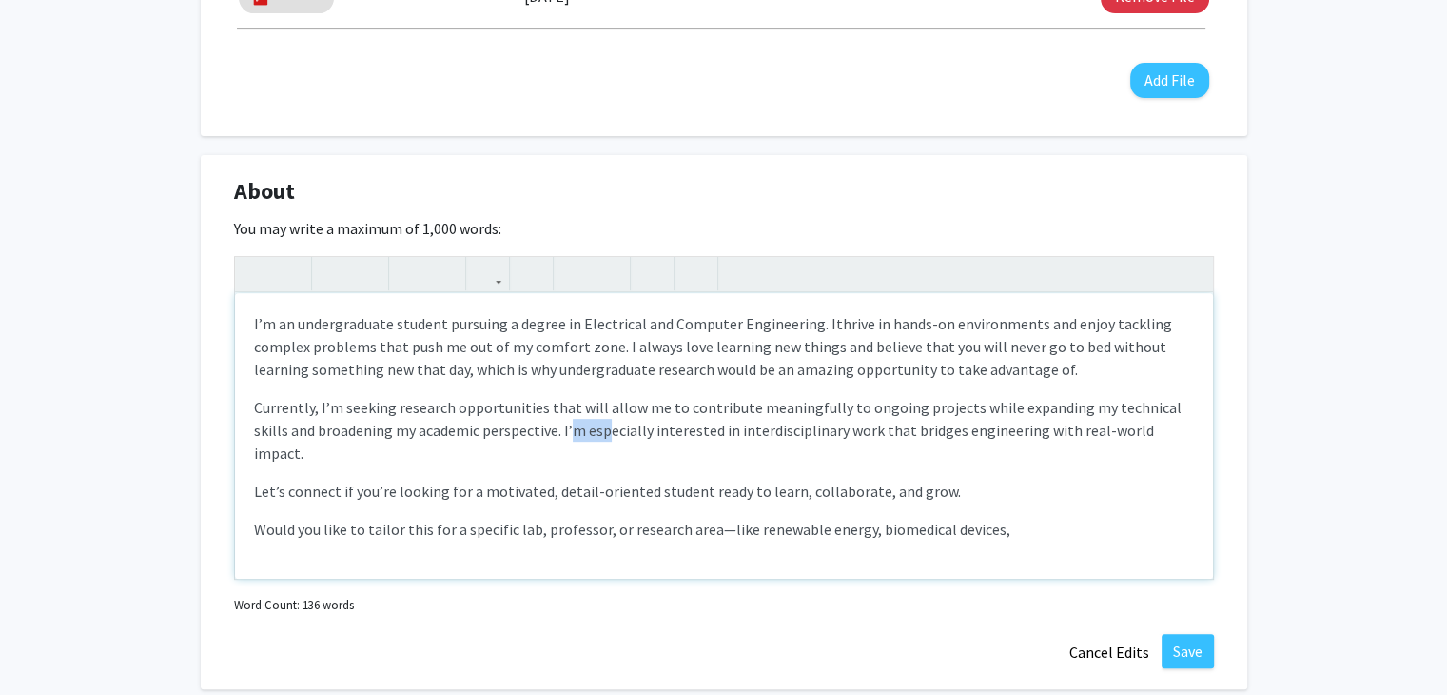
drag, startPoint x: 535, startPoint y: 424, endPoint x: 571, endPoint y: 432, distance: 36.9
click at [571, 432] on span "Currently, I’m seeking research opportunities that will allow me to contribute …" at bounding box center [718, 430] width 928 height 65
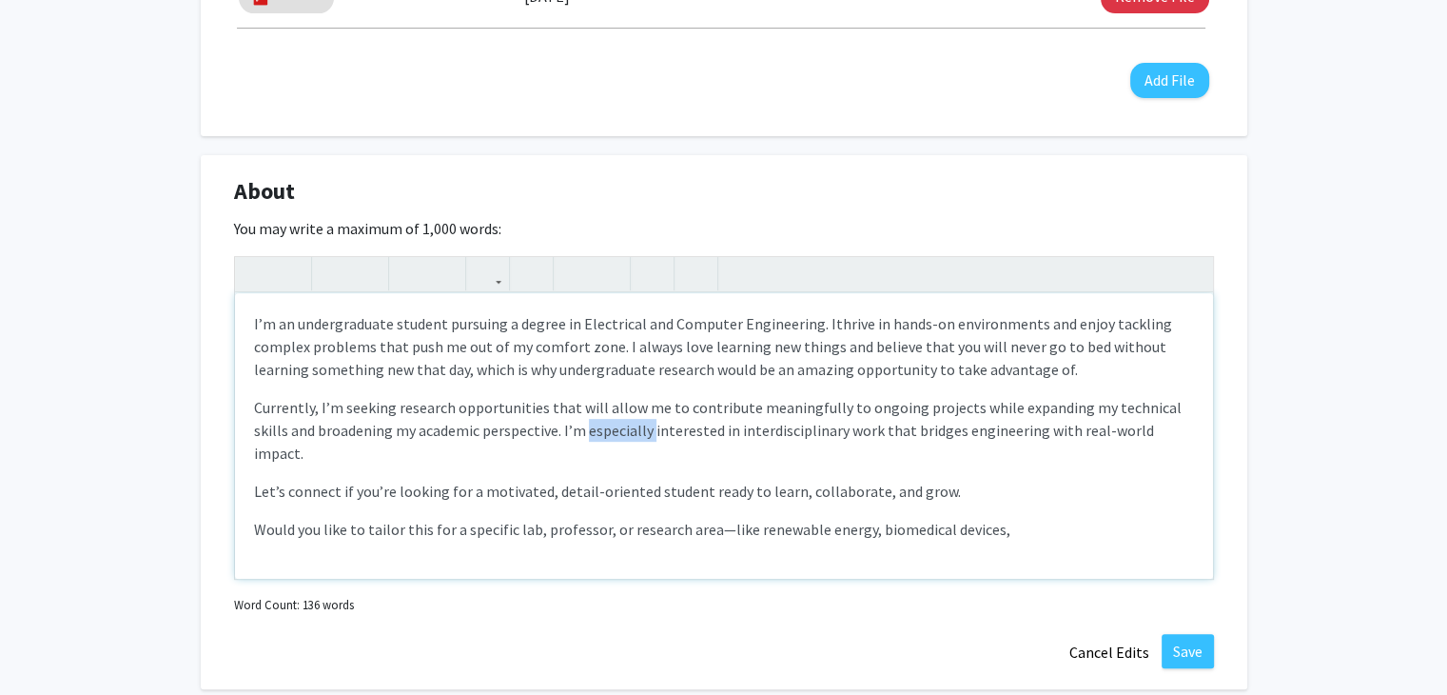
click at [571, 432] on span "Currently, I’m seeking research opportunities that will allow me to contribute …" at bounding box center [718, 430] width 928 height 65
copy span "especially"
click at [578, 432] on span "Currently, I’m seeking research opportunities that will allow me to contribute …" at bounding box center [718, 430] width 928 height 65
drag, startPoint x: 650, startPoint y: 435, endPoint x: 740, endPoint y: 431, distance: 90.5
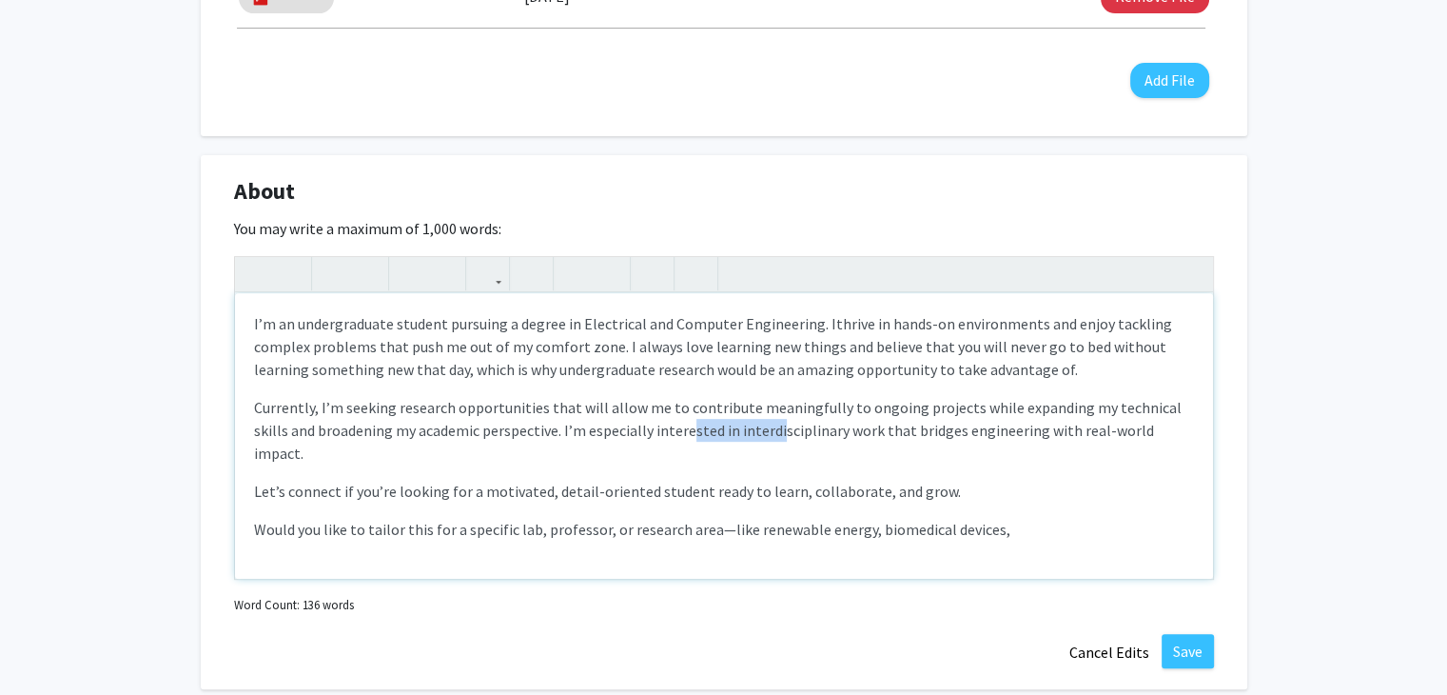
click at [740, 431] on span "Currently, I’m seeking research opportunities that will allow me to contribute …" at bounding box center [718, 430] width 928 height 65
click at [879, 437] on span "Currently, I’m seeking research opportunities that will allow me to contribute …" at bounding box center [718, 430] width 928 height 65
click at [887, 424] on span "Currently, I’m seeking research opportunities that will allow me to contribute …" at bounding box center [718, 430] width 928 height 65
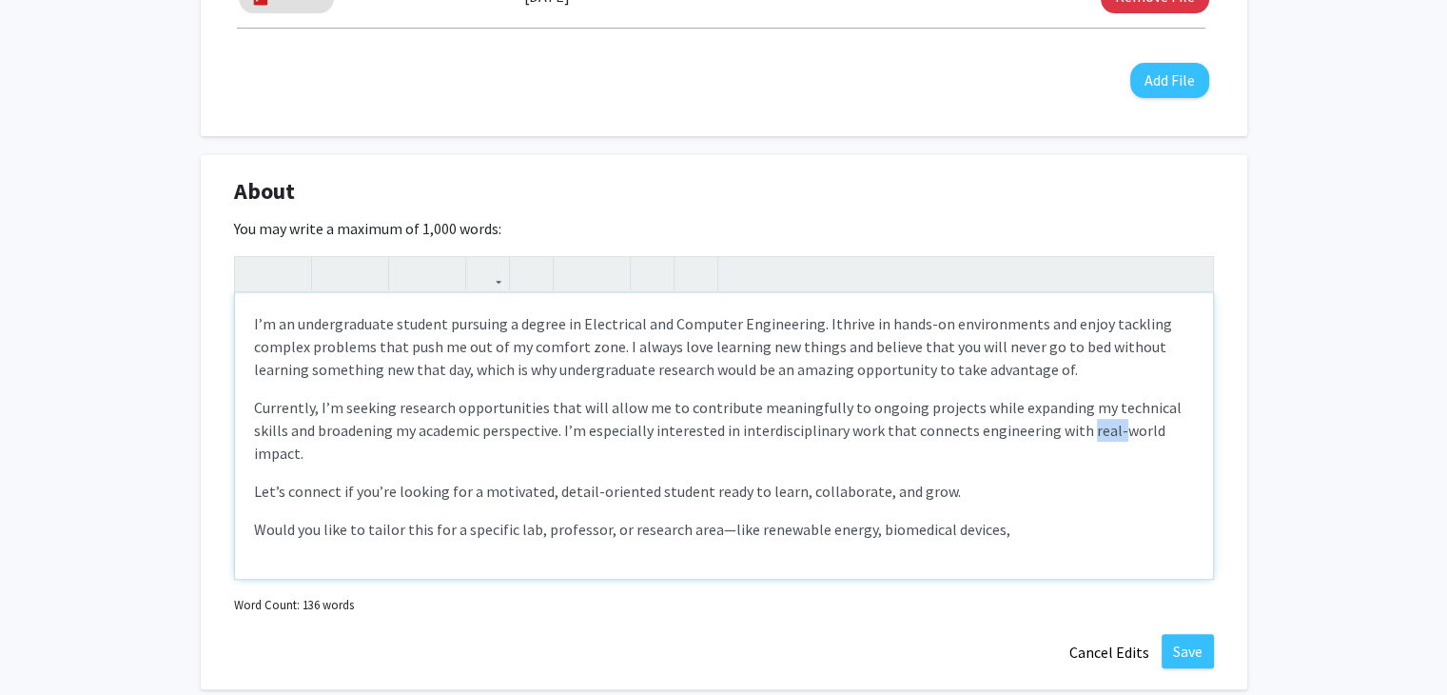
drag, startPoint x: 1039, startPoint y: 429, endPoint x: 1066, endPoint y: 432, distance: 26.8
click at [1066, 432] on span "Currently, I’m seeking research opportunities that will allow me to contribute …" at bounding box center [718, 430] width 928 height 65
click at [1130, 427] on span "Currently, I’m seeking research opportunities that will allow me to contribute …" at bounding box center [718, 430] width 928 height 65
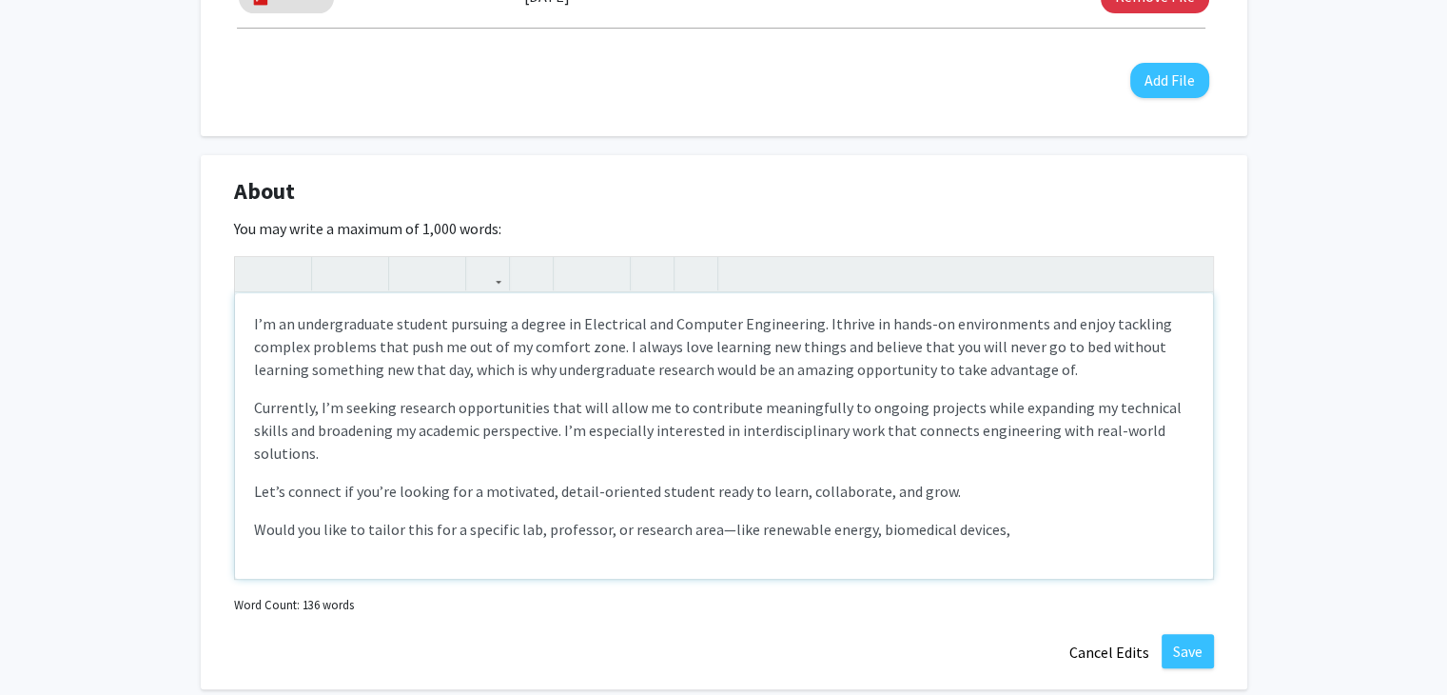
click at [504, 480] on p "Let’s connect if you’re looking for a motivated, detail-oriented student ready …" at bounding box center [724, 491] width 940 height 23
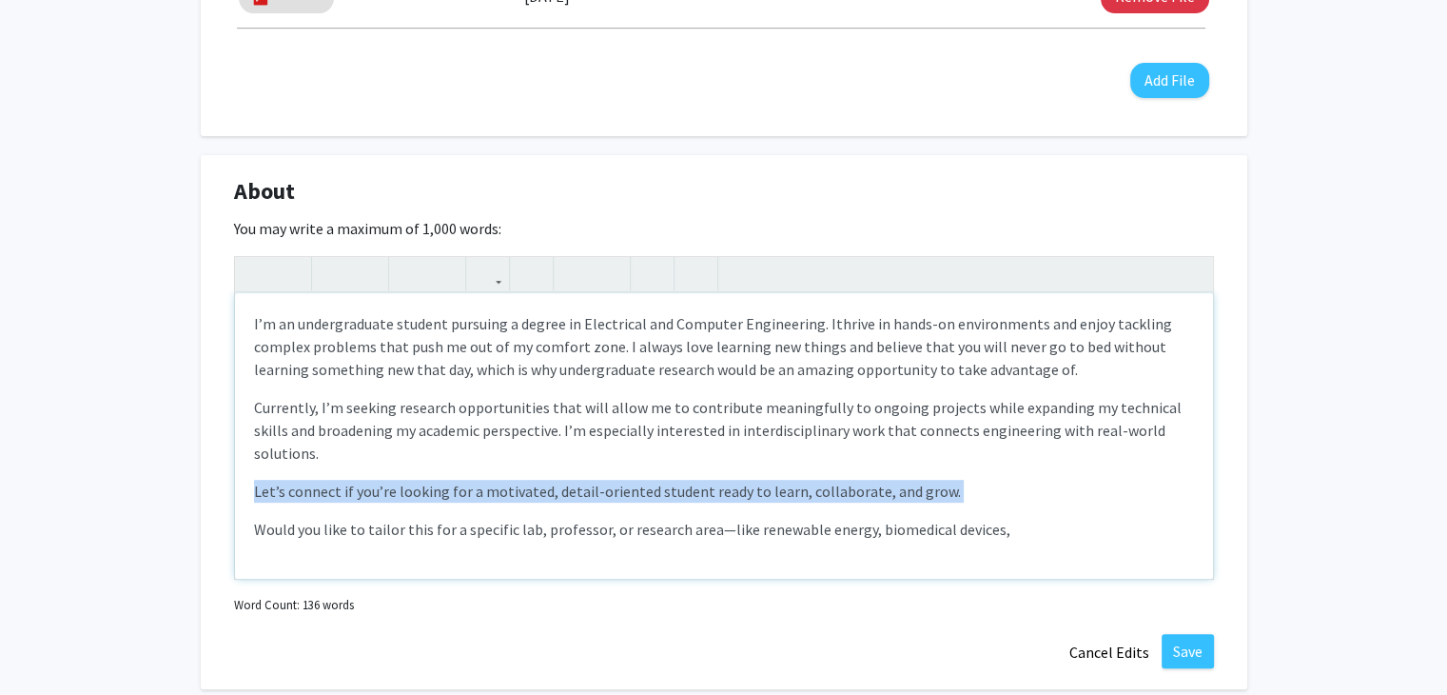
click at [504, 480] on p "Let’s connect if you’re looking for a motivated, detail-oriented student ready …" at bounding box center [724, 491] width 940 height 23
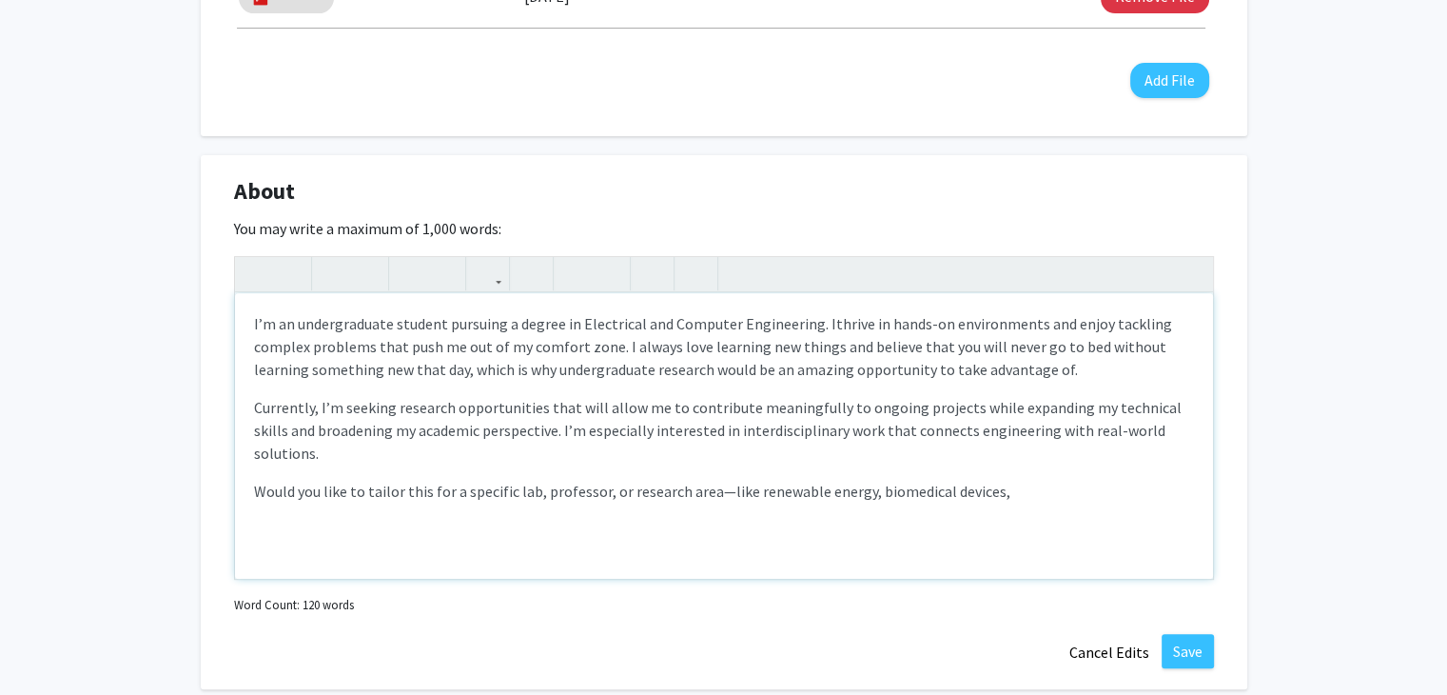
click at [524, 481] on span "Would you like to tailor this for a specific lab, professor, or research area—l…" at bounding box center [632, 490] width 756 height 19
type textarea "<p>I’m an undergraduate student pursuing a degree in Electrical and Computer En…"
click at [1190, 652] on button "Save" at bounding box center [1188, 651] width 52 height 34
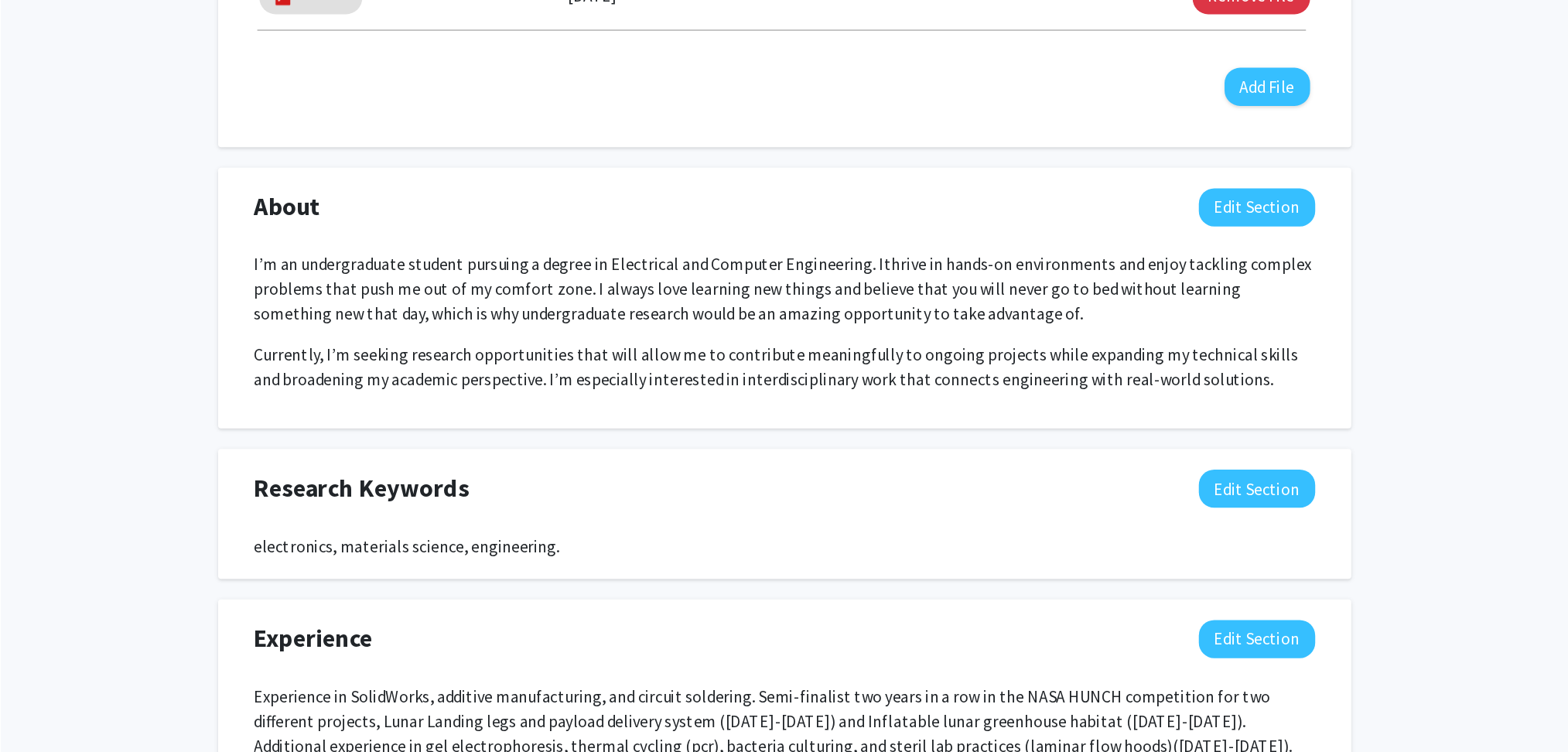
scroll to position [0, 0]
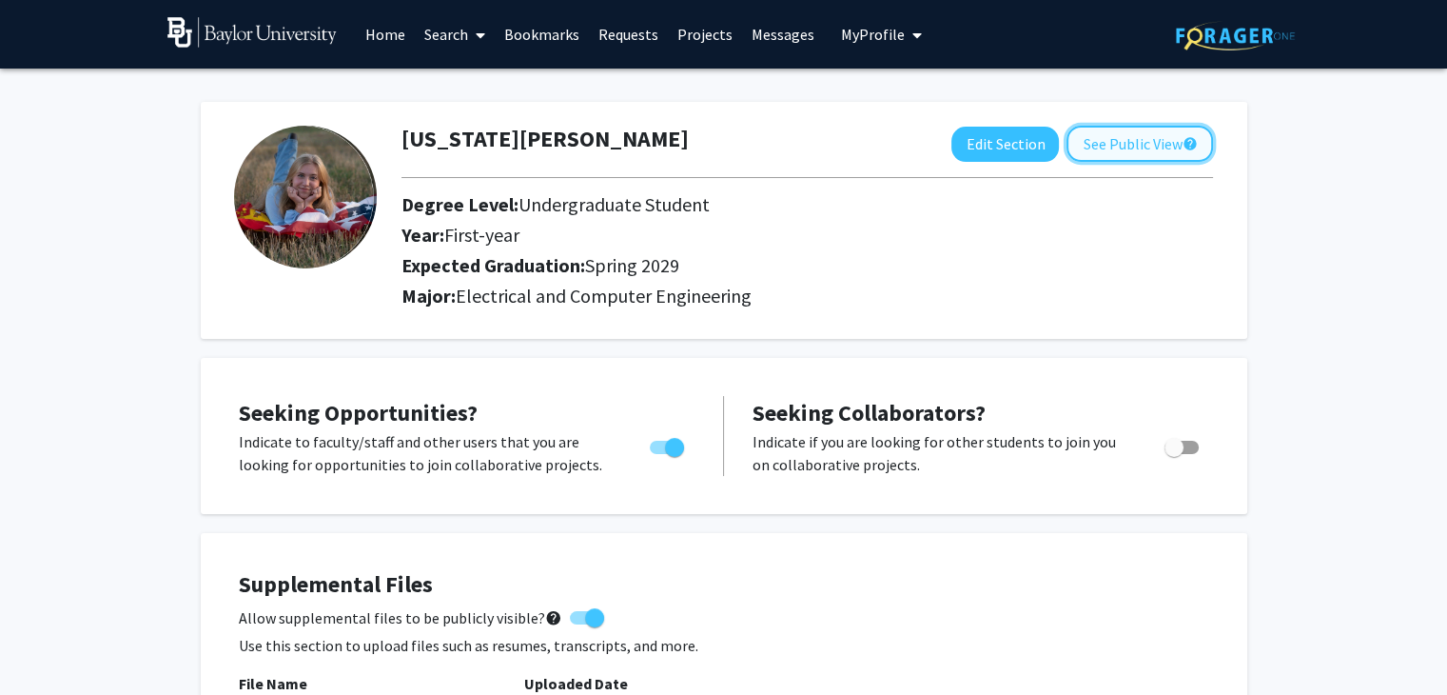
click at [1144, 142] on button "See Public View help" at bounding box center [1140, 144] width 147 height 36
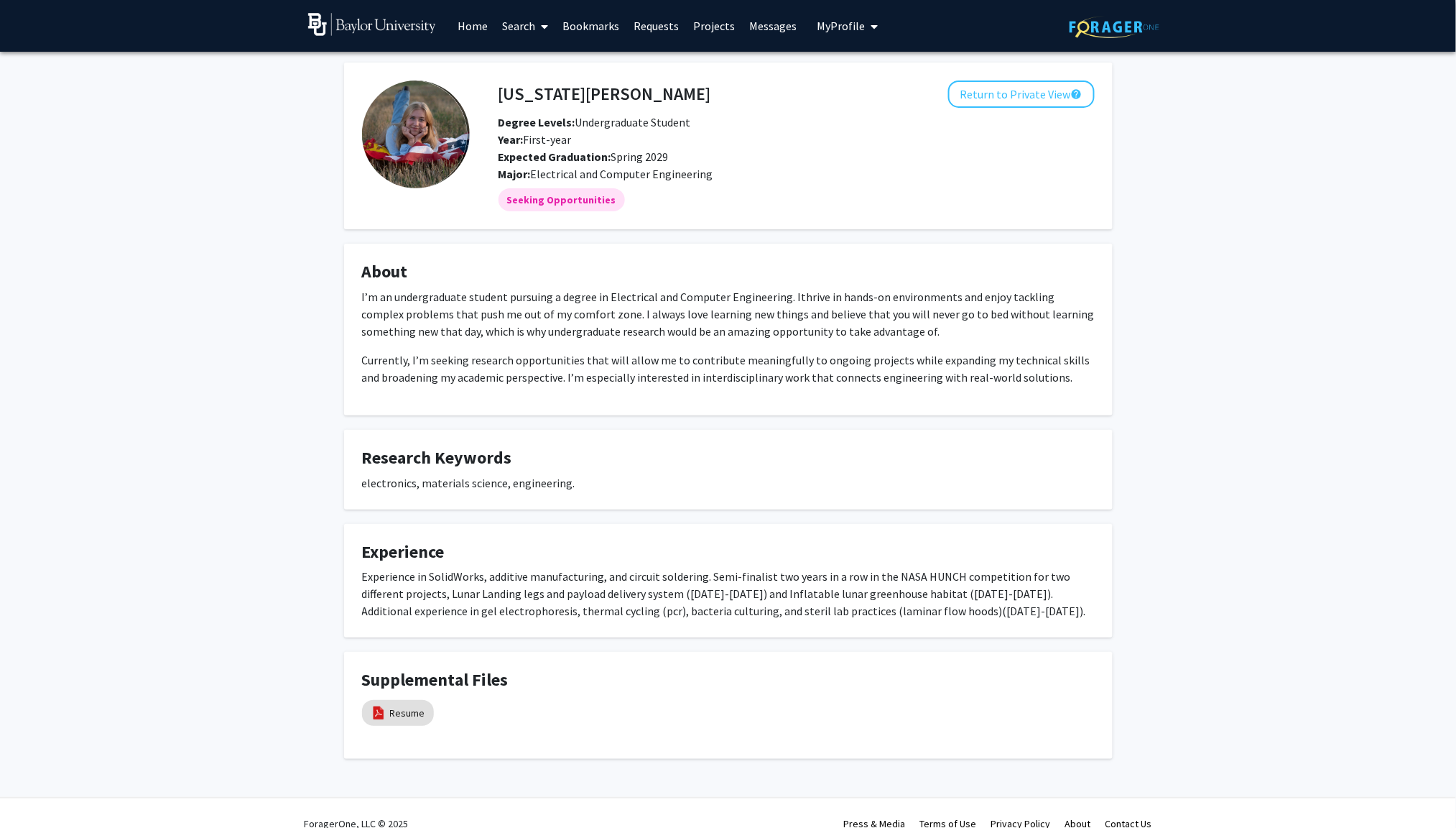
click at [1103, 414] on div "[US_STATE][PERSON_NAME] Return to Private View help Degree Levels: Undergraduat…" at bounding box center [728, 429] width 1456 height 754
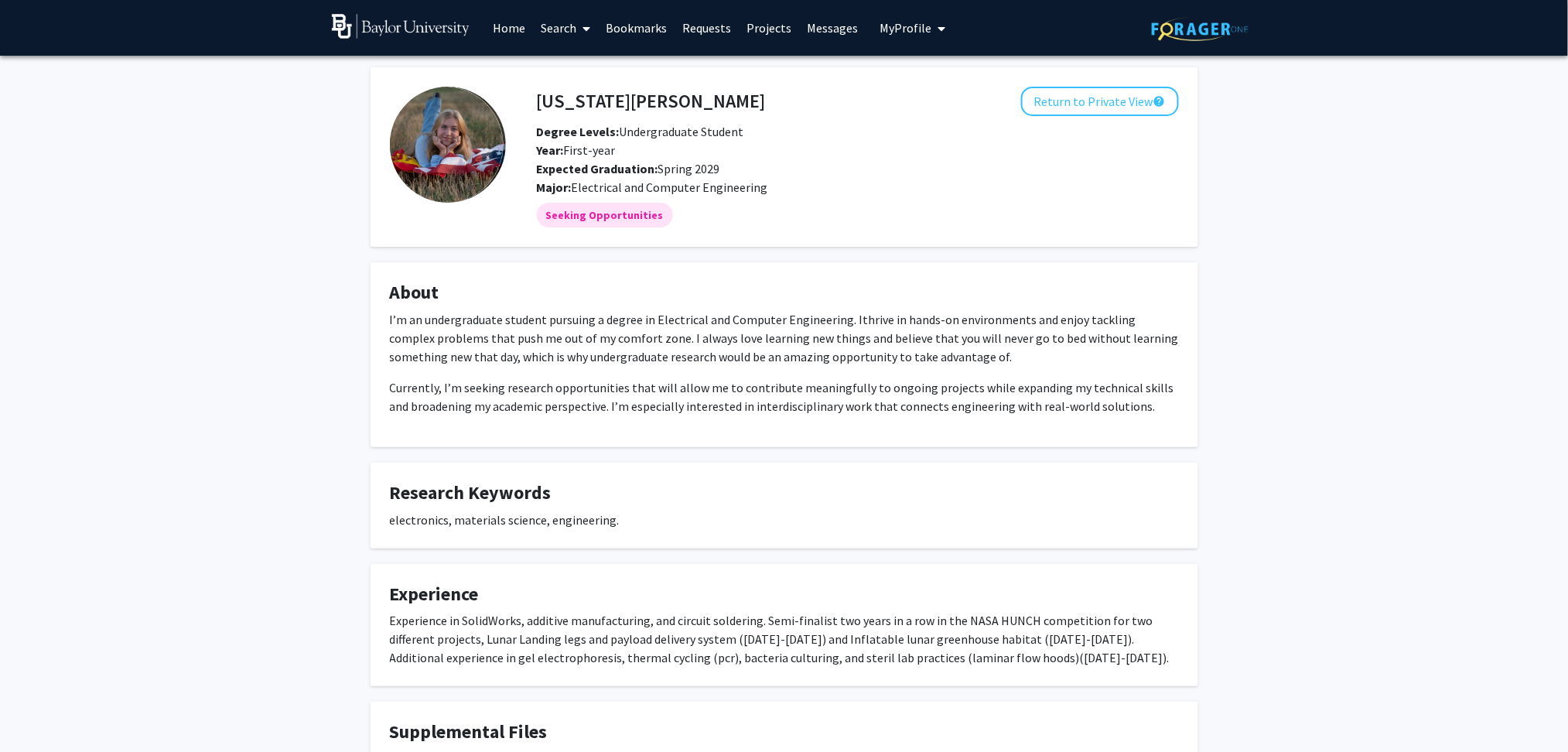
click at [310, 347] on div "[US_STATE][PERSON_NAME] Return to Private View help Degree Levels: Undergraduat…" at bounding box center [784, 462] width 1568 height 811
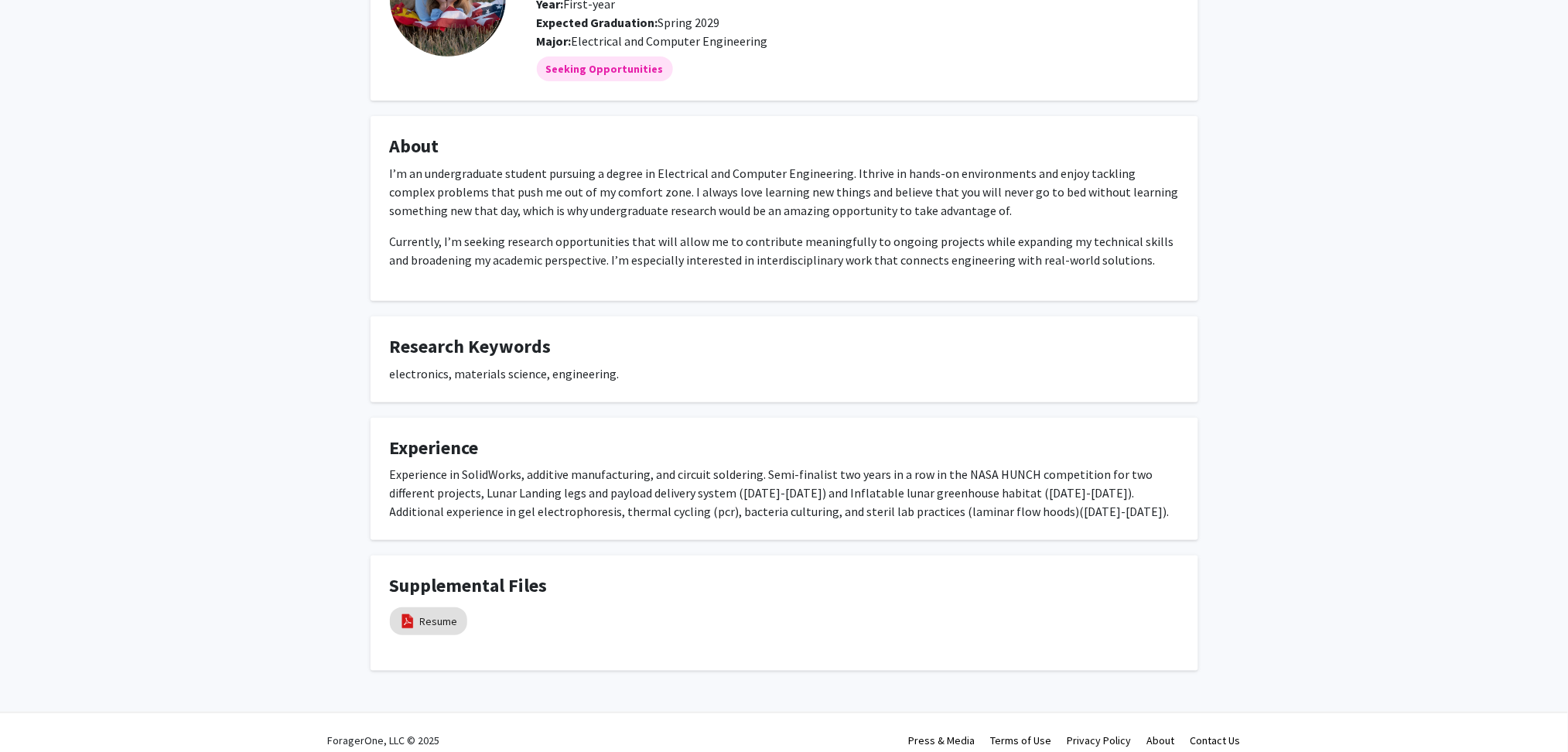
scroll to position [159, 0]
